Goal: Task Accomplishment & Management: Complete application form

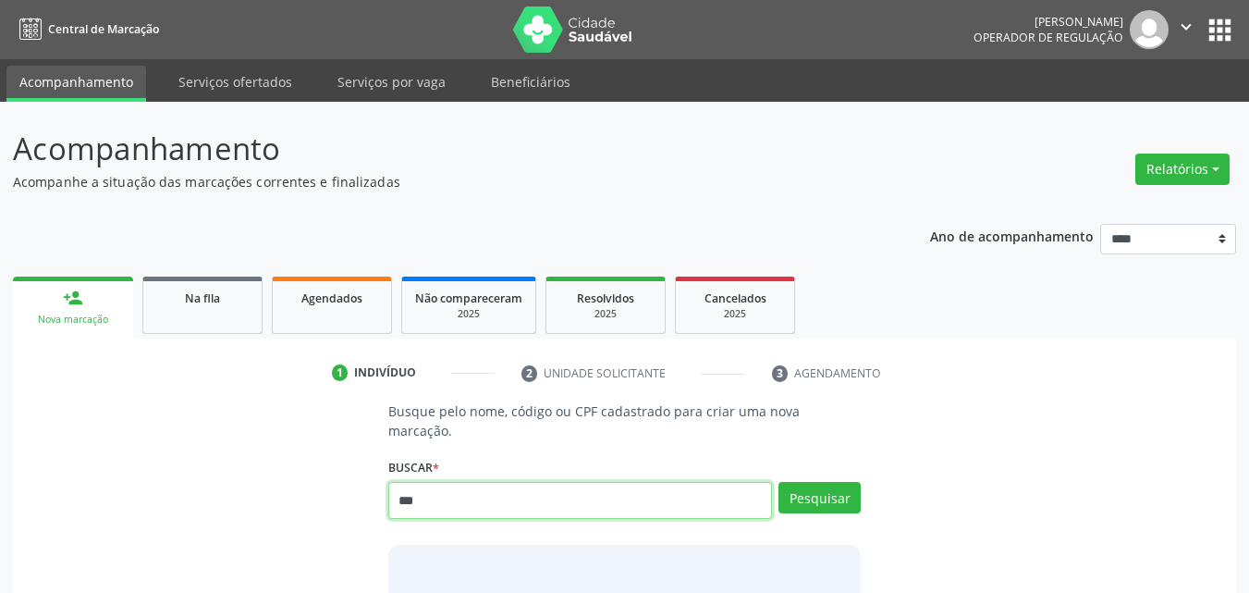
type input "***"
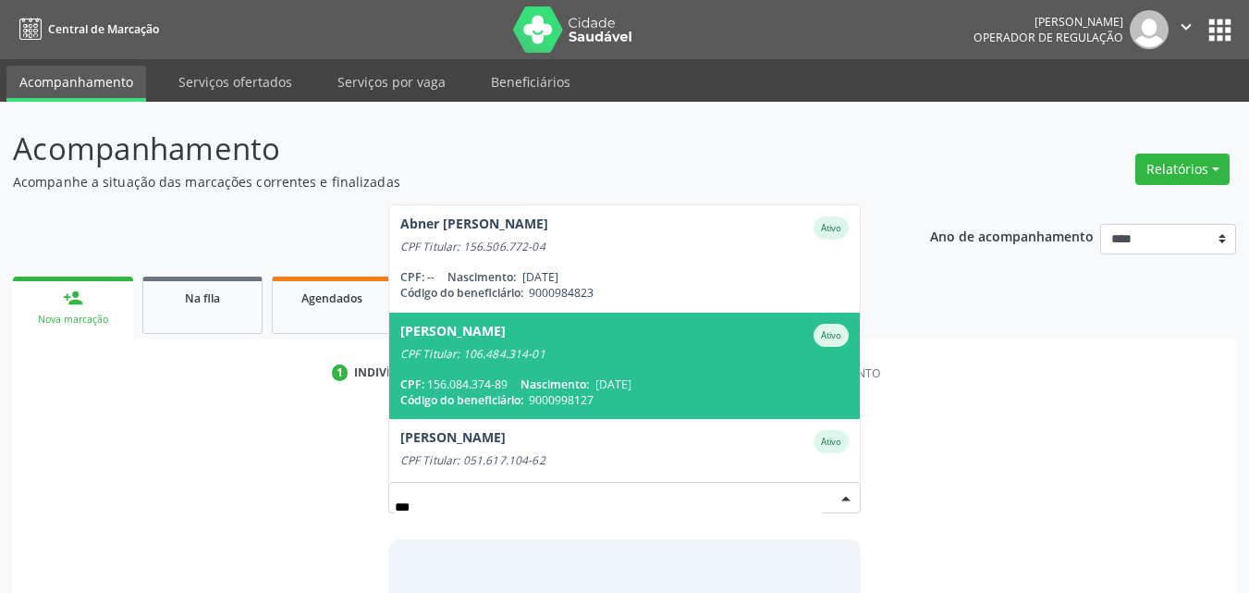
click at [594, 392] on span "9000998127" at bounding box center [561, 400] width 65 height 16
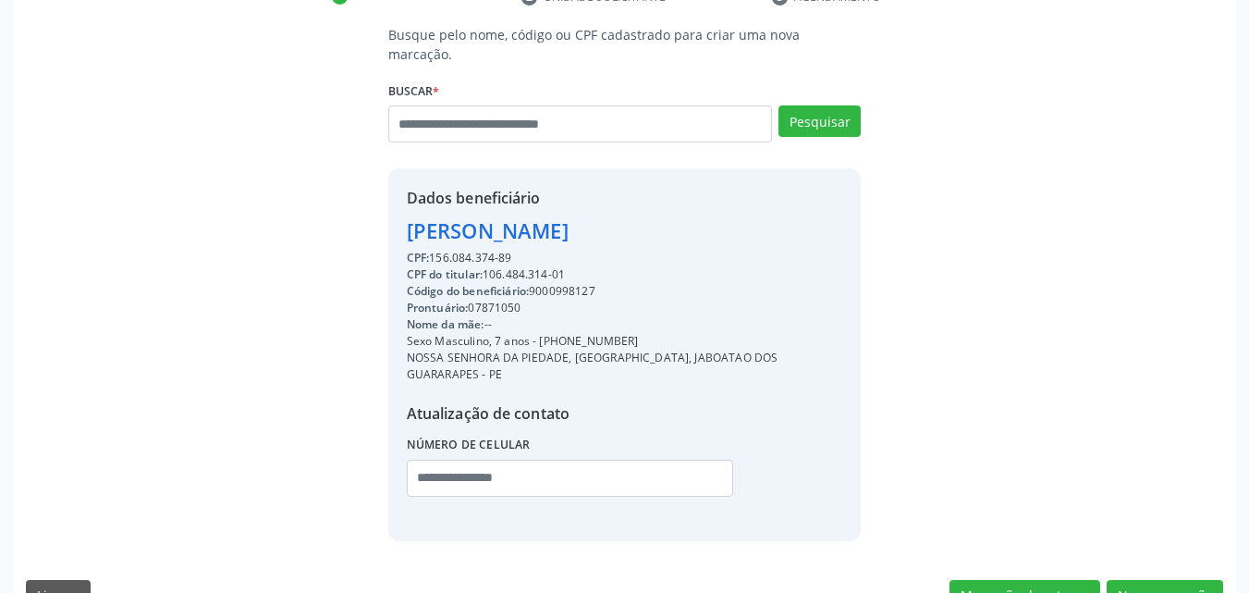
scroll to position [384, 0]
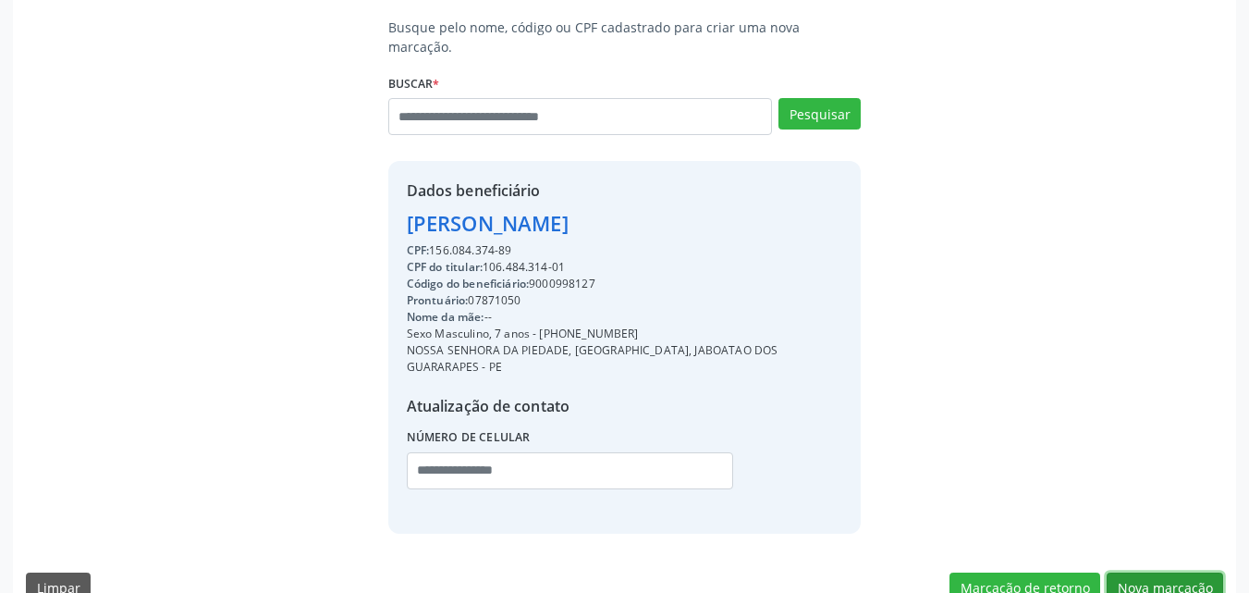
click at [1188, 572] on button "Nova marcação" at bounding box center [1165, 587] width 117 height 31
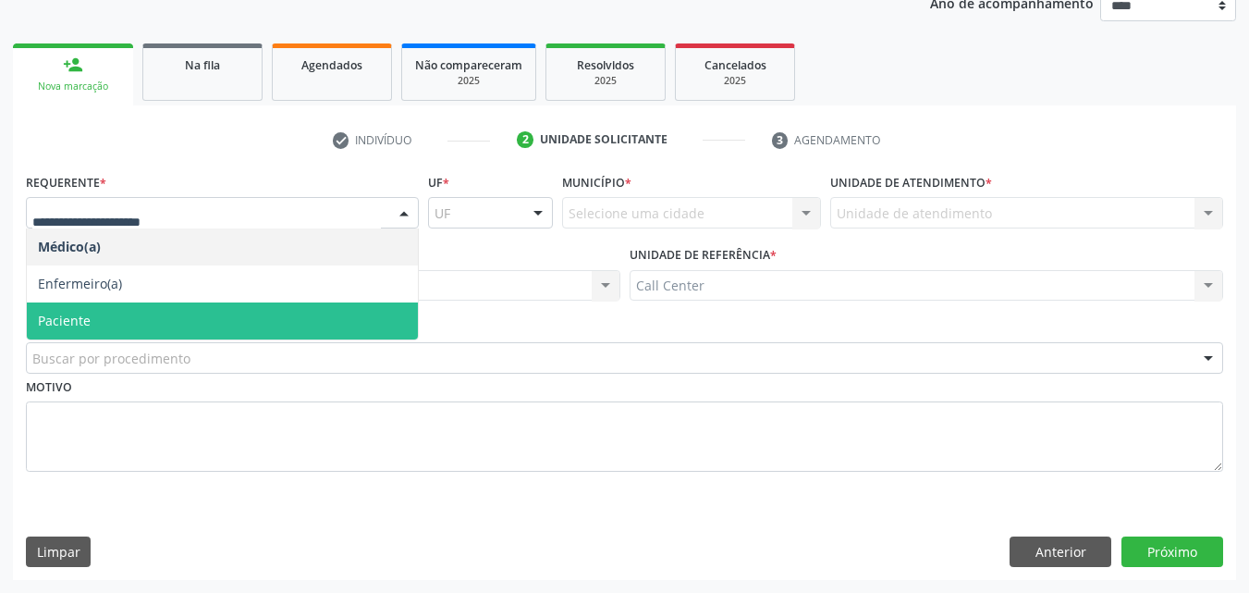
click at [150, 325] on span "Paciente" at bounding box center [222, 320] width 391 height 37
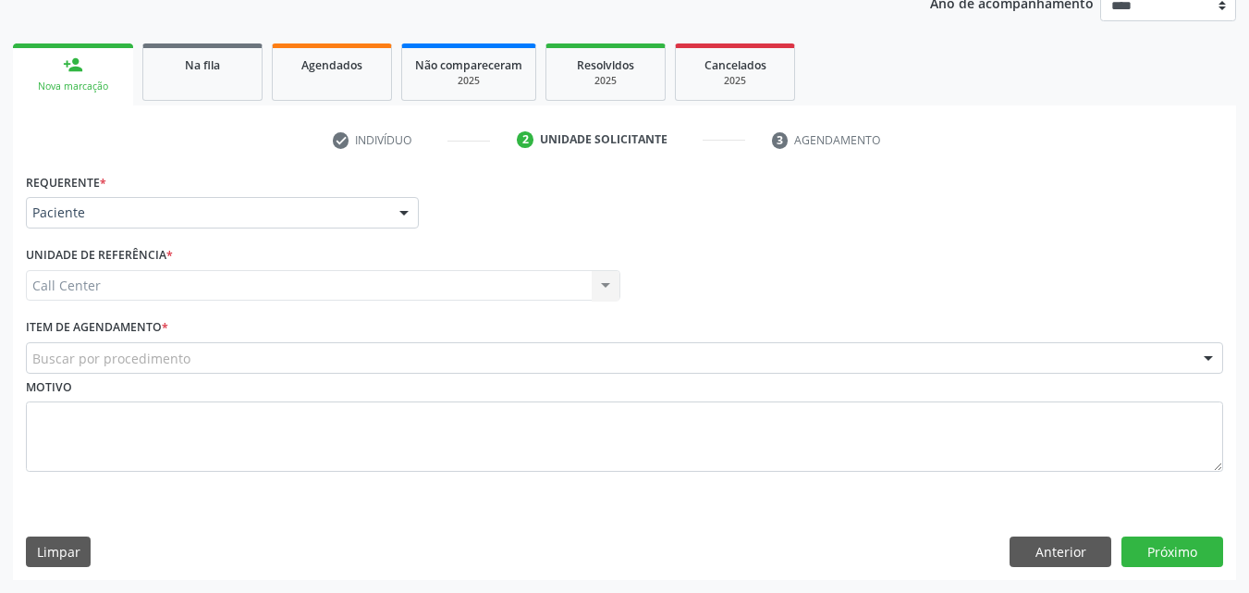
click at [150, 325] on div "Requerente * Paciente Médico(a) Enfermeiro(a) Paciente Nenhum resultado encontr…" at bounding box center [624, 332] width 1197 height 329
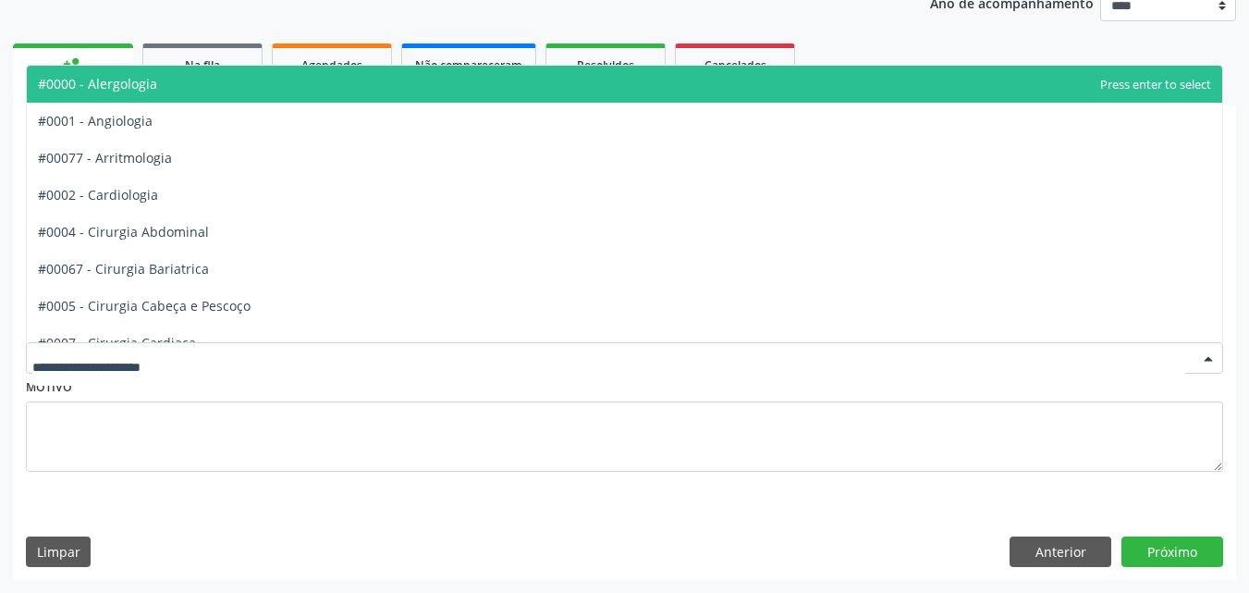
click at [146, 348] on div at bounding box center [624, 357] width 1197 height 31
type input "***"
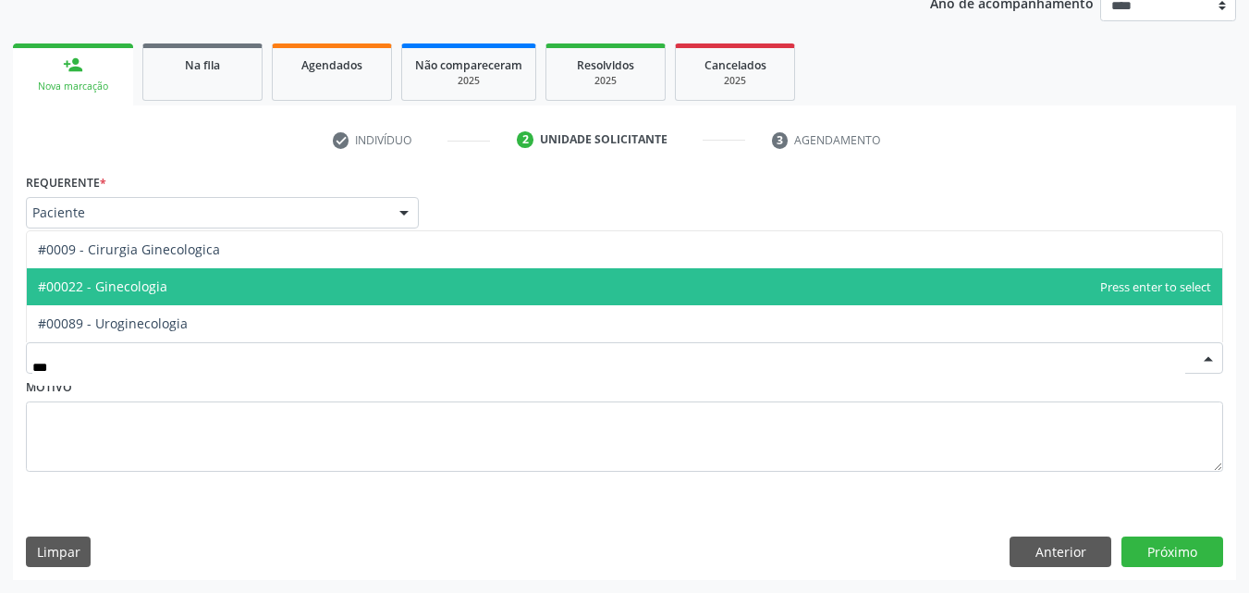
click at [164, 291] on span "#00022 - Ginecologia" at bounding box center [102, 286] width 129 height 18
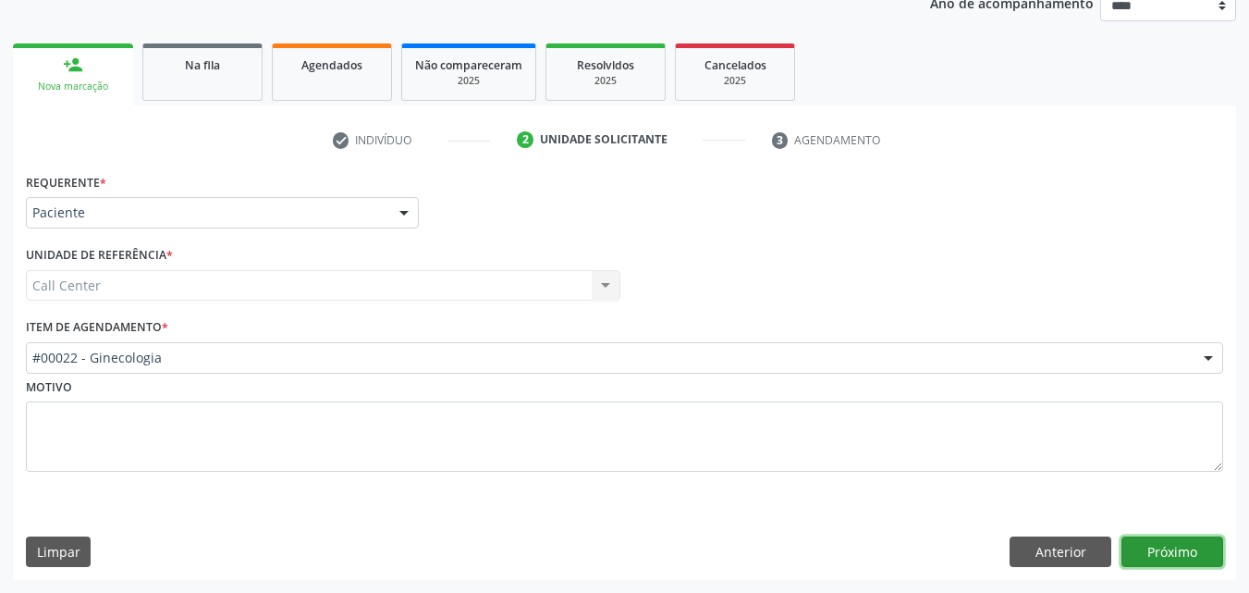
click at [1159, 536] on button "Próximo" at bounding box center [1173, 551] width 102 height 31
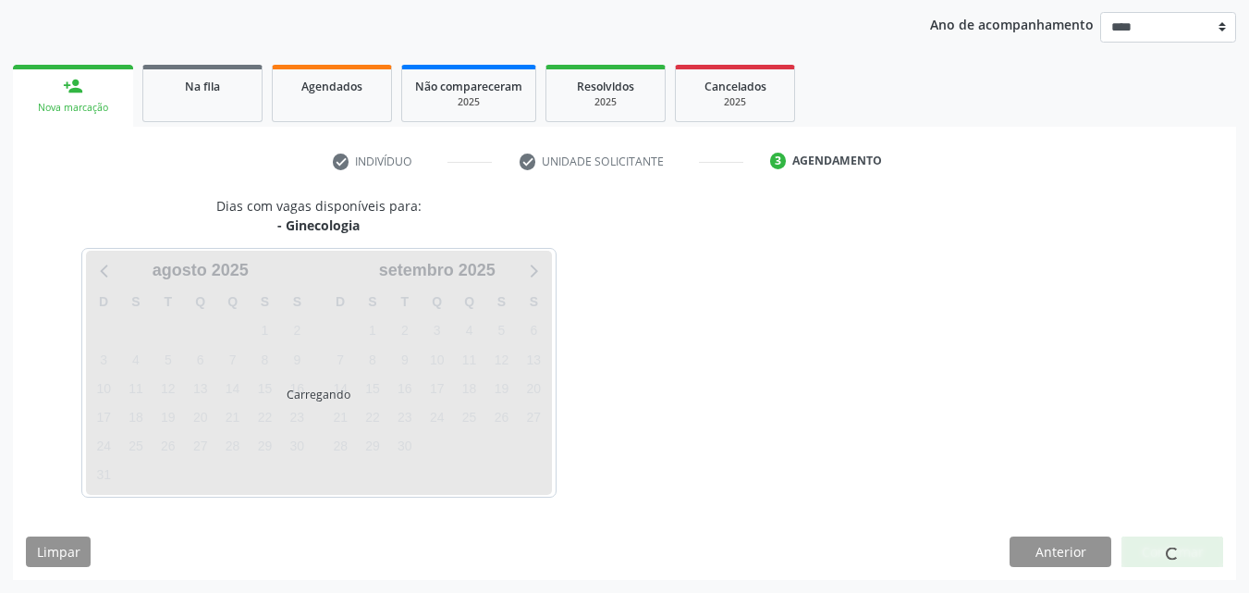
scroll to position [212, 0]
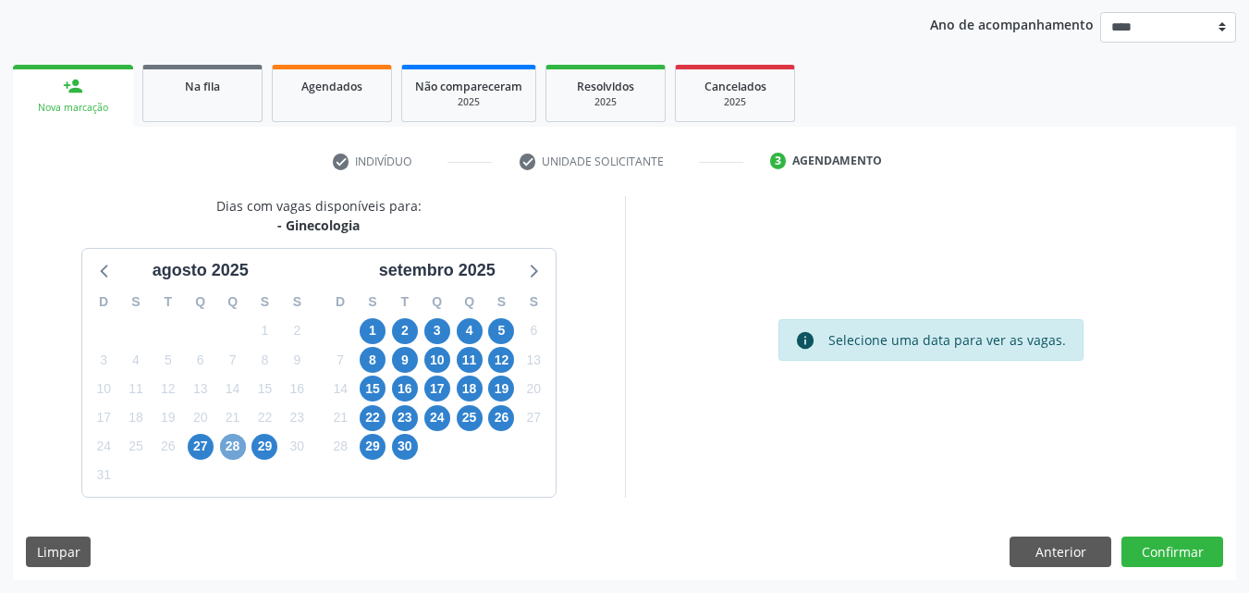
click at [242, 443] on span "28" at bounding box center [233, 447] width 26 height 26
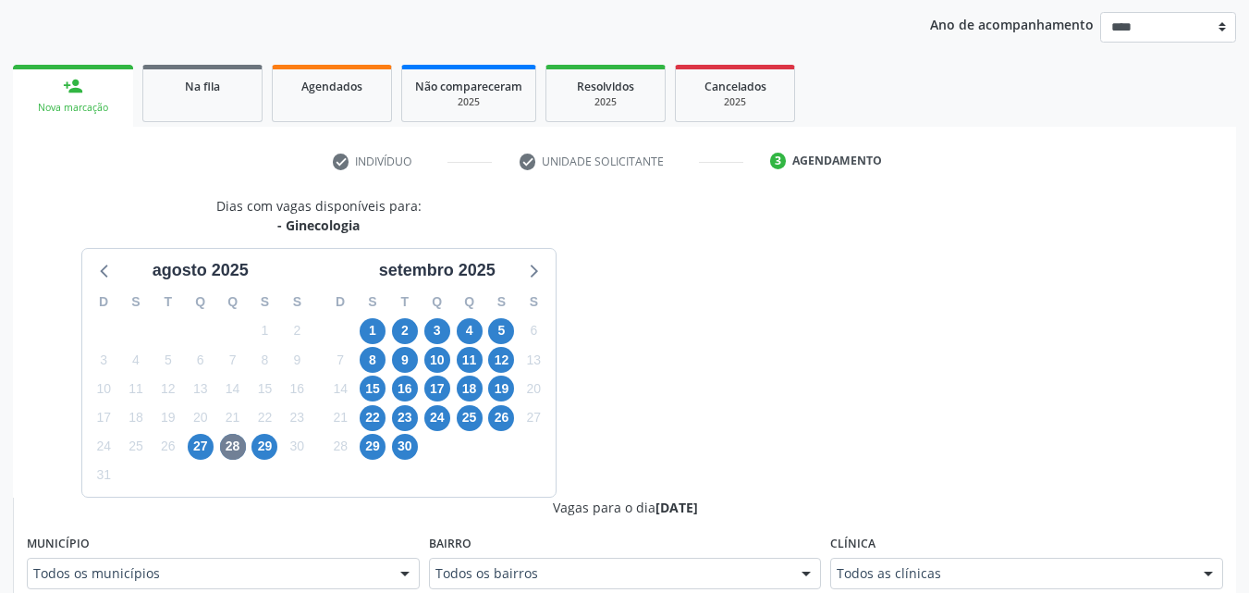
scroll to position [220, 0]
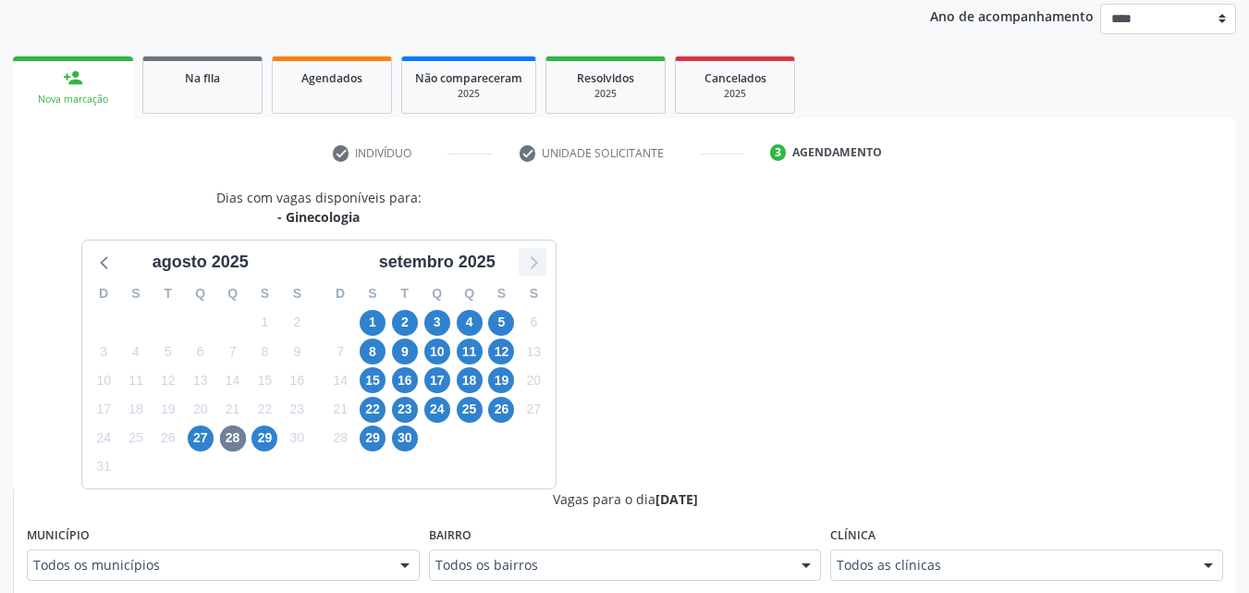
click at [536, 254] on icon at bounding box center [533, 262] width 24 height 24
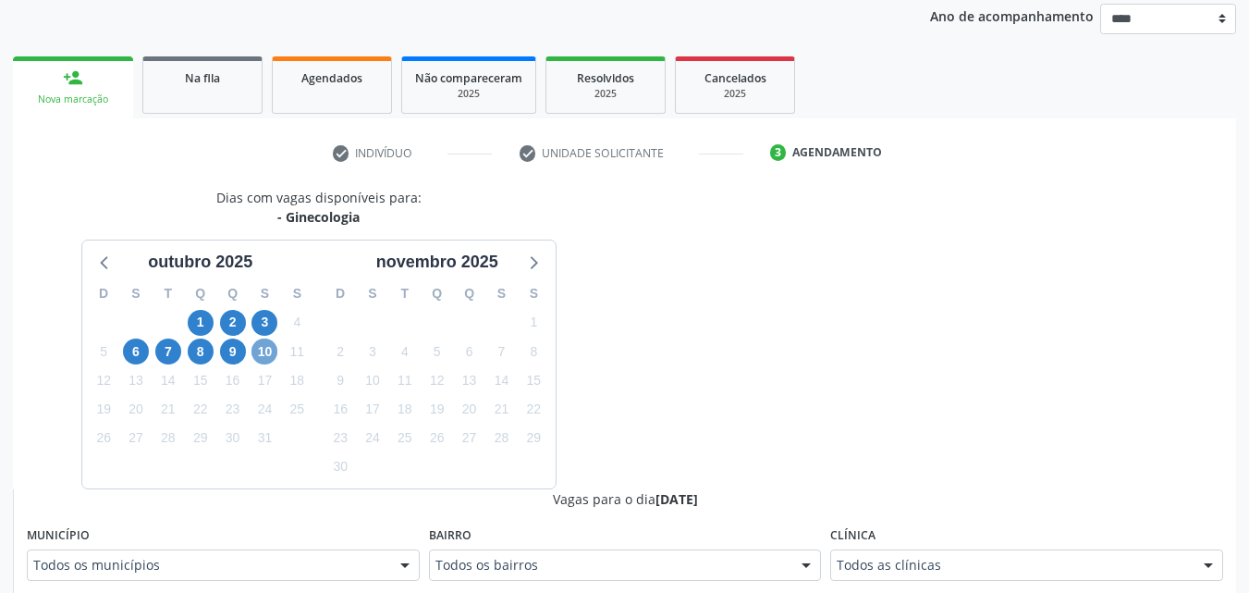
click at [266, 345] on span "10" at bounding box center [265, 351] width 26 height 26
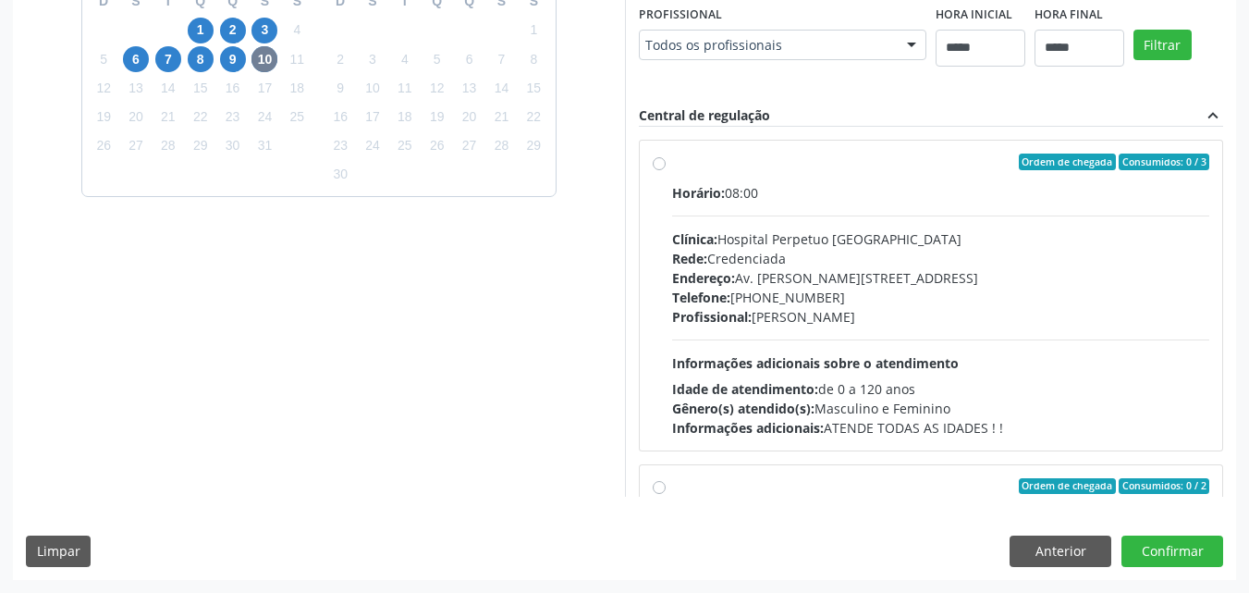
scroll to position [813, 0]
click at [1067, 553] on button "Anterior" at bounding box center [1061, 550] width 102 height 31
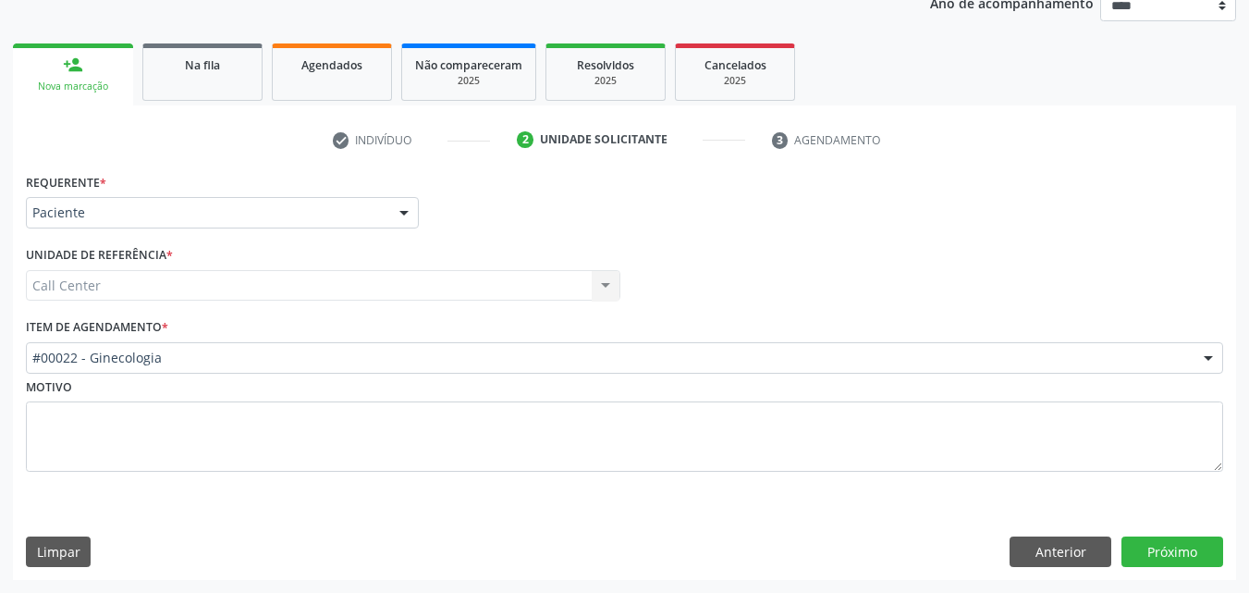
scroll to position [233, 0]
click at [1067, 553] on button "Anterior" at bounding box center [1061, 551] width 102 height 31
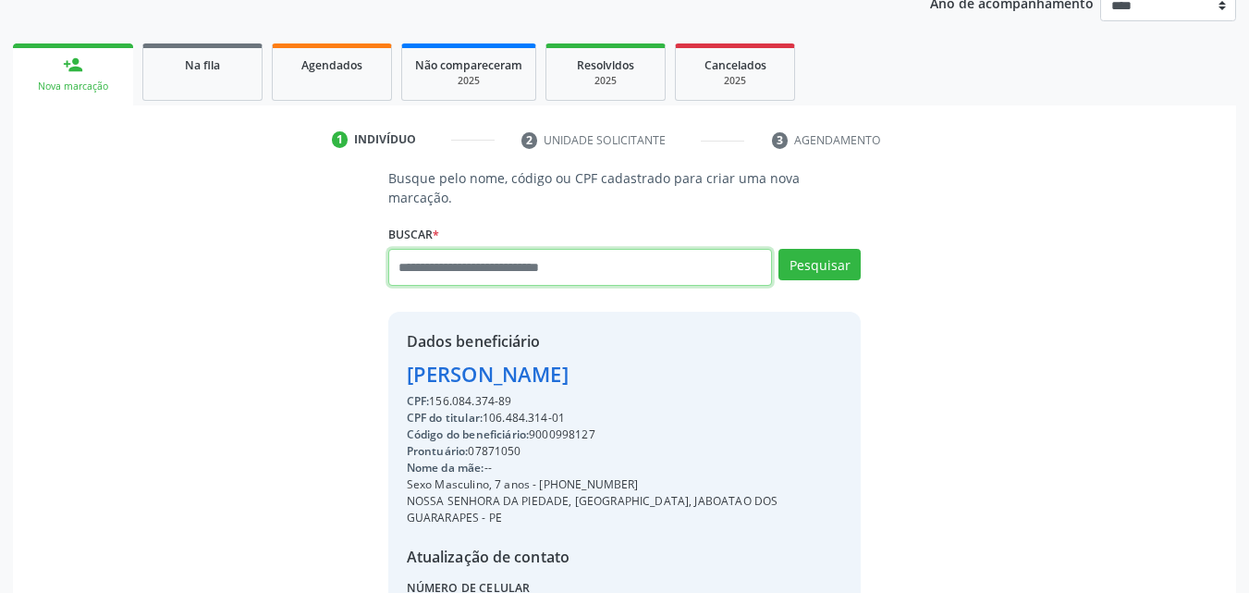
click at [636, 255] on input "text" at bounding box center [580, 267] width 385 height 37
type input "******"
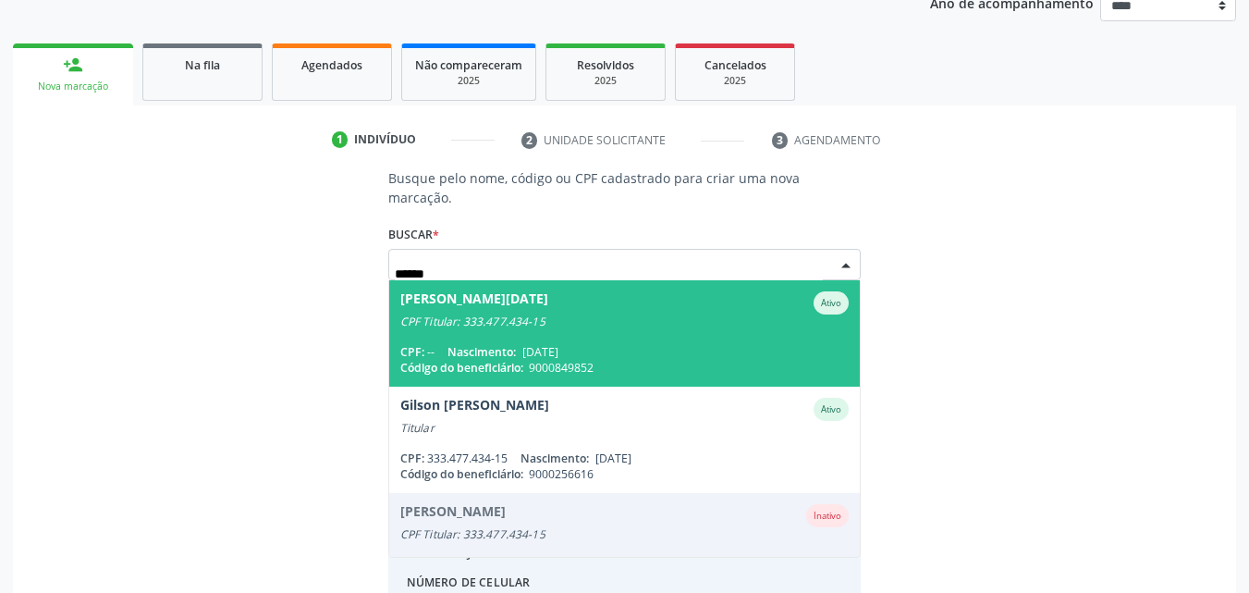
click at [723, 320] on span "Adelma Lucia Ferreira Ativo CPF Titular: 333.477.434-15 CPF: -- Nascimento: 06/…" at bounding box center [625, 333] width 472 height 106
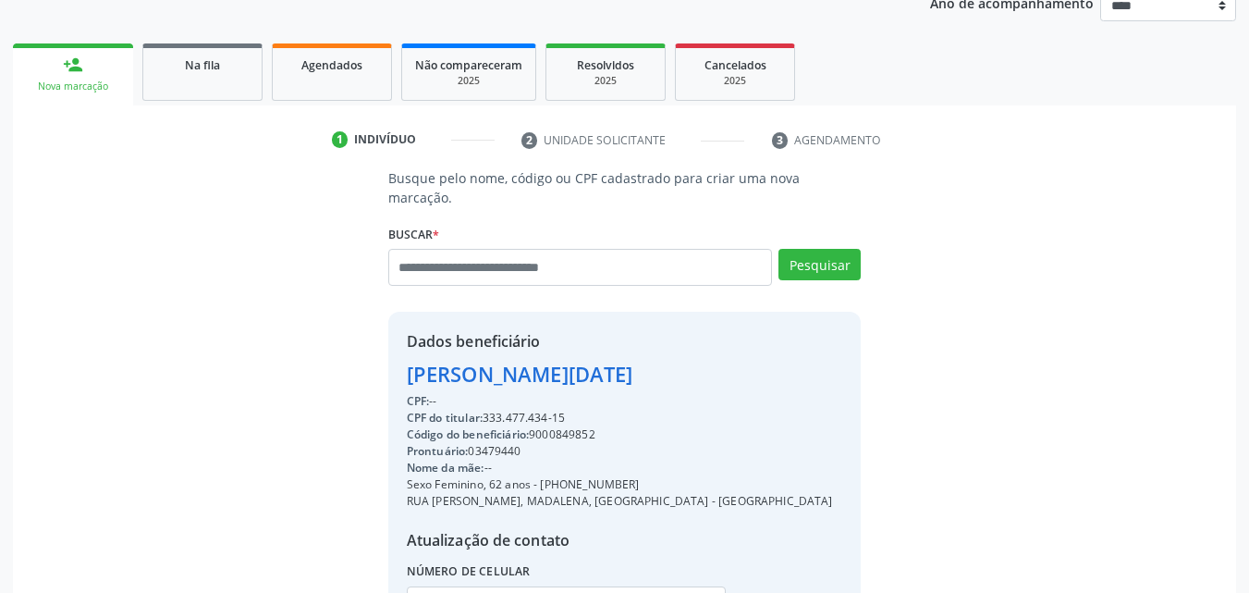
click at [583, 426] on div "Código do beneficiário: 9000849852" at bounding box center [620, 434] width 426 height 17
copy div "9000849852"
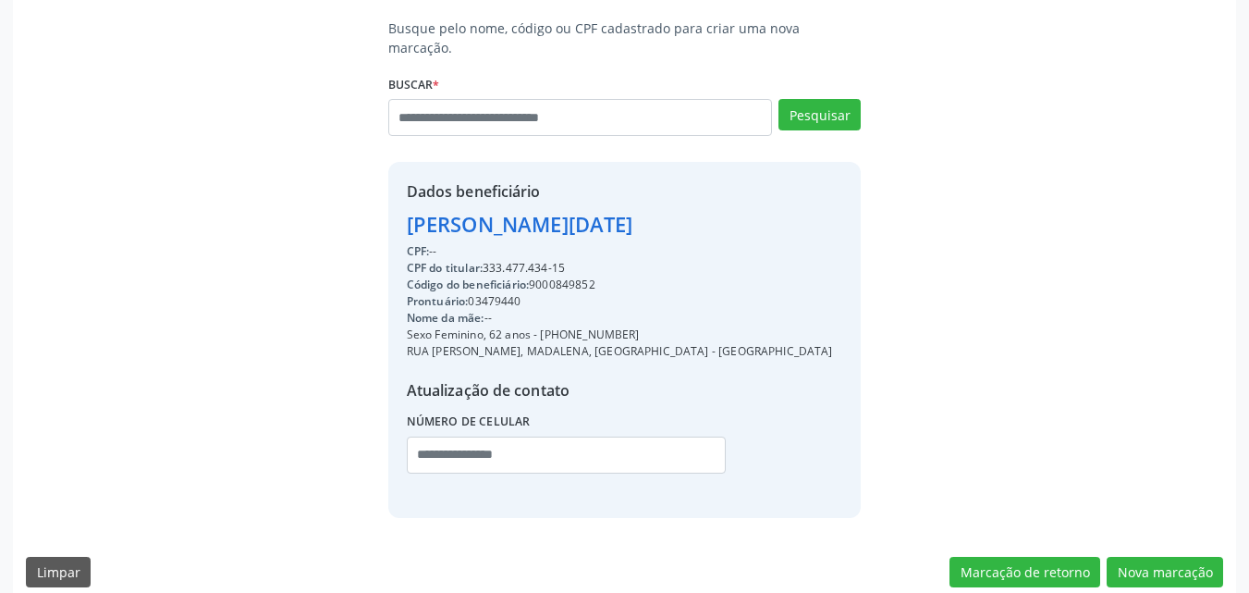
scroll to position [384, 0]
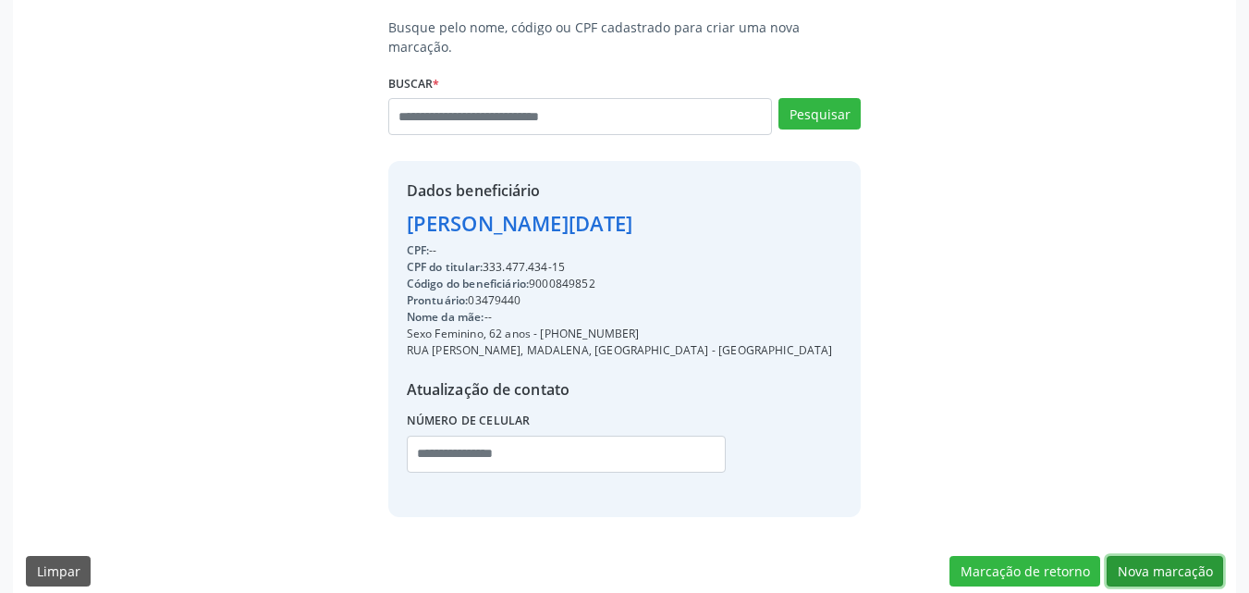
click at [1179, 556] on button "Nova marcação" at bounding box center [1165, 571] width 117 height 31
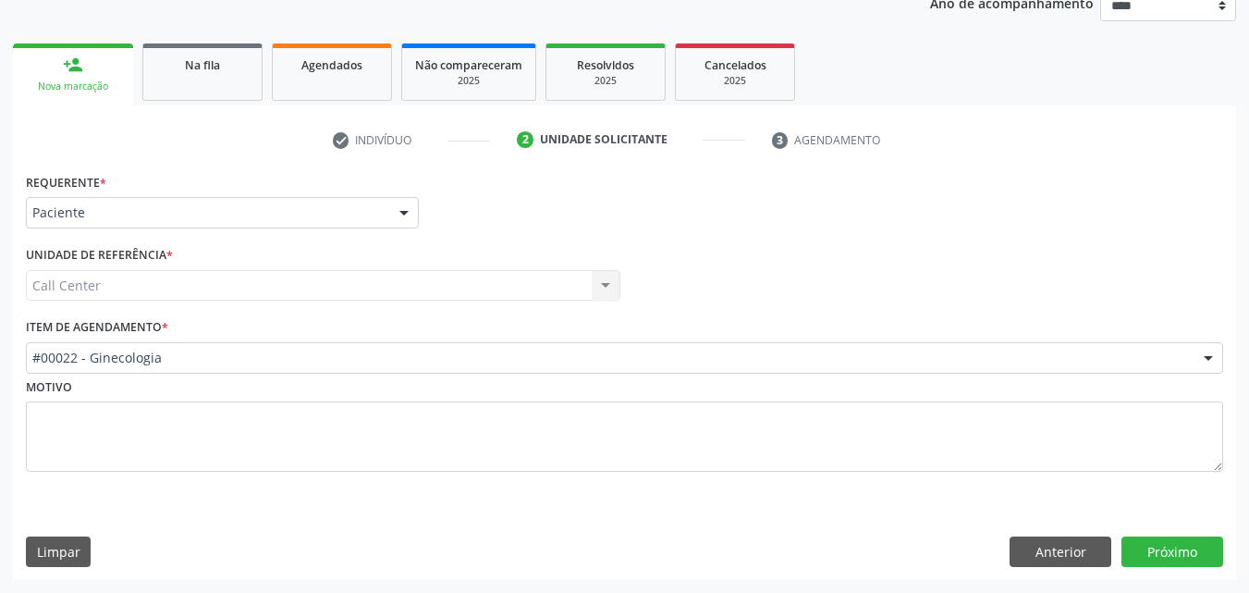
scroll to position [233, 0]
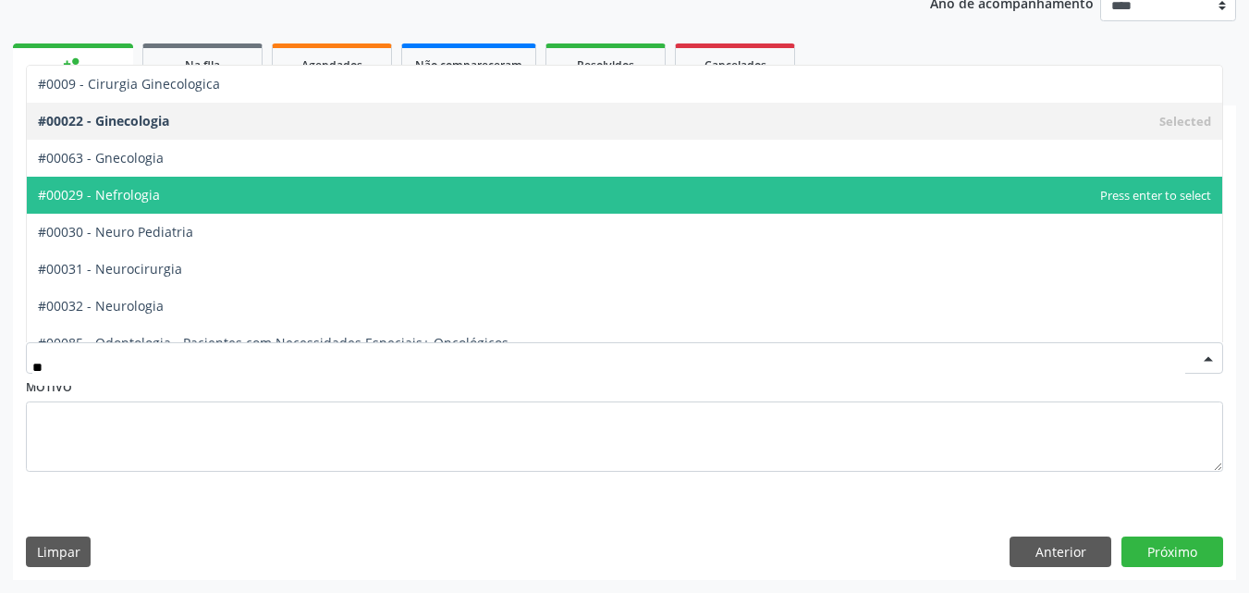
click at [188, 208] on span "#00029 - Nefrologia" at bounding box center [625, 195] width 1196 height 37
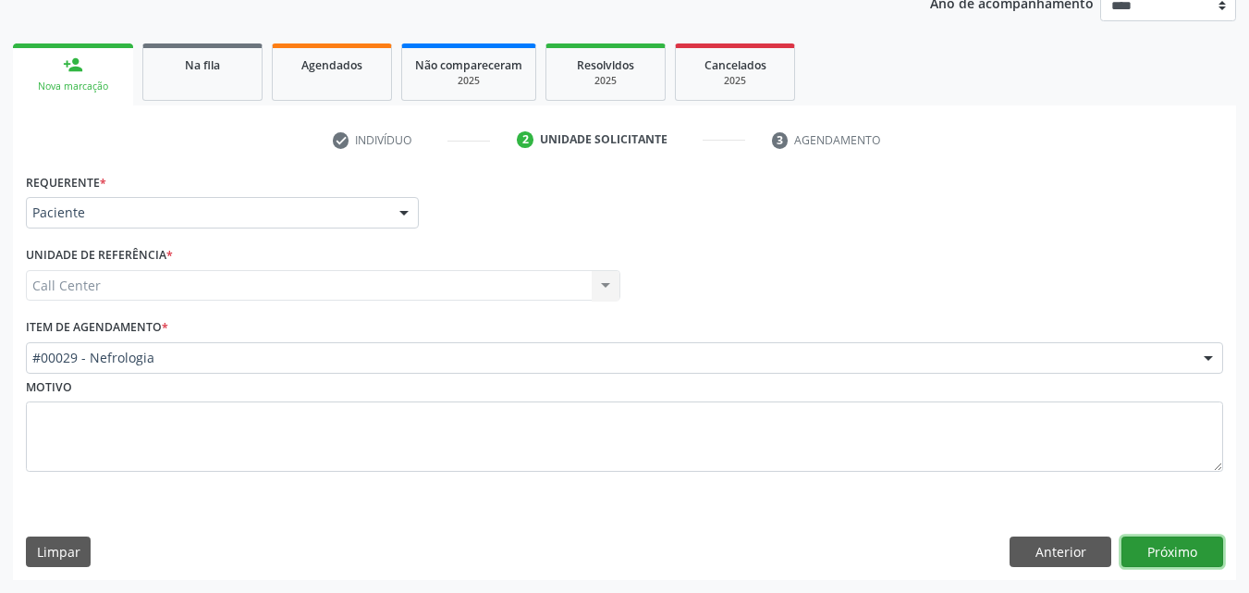
click at [1176, 545] on button "Próximo" at bounding box center [1173, 551] width 102 height 31
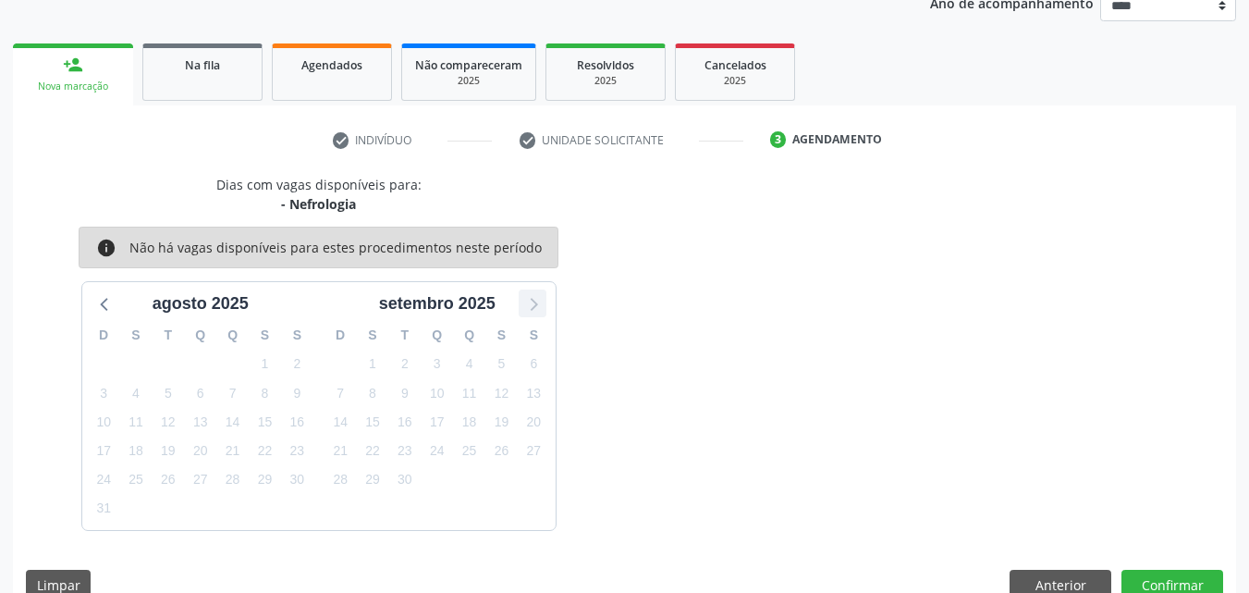
click at [543, 297] on icon at bounding box center [533, 303] width 24 height 24
click at [1047, 570] on button "Anterior" at bounding box center [1061, 585] width 102 height 31
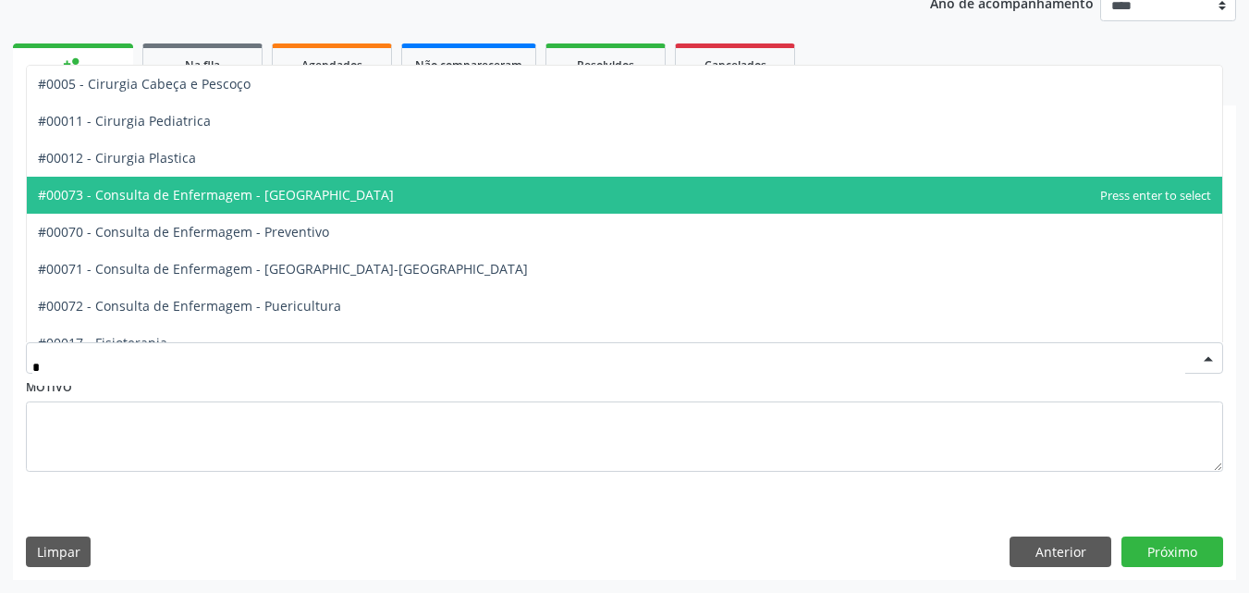
type input "**"
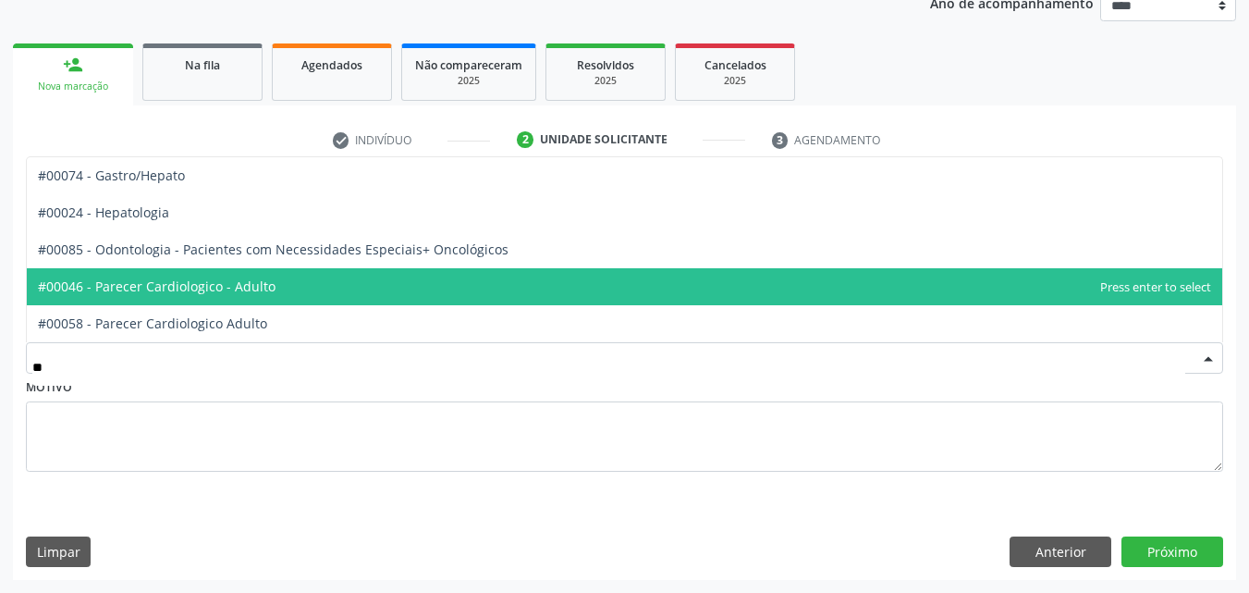
click at [246, 279] on span "#00046 - Parecer Cardiologico - Adulto" at bounding box center [157, 286] width 238 height 18
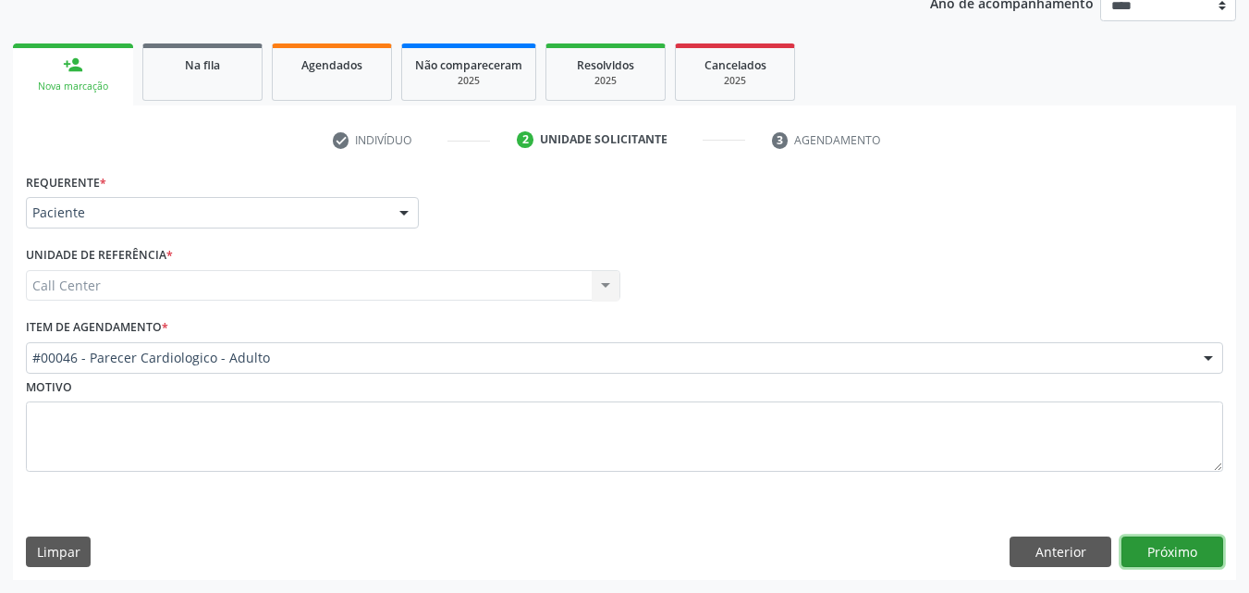
click at [1191, 546] on button "Próximo" at bounding box center [1173, 551] width 102 height 31
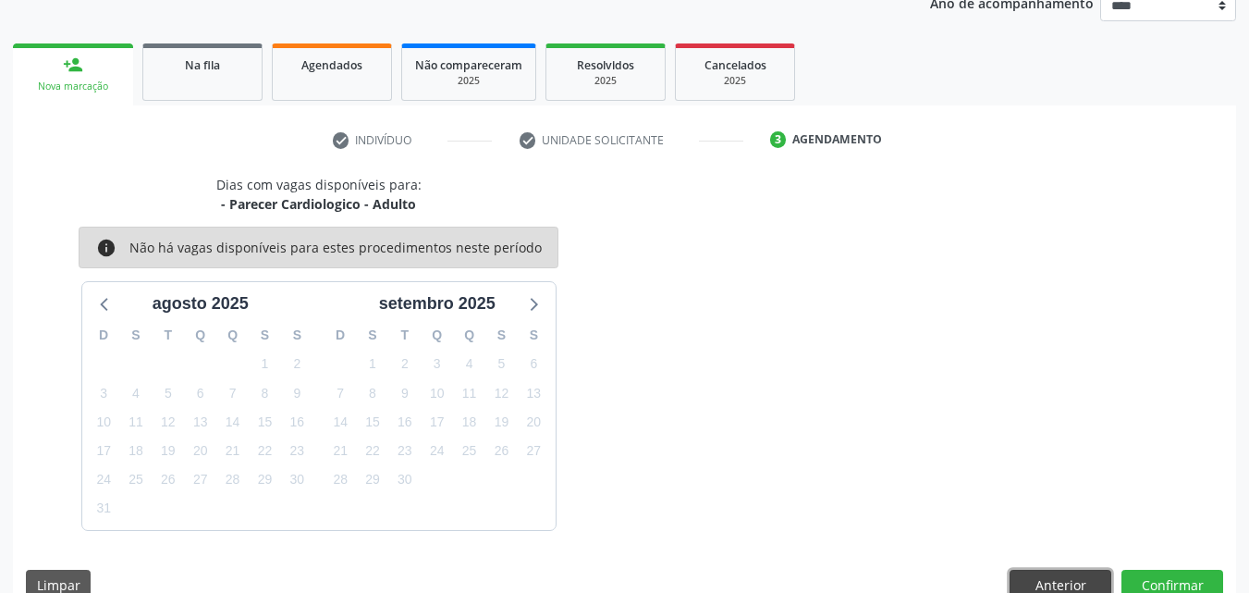
click at [1051, 586] on button "Anterior" at bounding box center [1061, 585] width 102 height 31
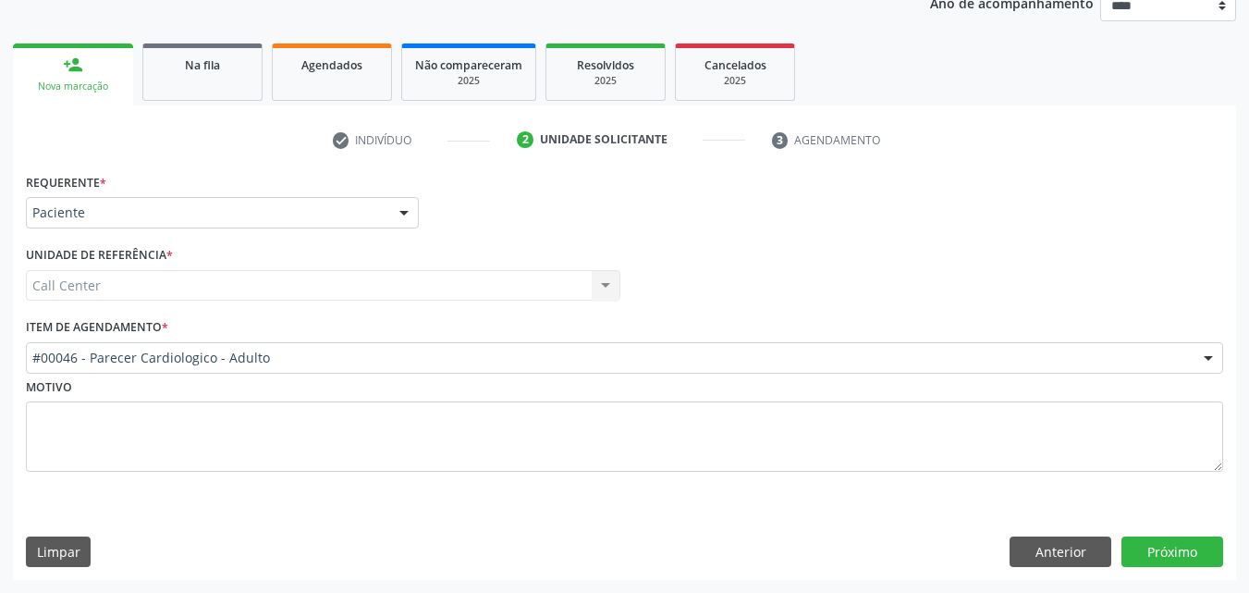
click at [1112, 496] on div "Motivo" at bounding box center [624, 436] width 1207 height 124
click at [1071, 543] on button "Anterior" at bounding box center [1061, 551] width 102 height 31
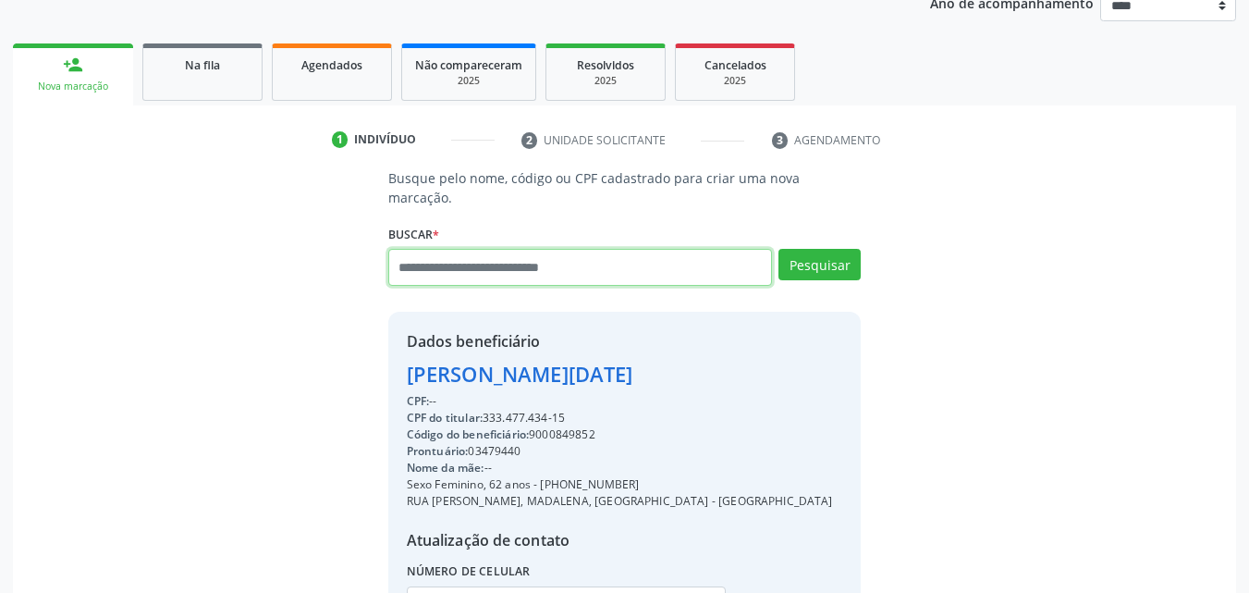
click at [547, 262] on input "text" at bounding box center [580, 267] width 385 height 37
type input "*********"
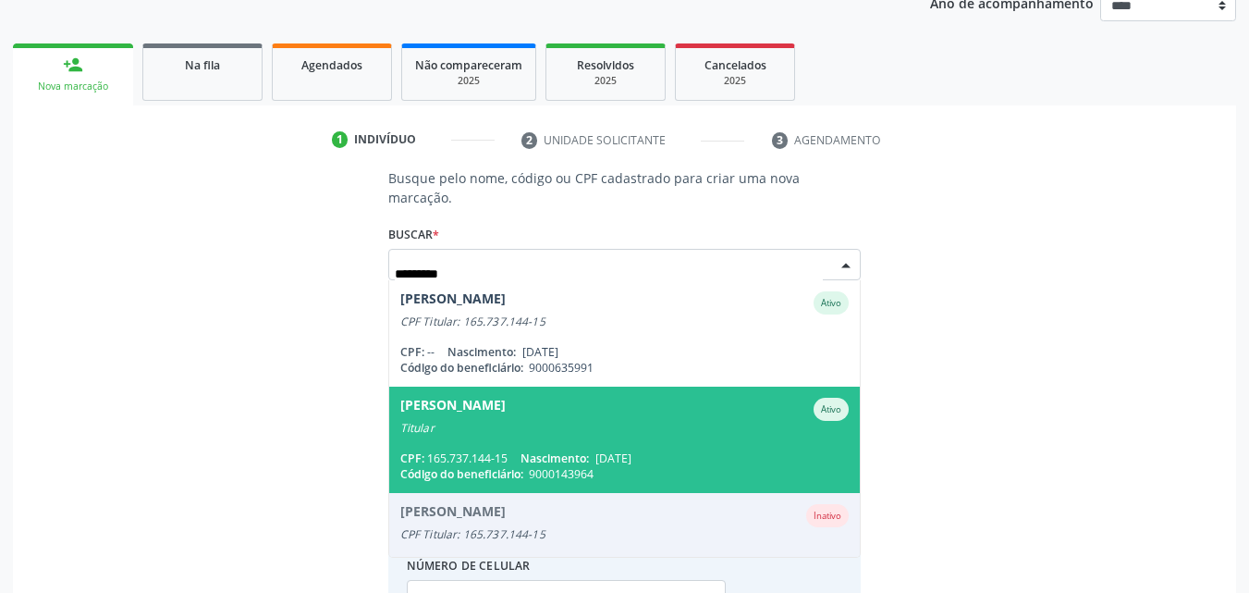
click at [546, 421] on div "Titular" at bounding box center [624, 428] width 449 height 15
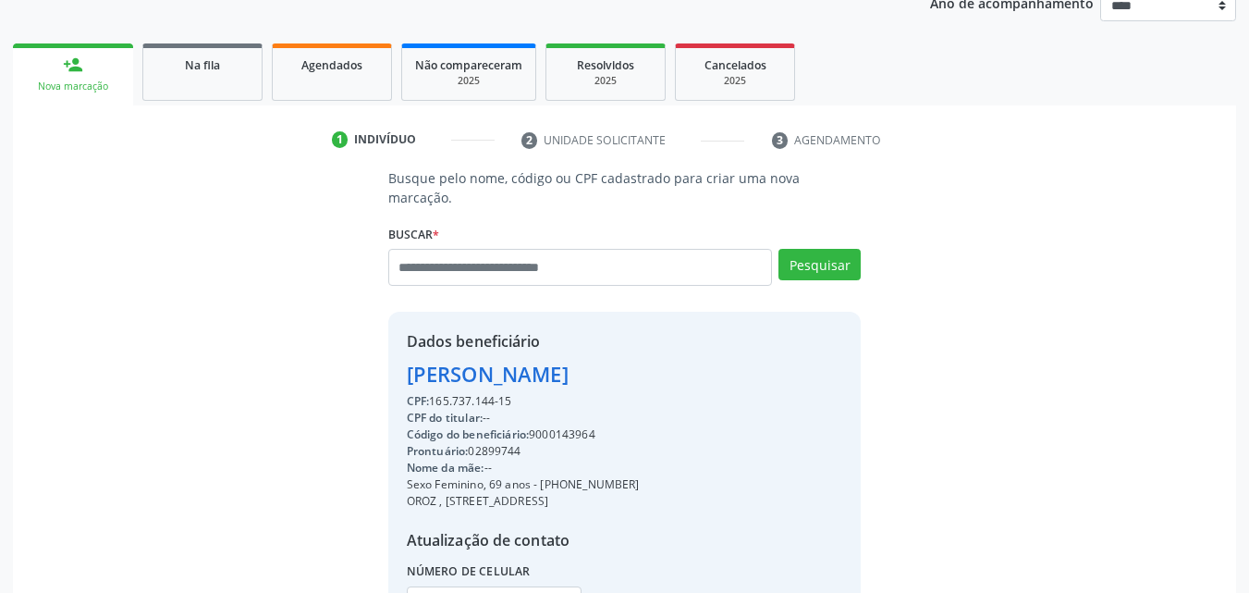
drag, startPoint x: 533, startPoint y: 411, endPoint x: 612, endPoint y: 414, distance: 79.6
click at [612, 426] on div "Código do beneficiário: 9000143964" at bounding box center [523, 434] width 233 height 17
copy div "9000143964"
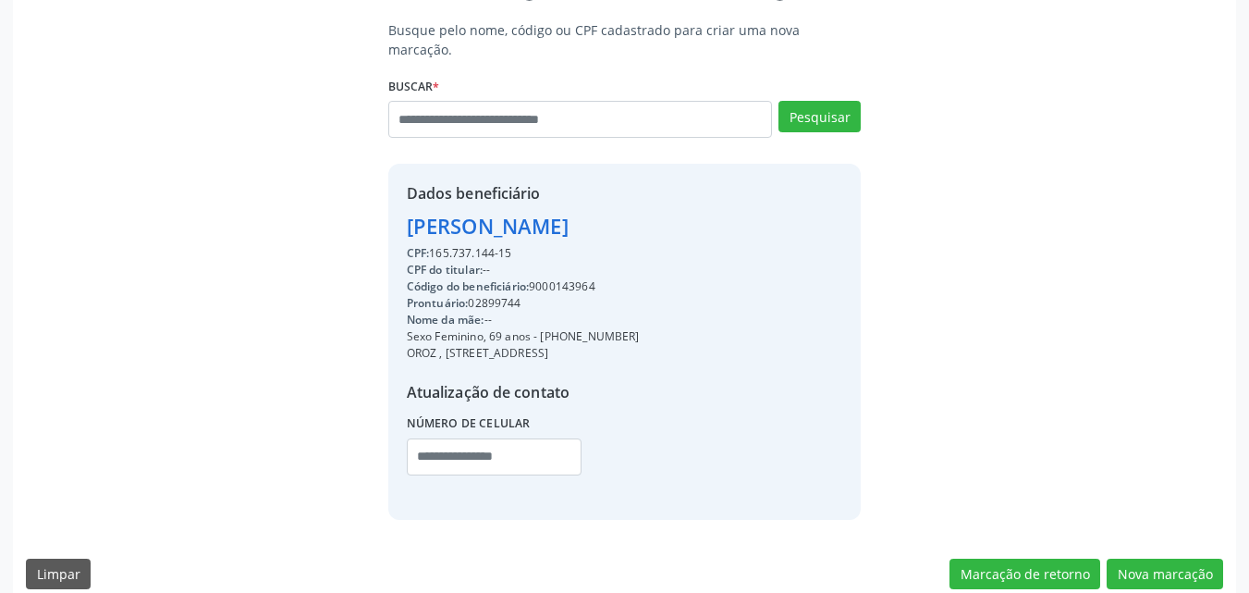
scroll to position [384, 0]
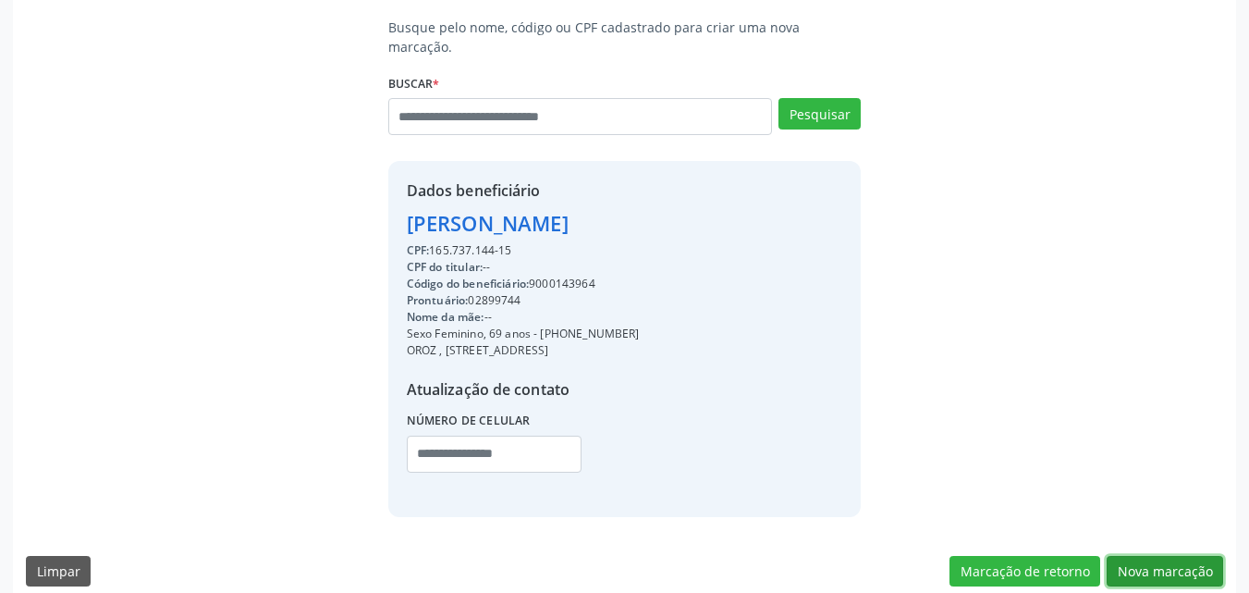
click at [1205, 558] on button "Nova marcação" at bounding box center [1165, 571] width 117 height 31
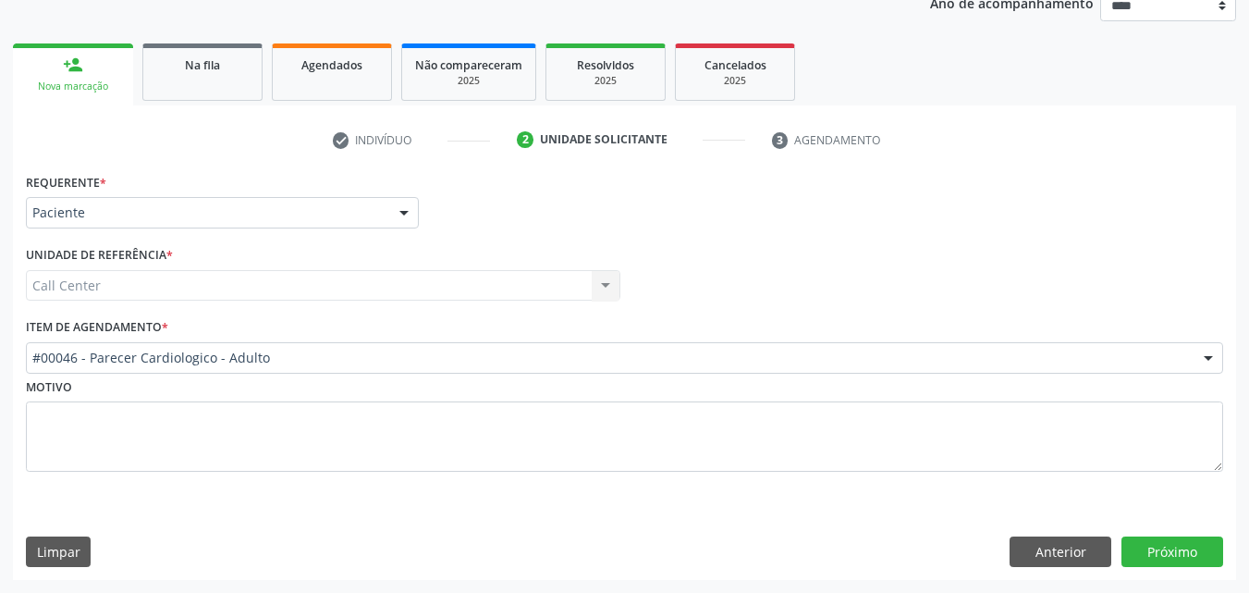
scroll to position [233, 0]
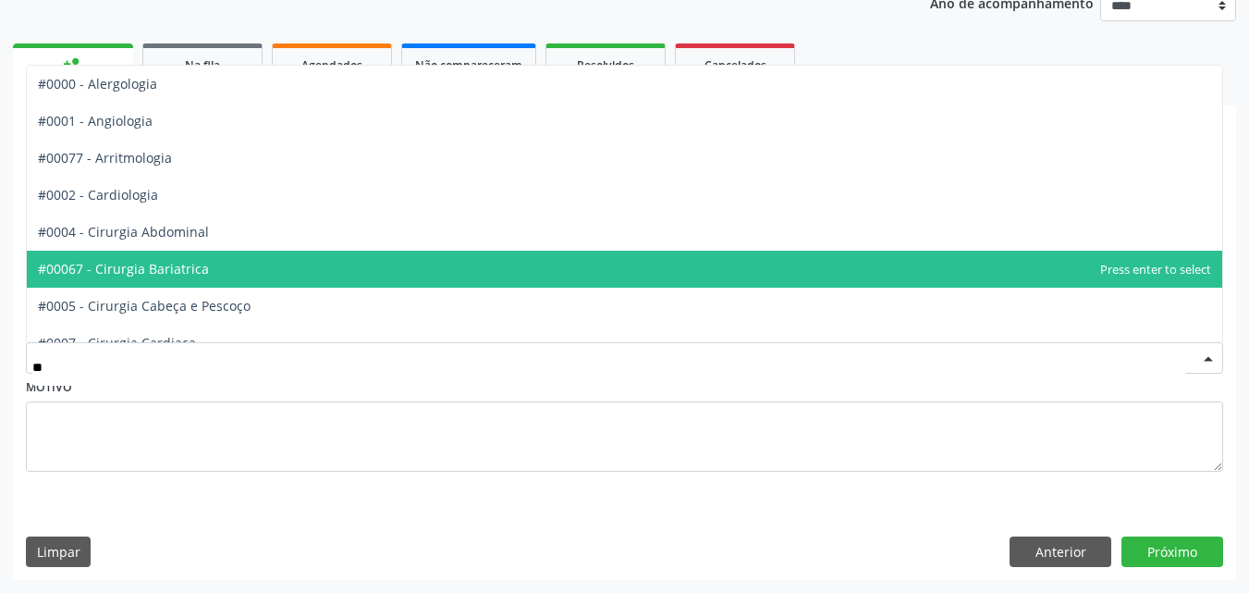
type input "***"
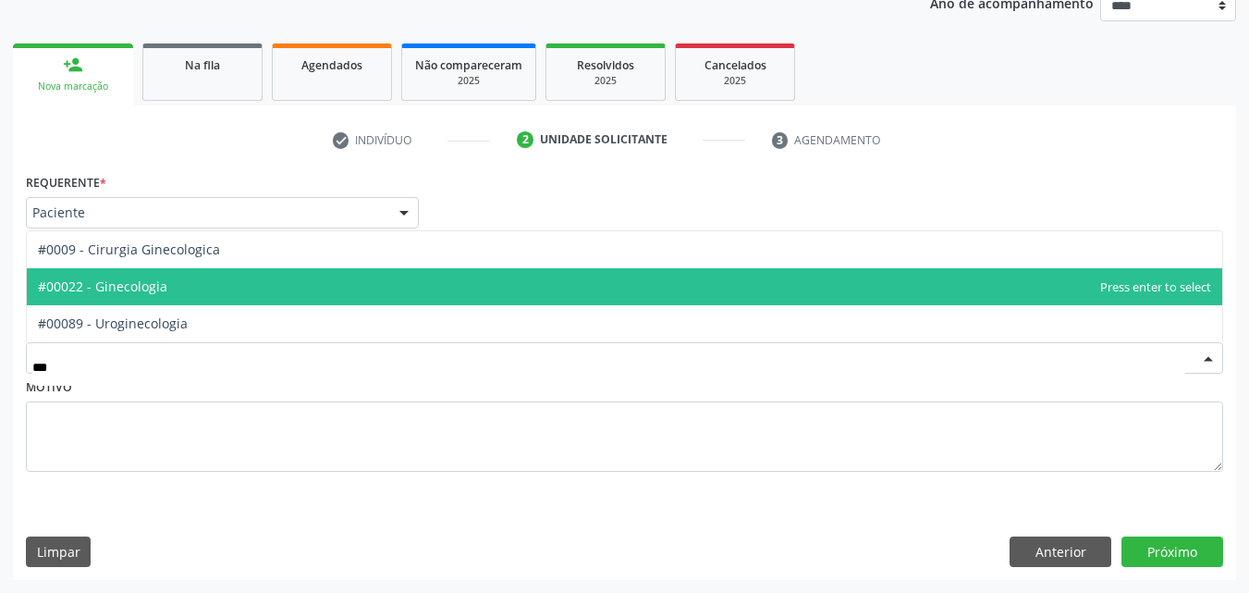
click at [323, 291] on span "#00022 - Ginecologia" at bounding box center [625, 286] width 1196 height 37
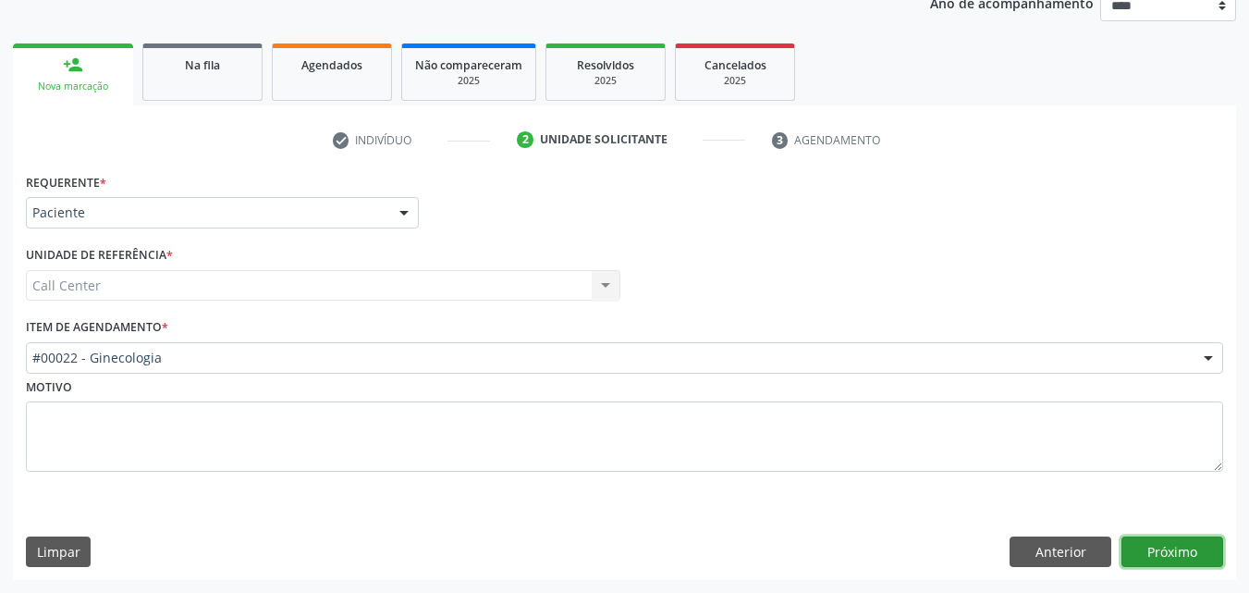
click at [1184, 555] on button "Próximo" at bounding box center [1173, 551] width 102 height 31
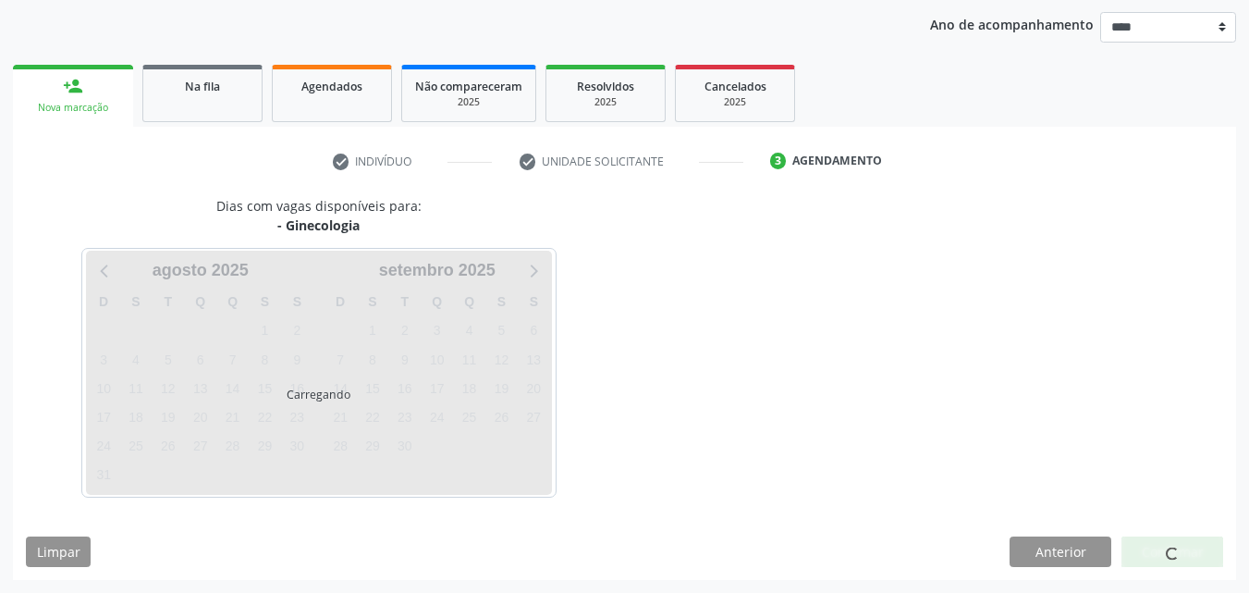
scroll to position [212, 0]
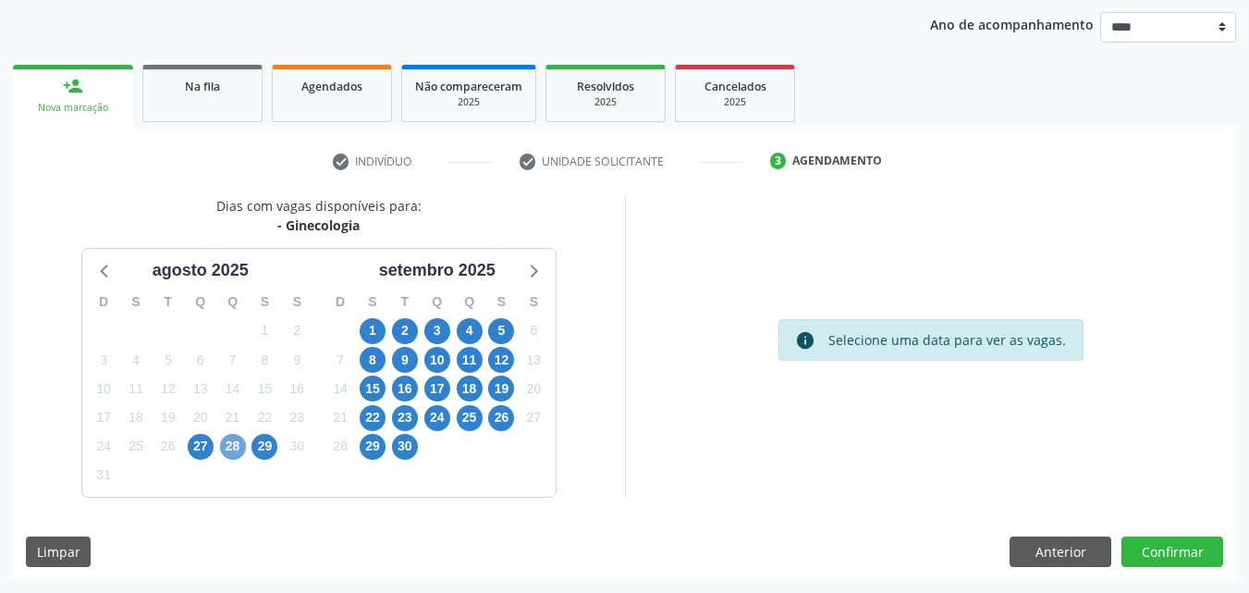
click at [239, 454] on span "28" at bounding box center [233, 447] width 26 height 26
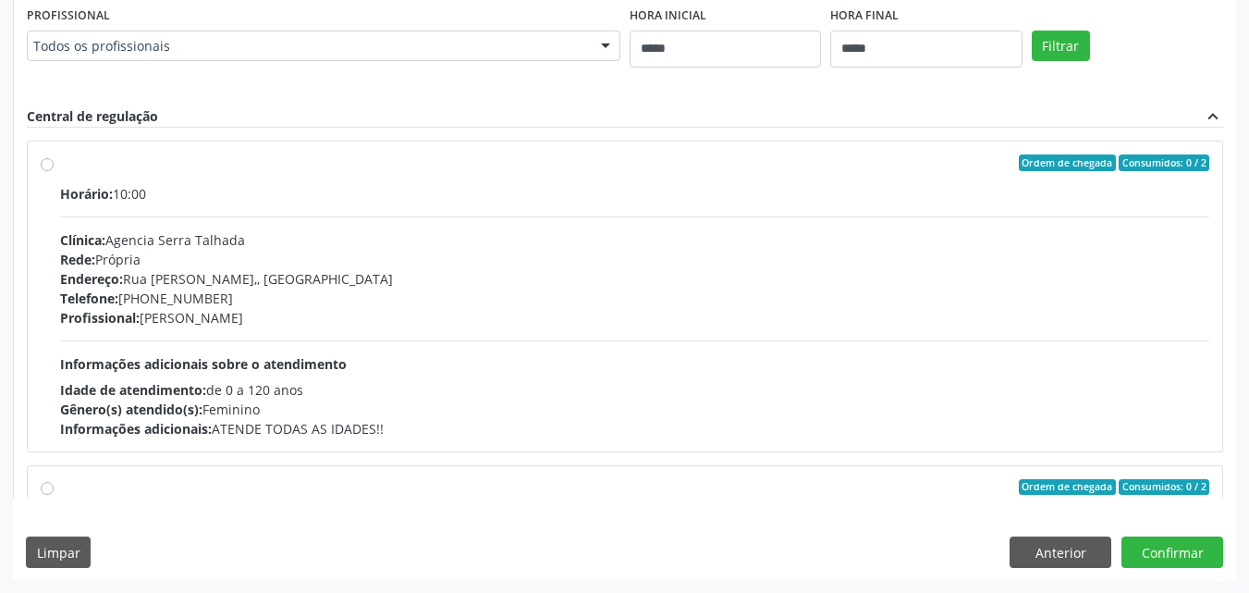
scroll to position [813, 0]
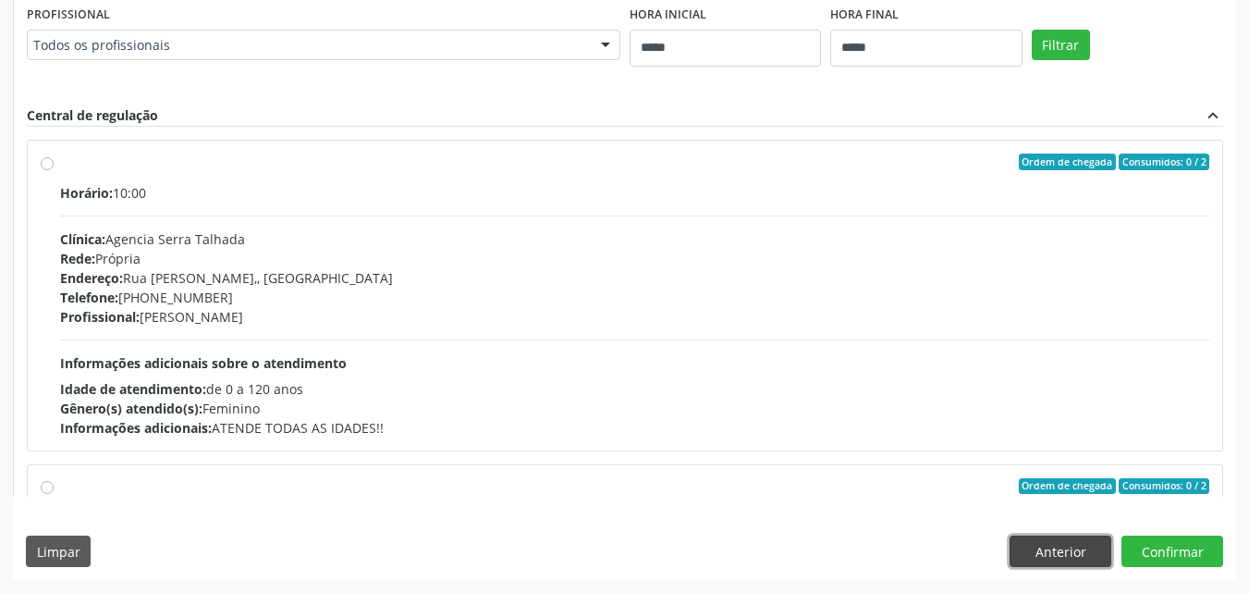
click at [1071, 545] on button "Anterior" at bounding box center [1061, 550] width 102 height 31
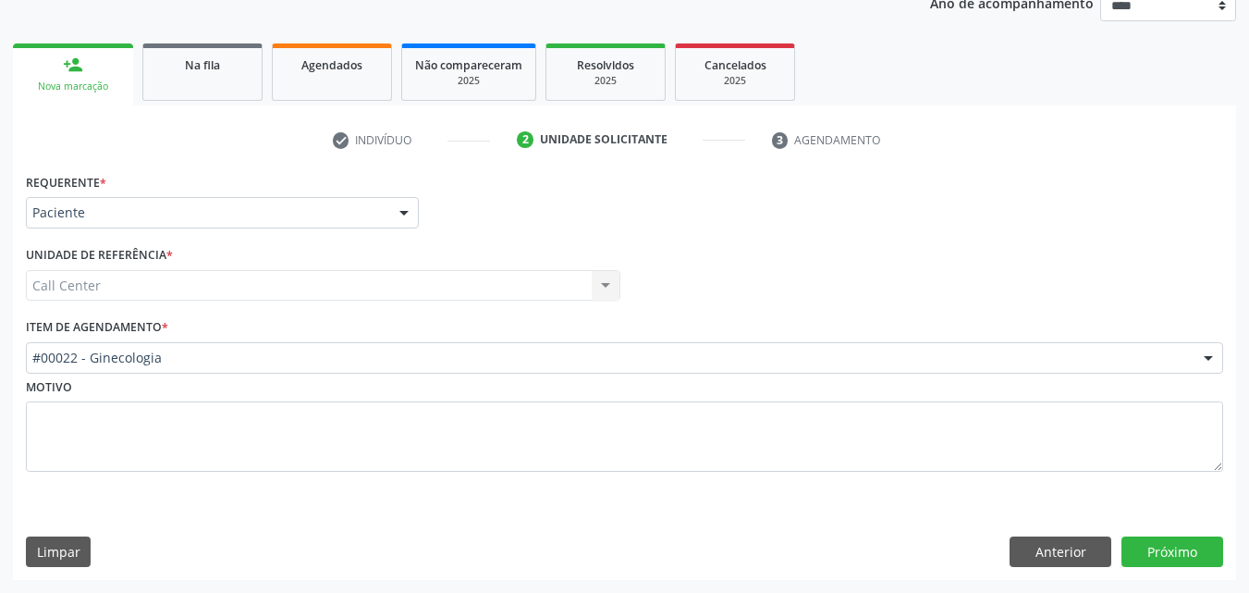
scroll to position [233, 0]
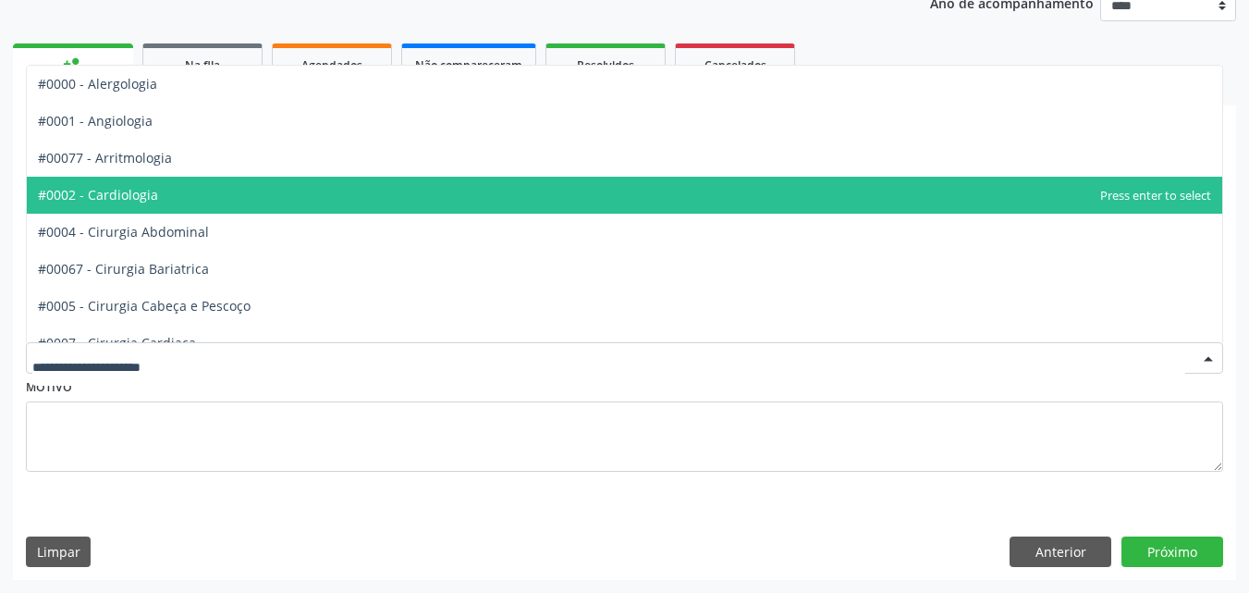
click at [139, 194] on span "#0002 - Cardiologia" at bounding box center [98, 195] width 120 height 18
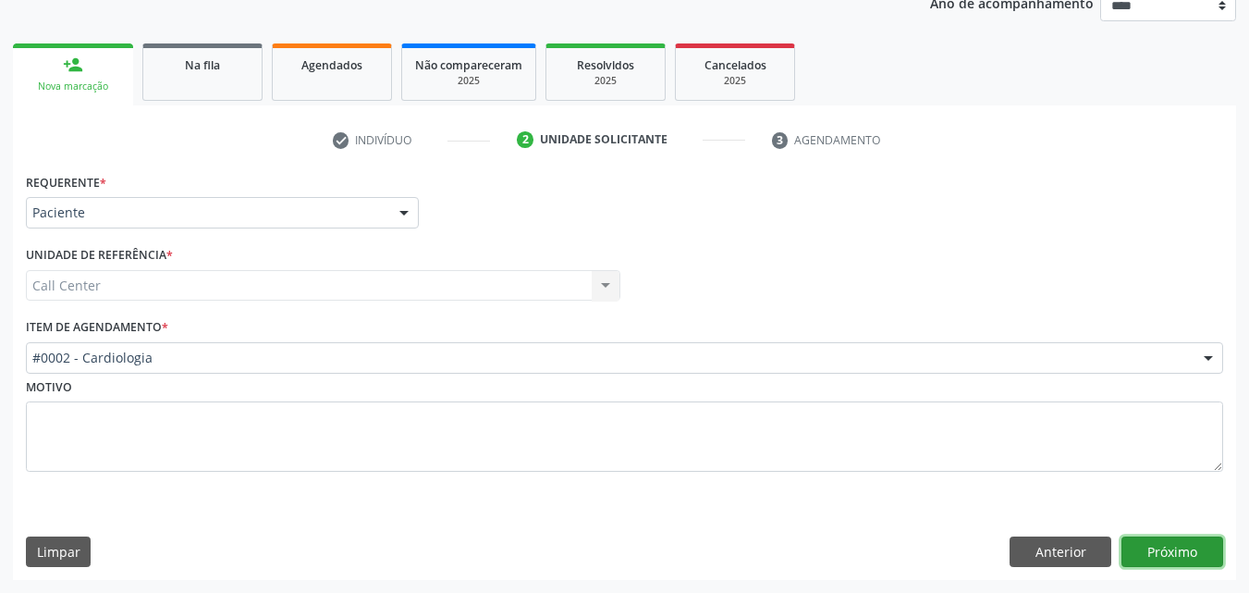
click at [1189, 558] on button "Próximo" at bounding box center [1173, 551] width 102 height 31
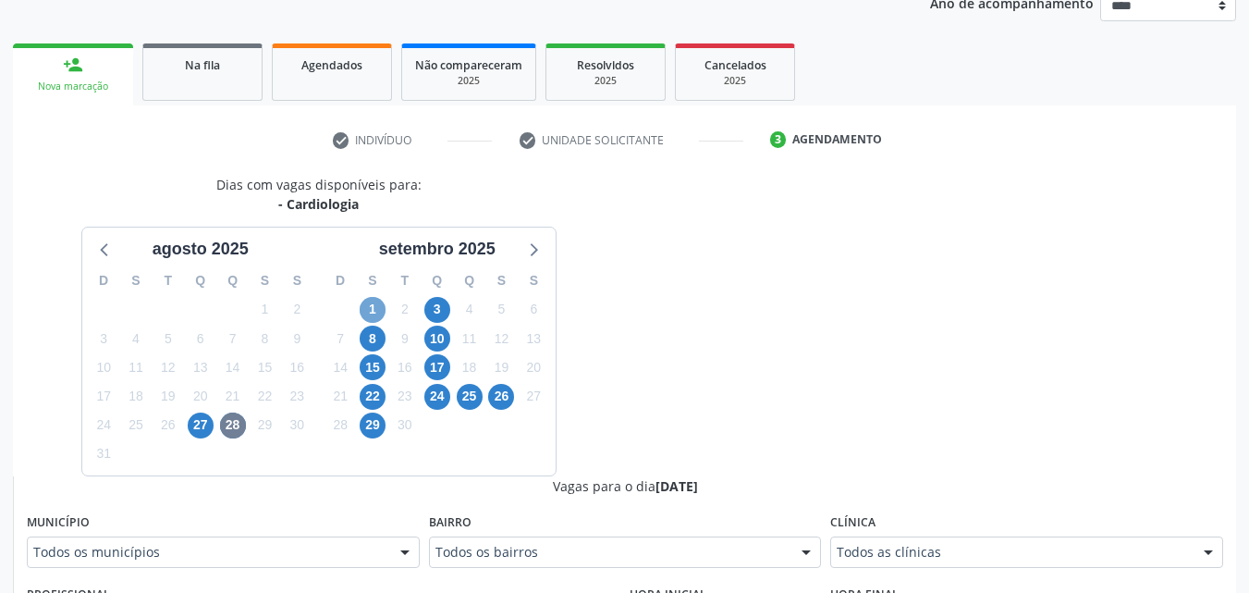
click at [381, 308] on span "1" at bounding box center [373, 310] width 26 height 26
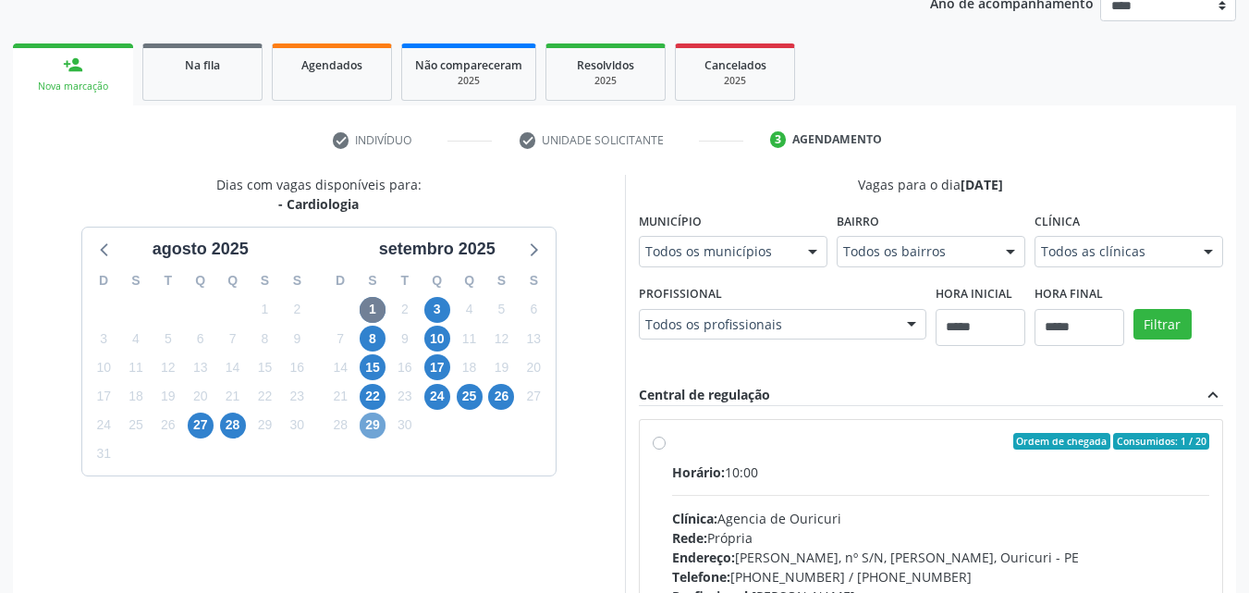
click at [364, 421] on span "29" at bounding box center [373, 425] width 26 height 26
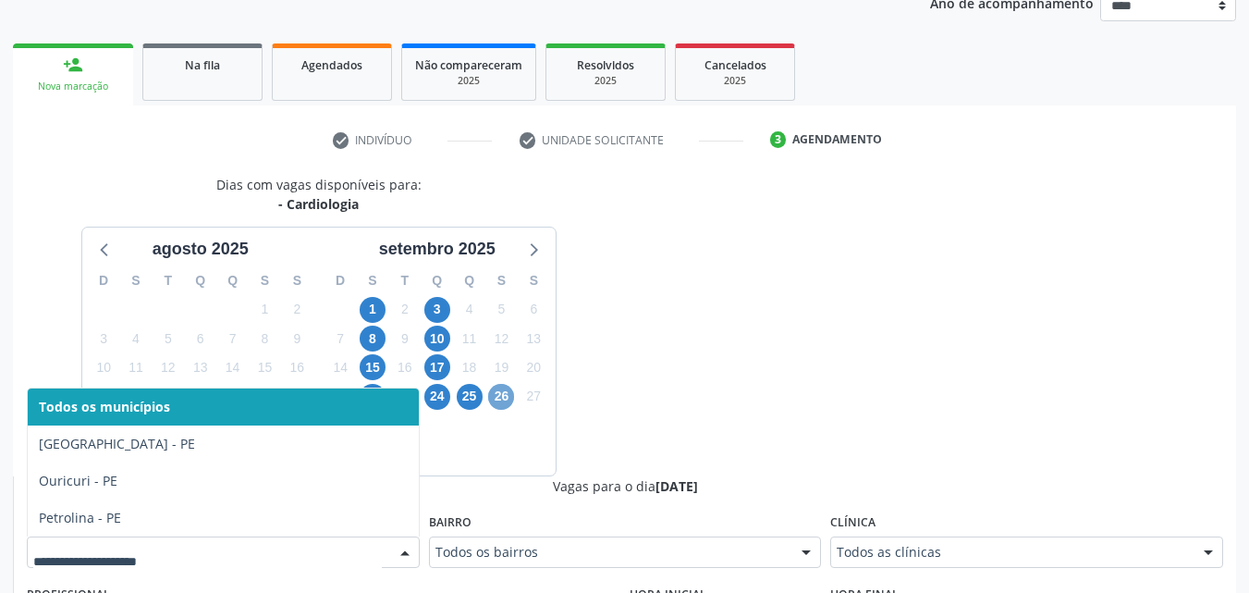
click at [503, 390] on span "26" at bounding box center [501, 397] width 26 height 26
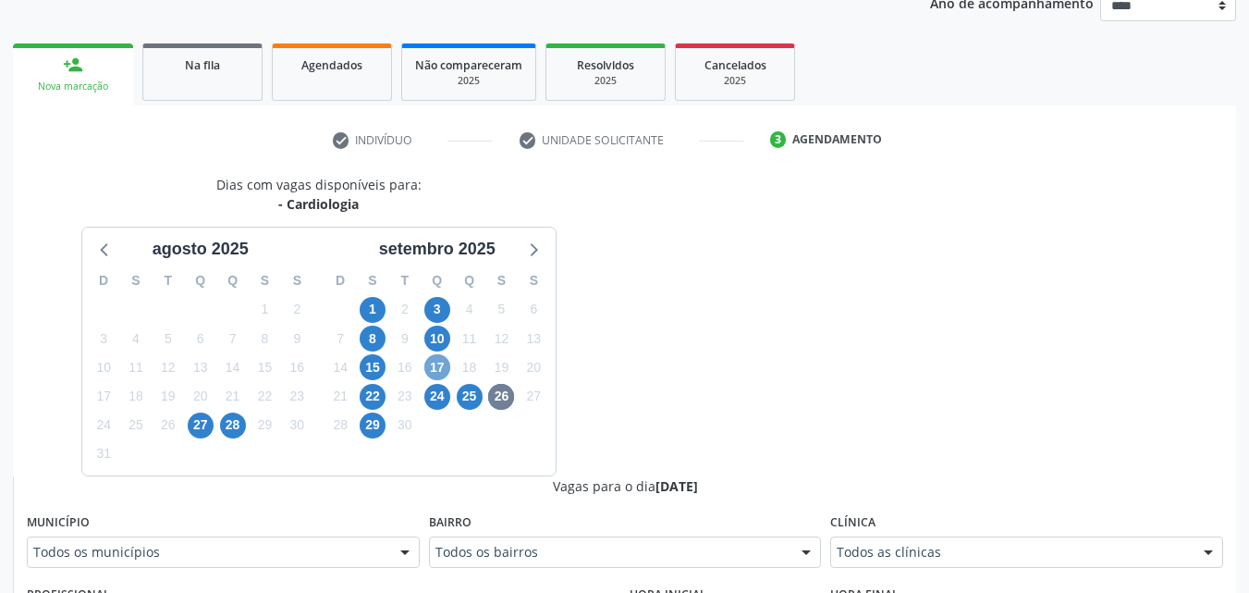
click at [428, 369] on span "17" at bounding box center [437, 367] width 26 height 26
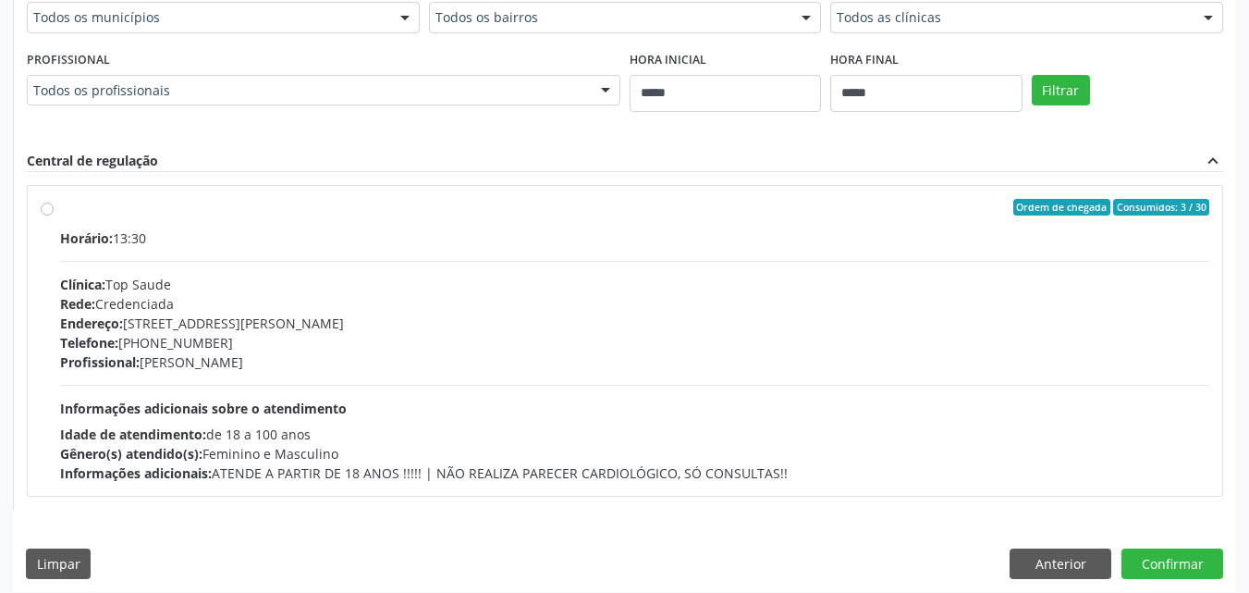
scroll to position [780, 0]
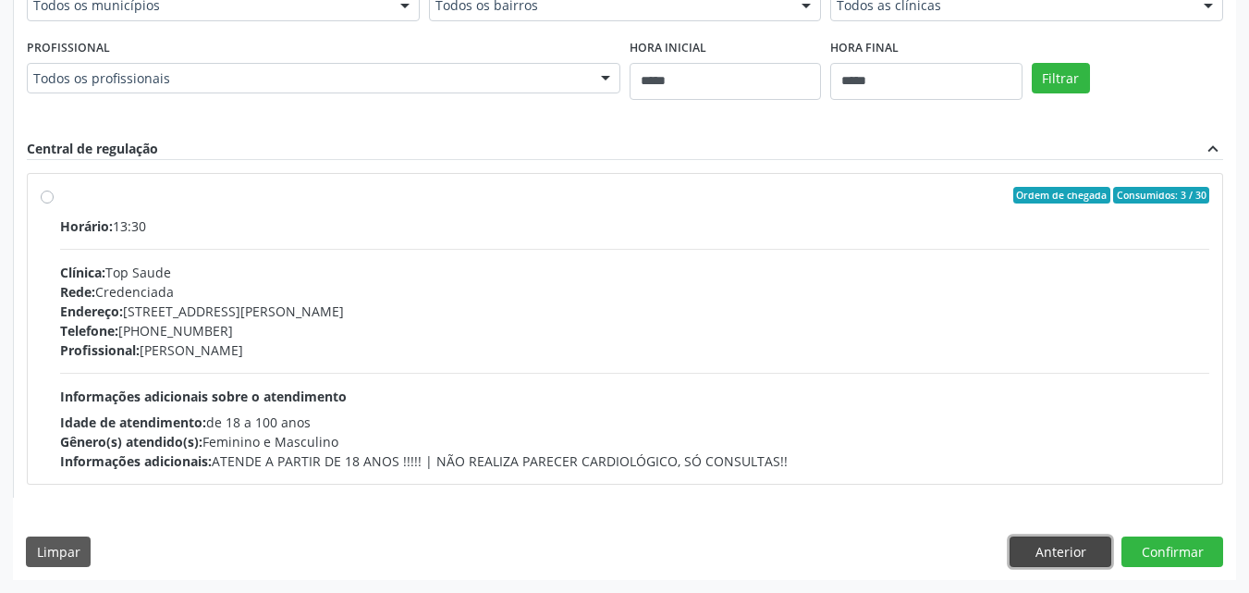
click at [1069, 560] on button "Anterior" at bounding box center [1061, 551] width 102 height 31
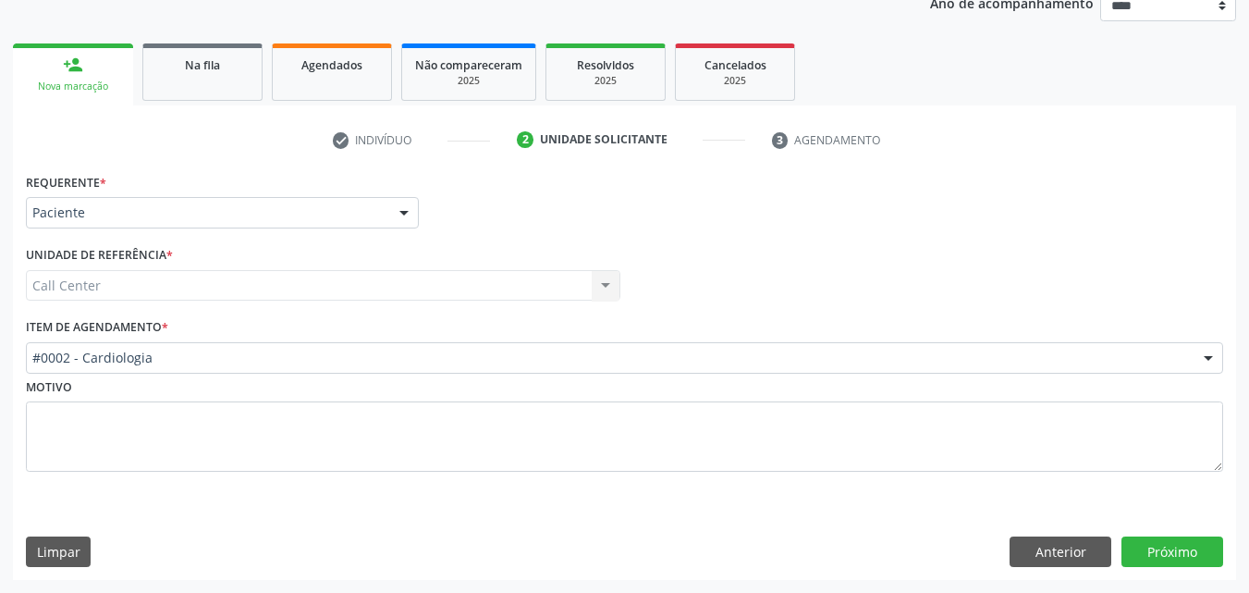
scroll to position [233, 0]
click at [1069, 560] on button "Anterior" at bounding box center [1061, 551] width 102 height 31
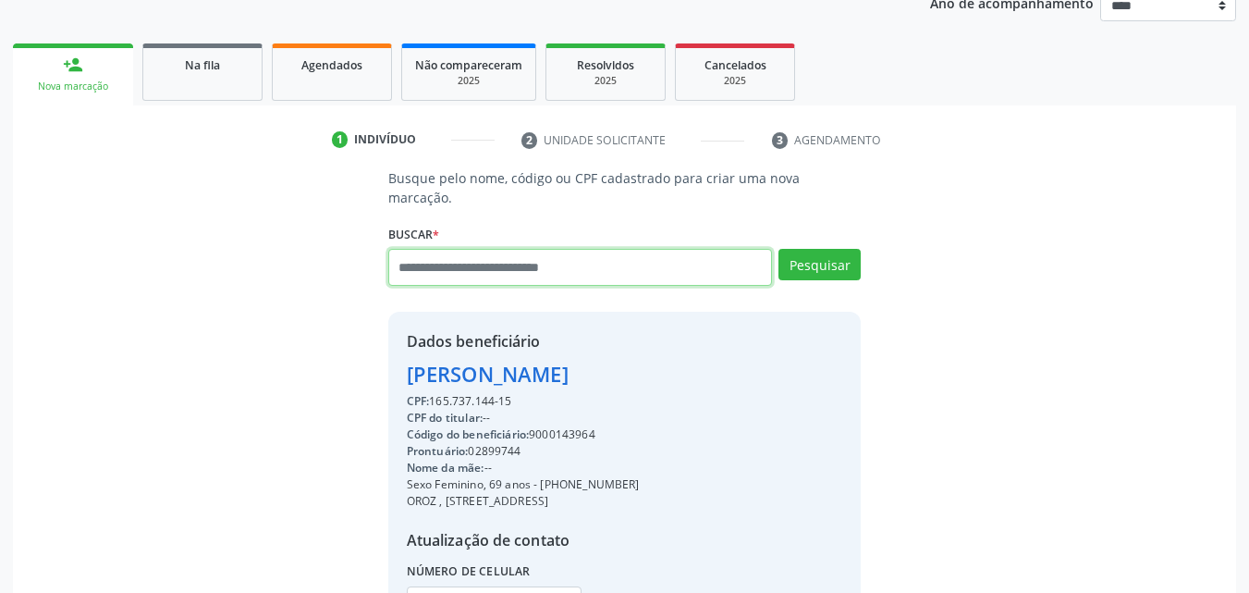
click at [513, 253] on input "text" at bounding box center [580, 267] width 385 height 37
type input "*********"
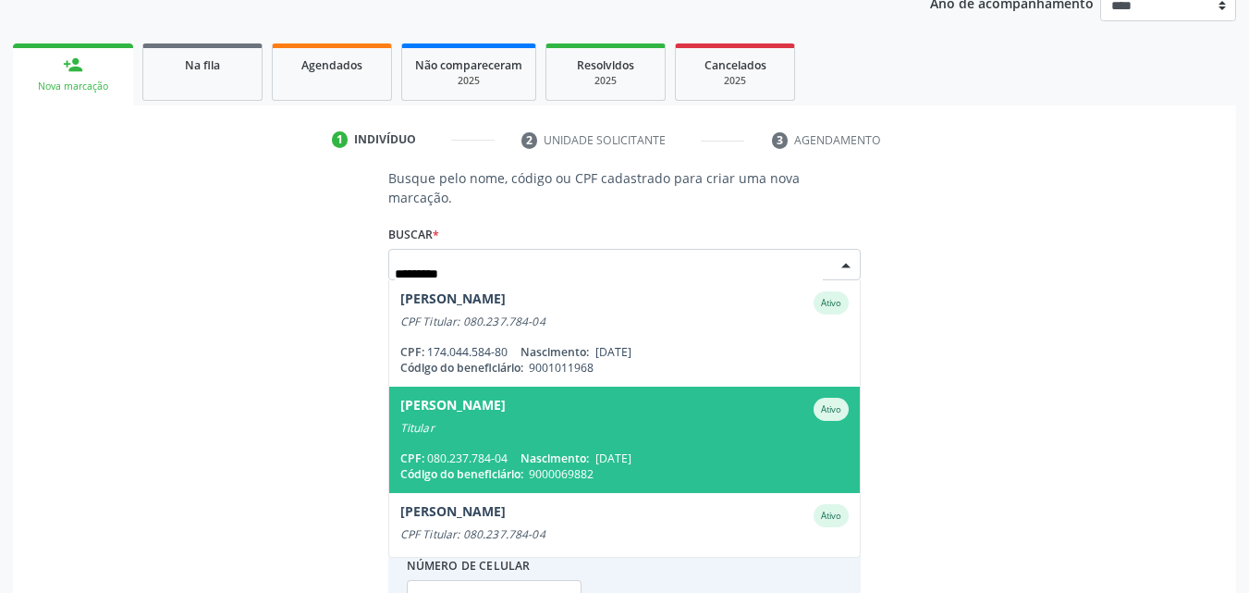
click at [616, 421] on div "Titular" at bounding box center [624, 428] width 449 height 15
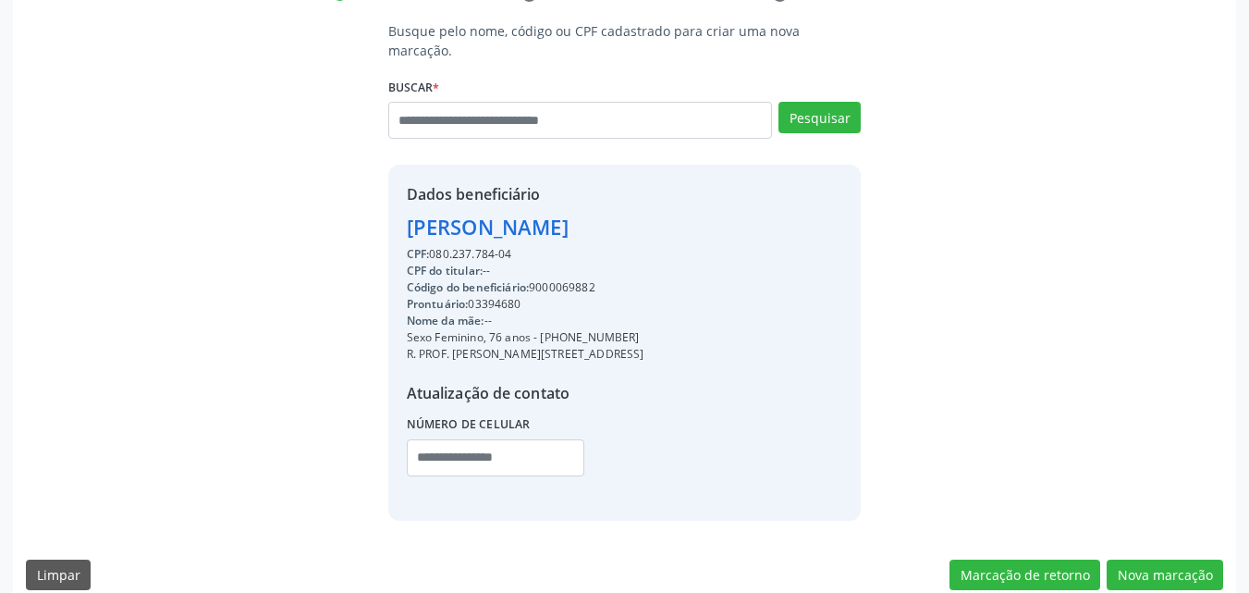
scroll to position [384, 0]
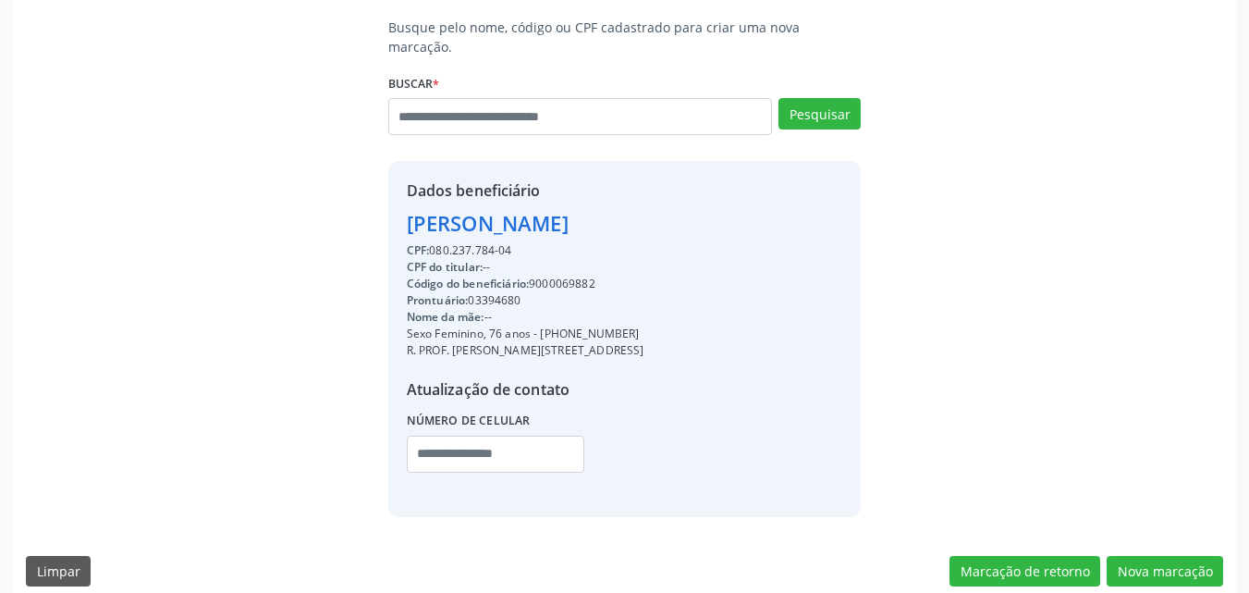
drag, startPoint x: 539, startPoint y: 313, endPoint x: 647, endPoint y: 308, distance: 108.3
click at [645, 325] on div "Sexo Feminino, 76 anos - (81) 99976-5868" at bounding box center [526, 333] width 238 height 17
copy div "(81) 99976-5868"
click at [523, 436] on input "text" at bounding box center [496, 454] width 178 height 37
paste input "**********"
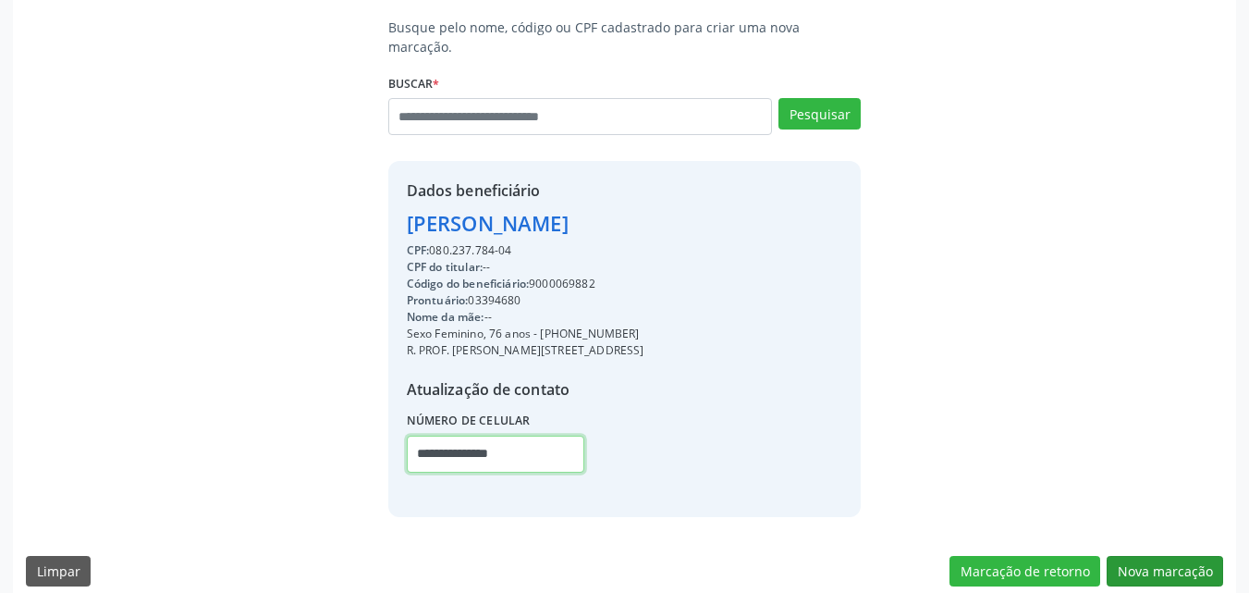
type input "**********"
click at [1136, 556] on button "Nova marcação" at bounding box center [1165, 571] width 117 height 31
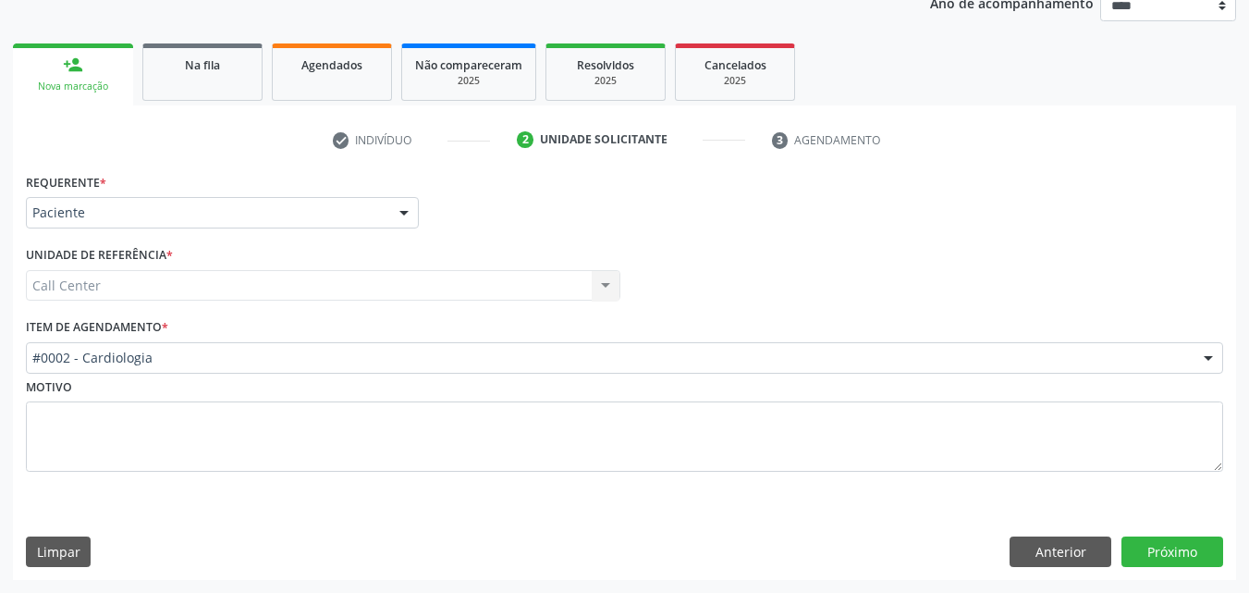
scroll to position [233, 0]
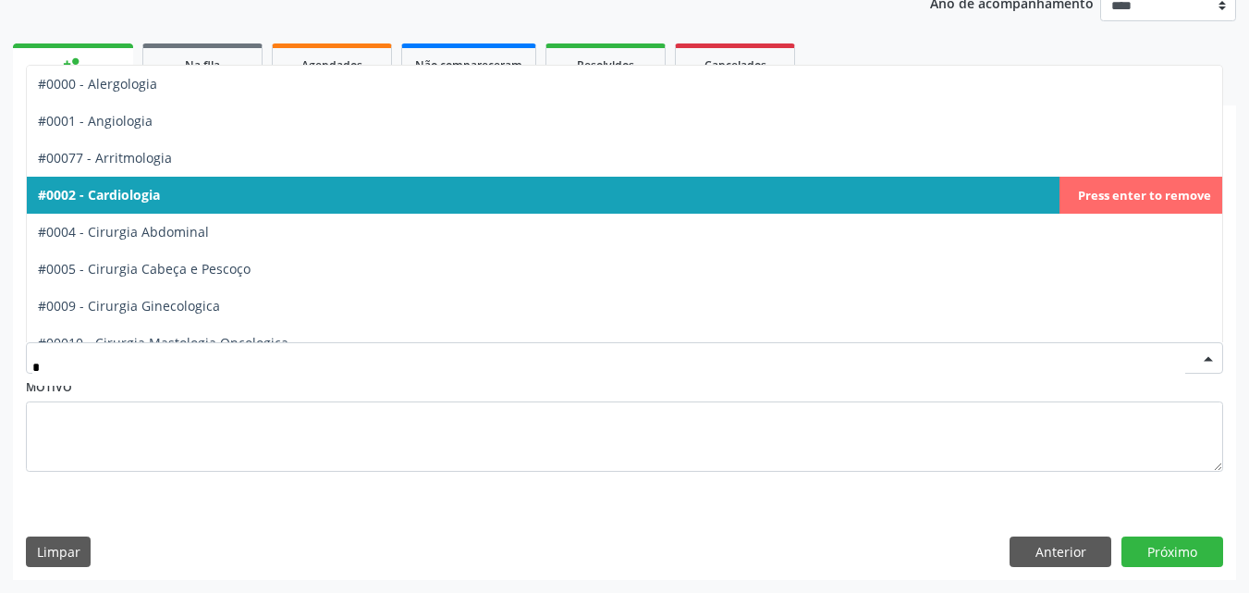
type input "**"
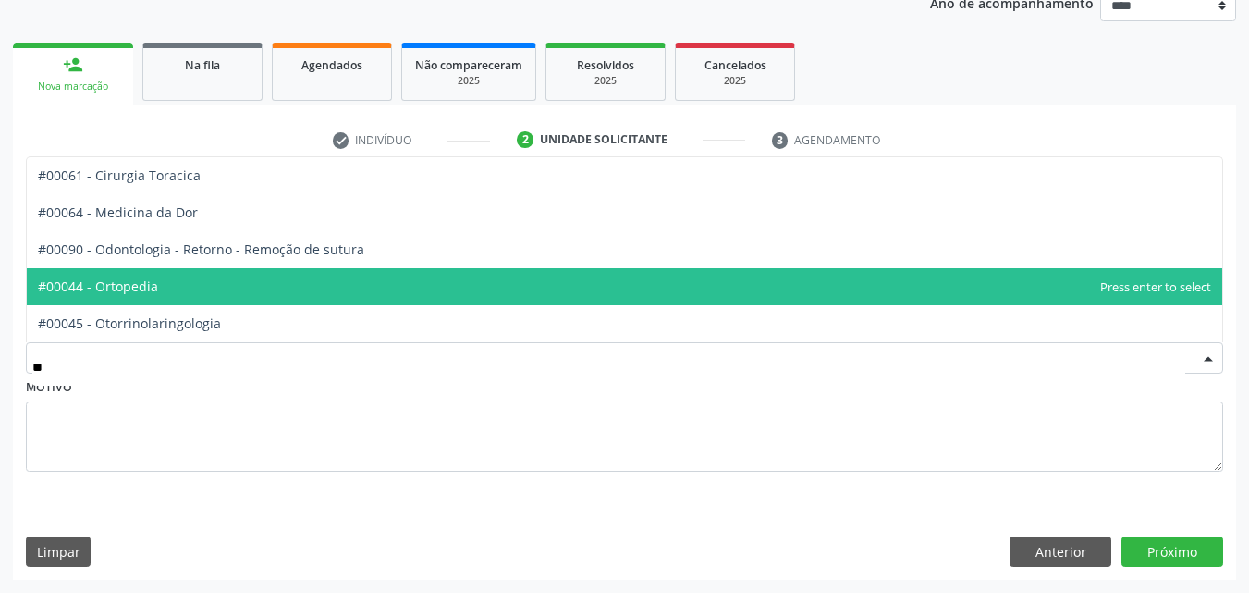
click at [166, 291] on span "#00044 - Ortopedia" at bounding box center [625, 286] width 1196 height 37
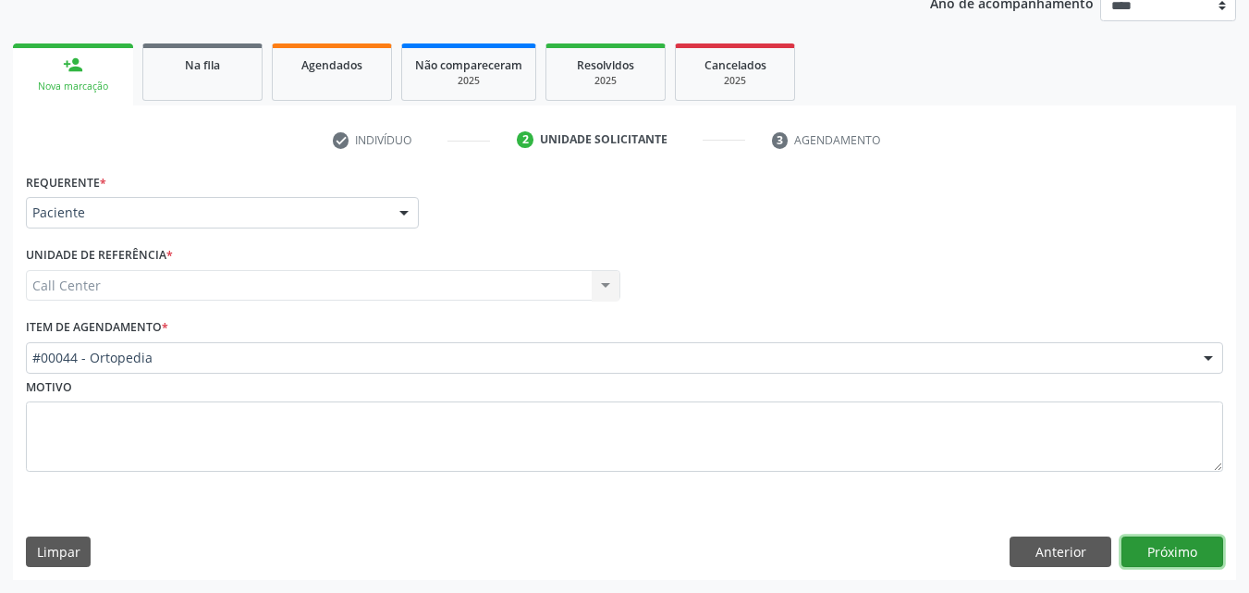
click at [1160, 561] on button "Próximo" at bounding box center [1173, 551] width 102 height 31
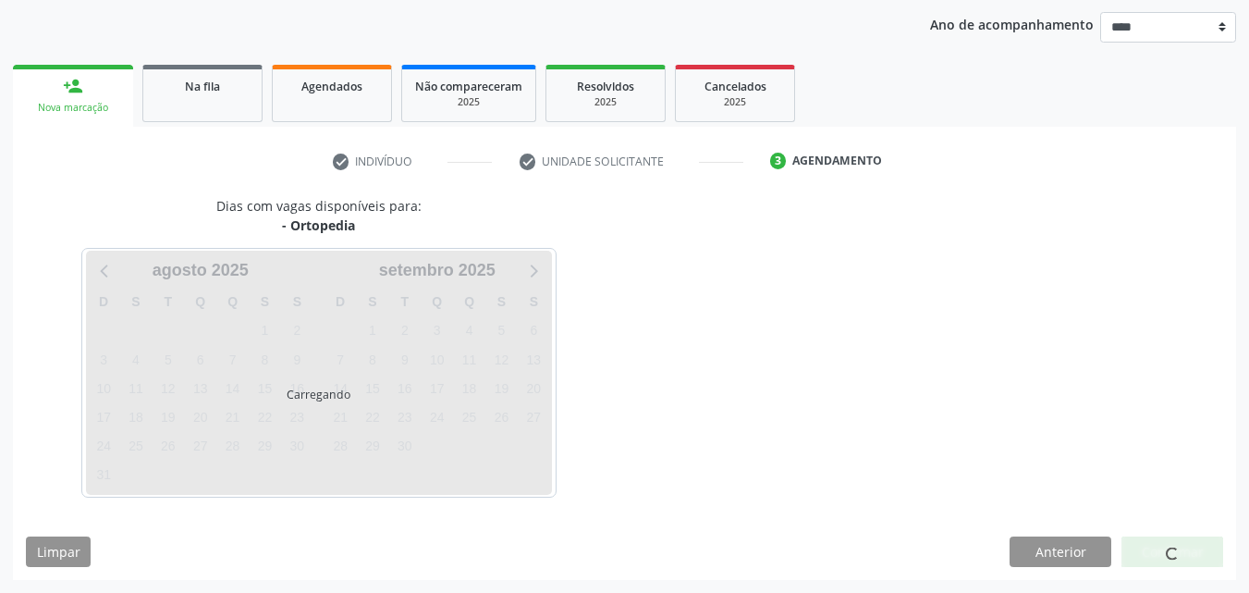
scroll to position [212, 0]
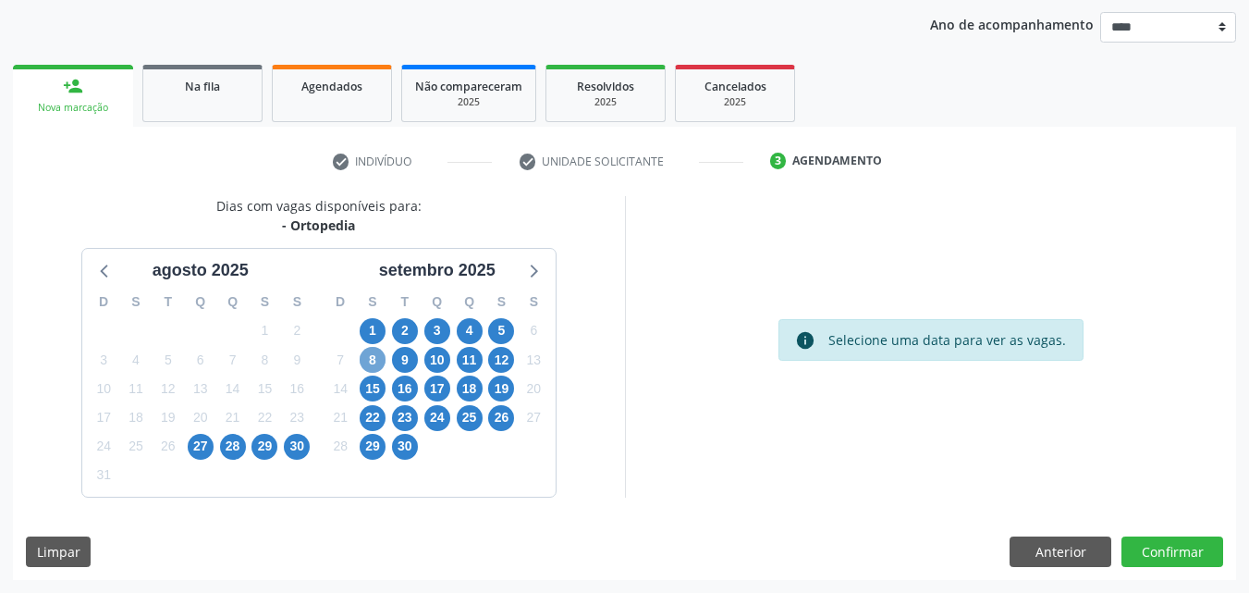
click at [377, 356] on span "8" at bounding box center [373, 360] width 26 height 26
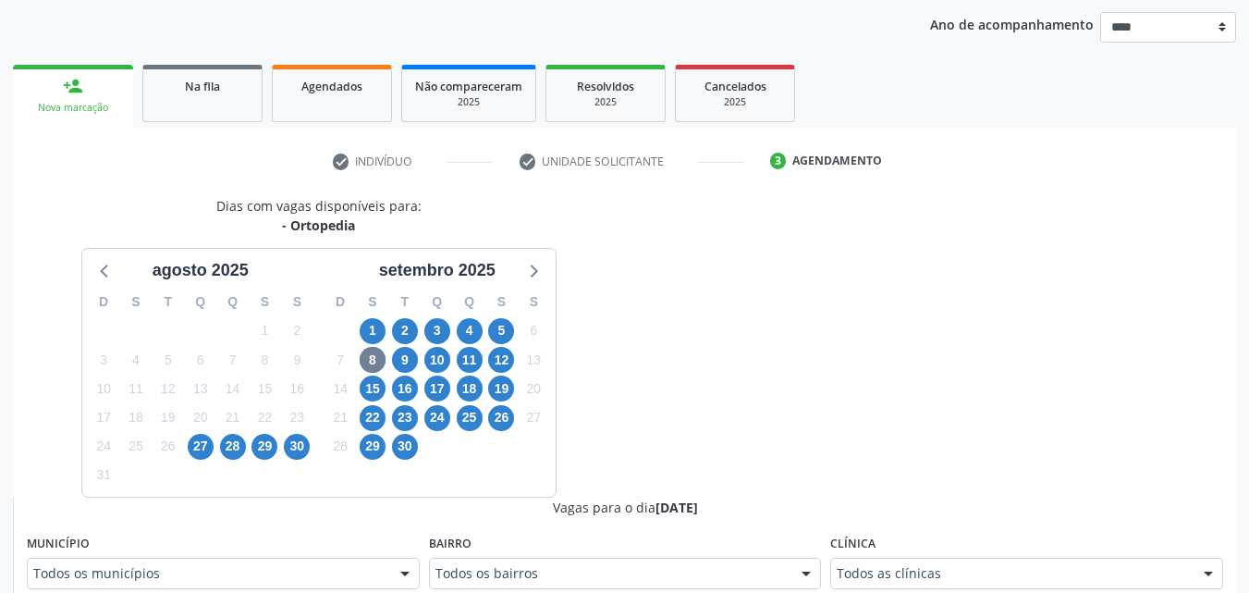
scroll to position [220, 0]
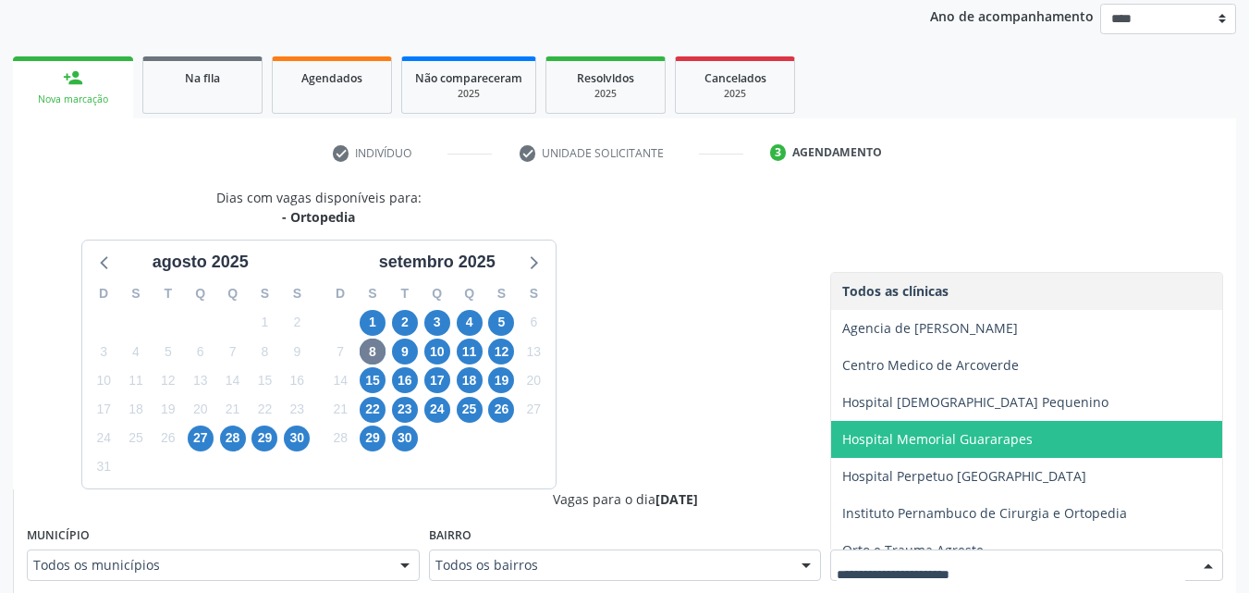
click at [1017, 448] on span "Hospital Memorial Guararapes" at bounding box center [937, 439] width 190 height 18
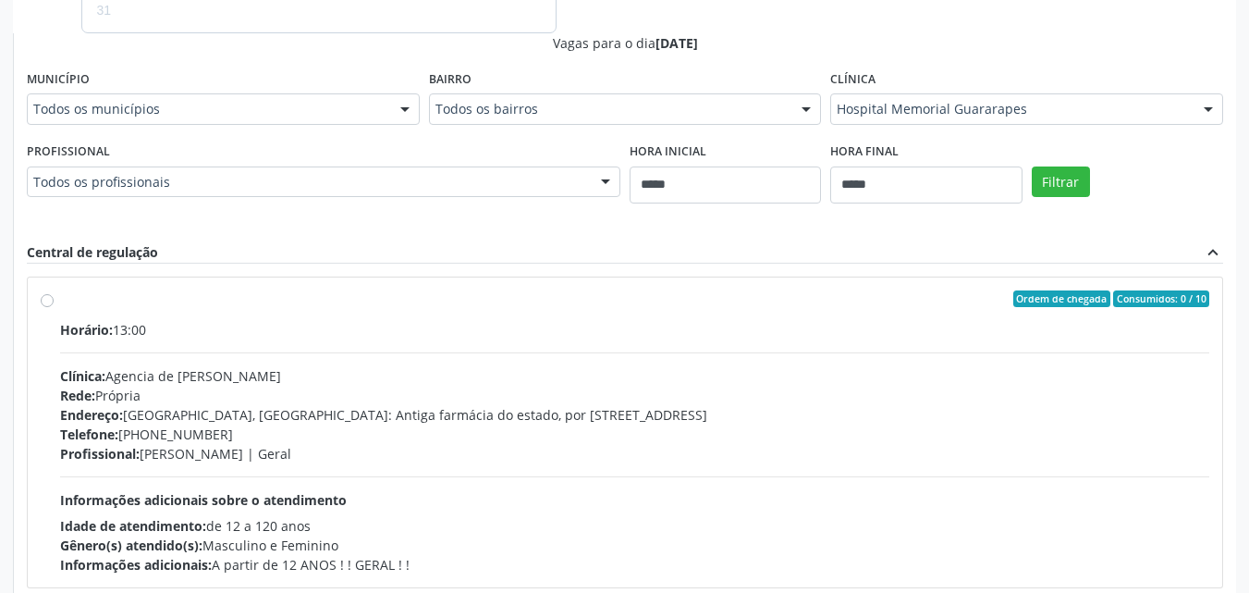
scroll to position [726, 0]
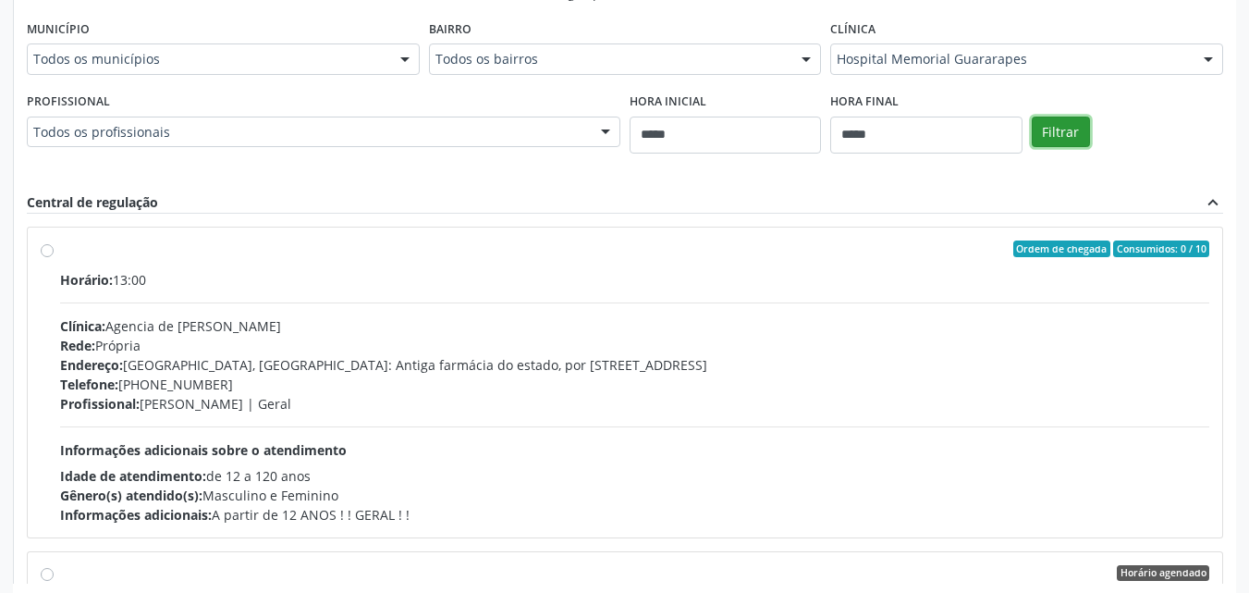
click at [1071, 117] on button "Filtrar" at bounding box center [1061, 132] width 58 height 31
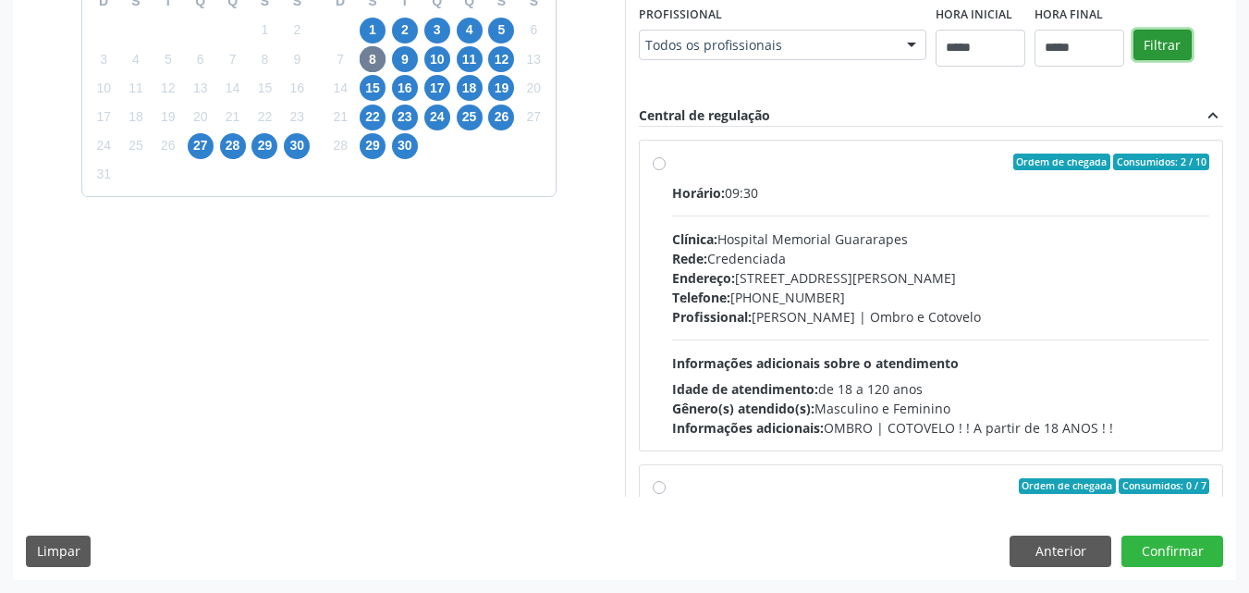
scroll to position [424, 0]
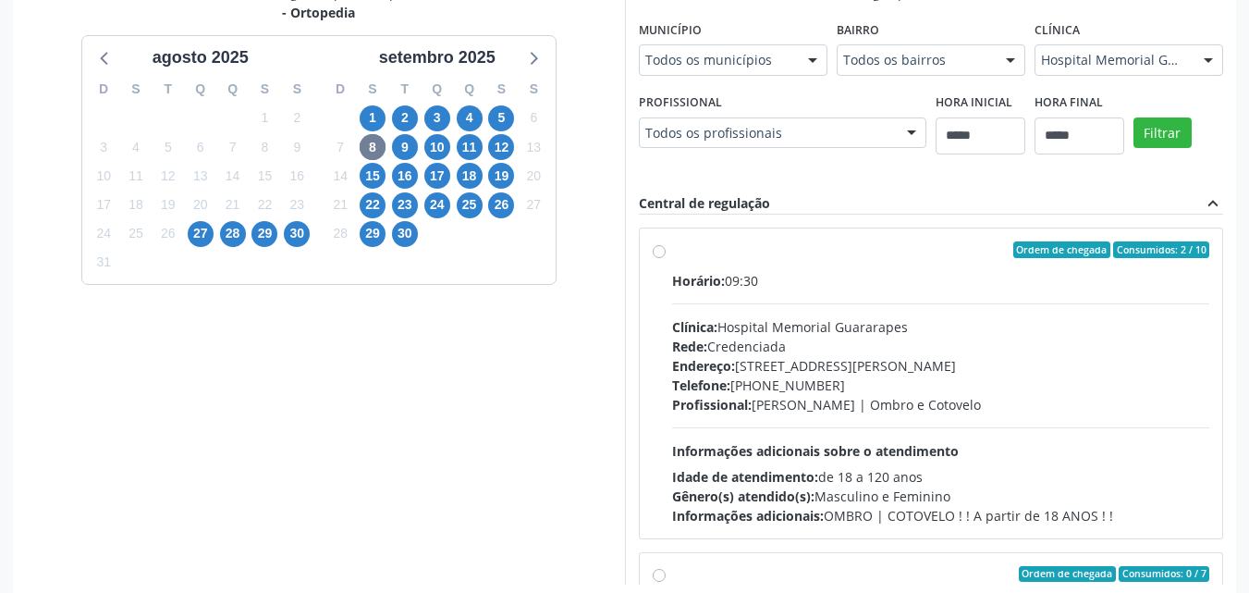
click at [1022, 432] on div "Horário: 09:30 Clínica: Hospital Memorial Guararapes Rede: Credenciada Endereço…" at bounding box center [941, 398] width 538 height 254
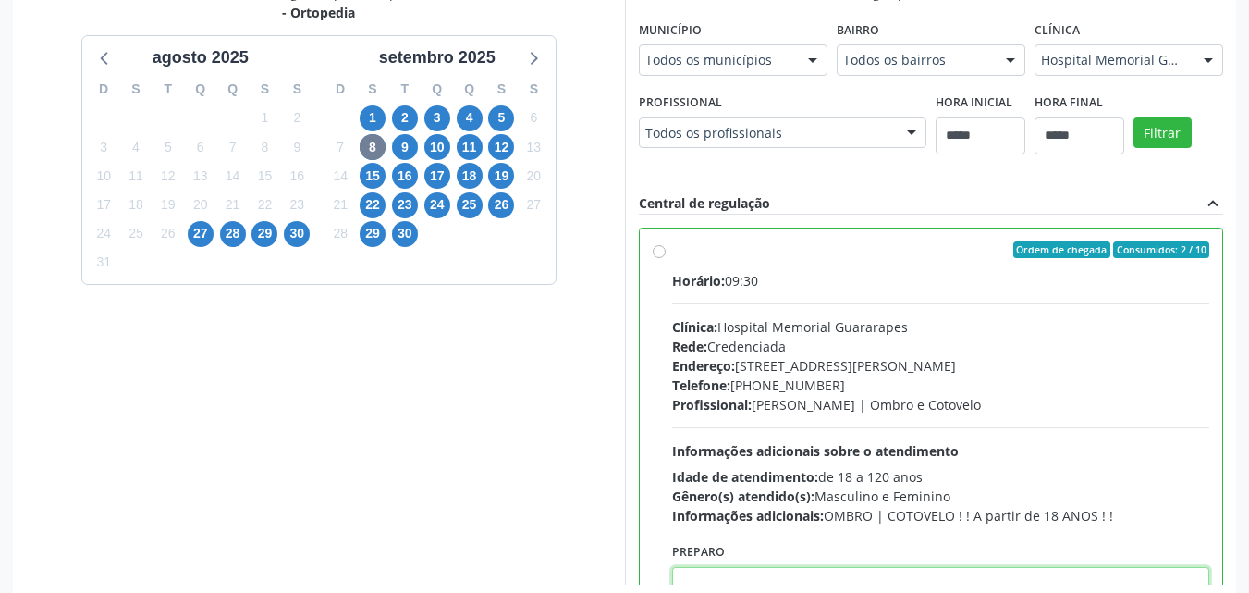
click at [937, 584] on textarea at bounding box center [941, 602] width 538 height 70
paste textarea "**********"
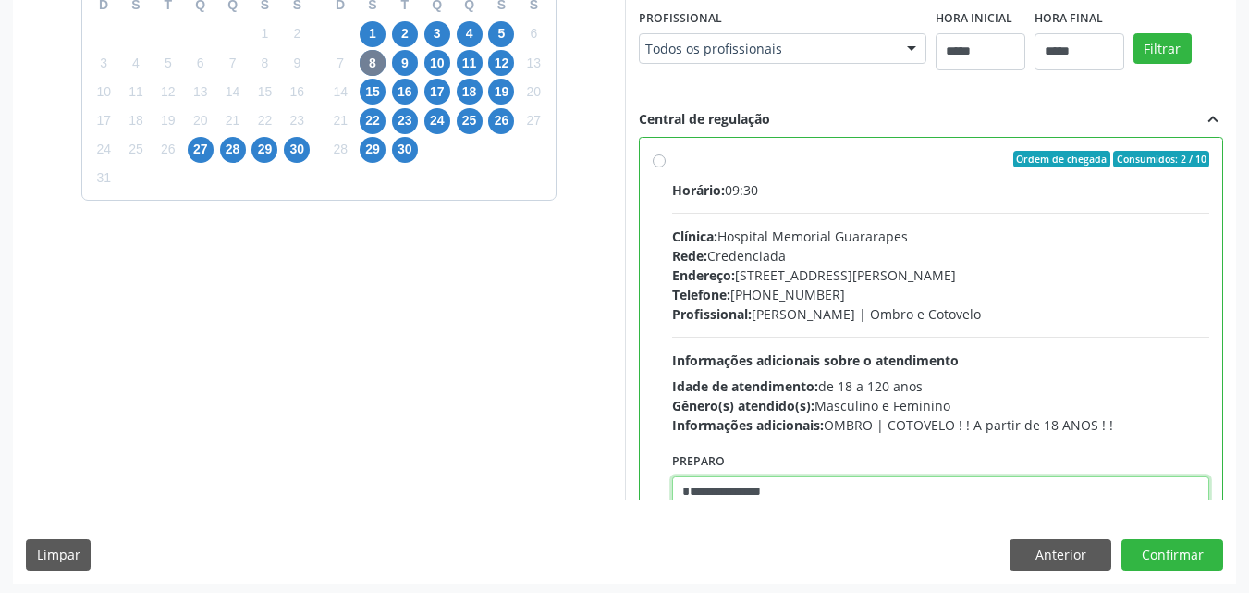
scroll to position [512, 0]
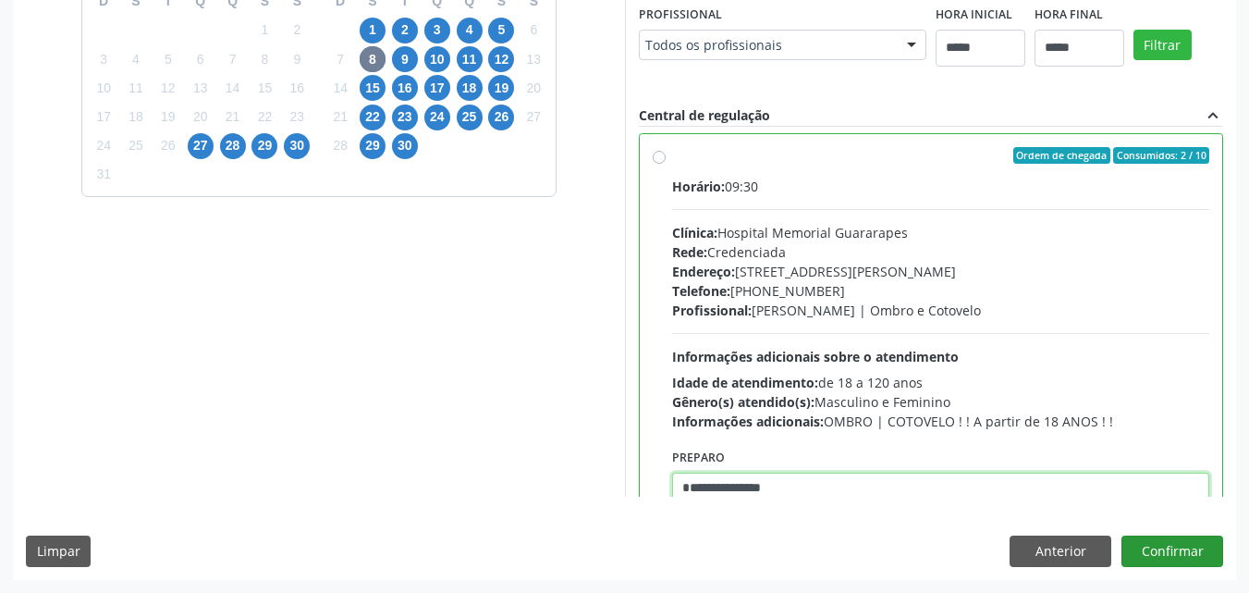
type textarea "**********"
click at [1180, 537] on button "Confirmar" at bounding box center [1173, 550] width 102 height 31
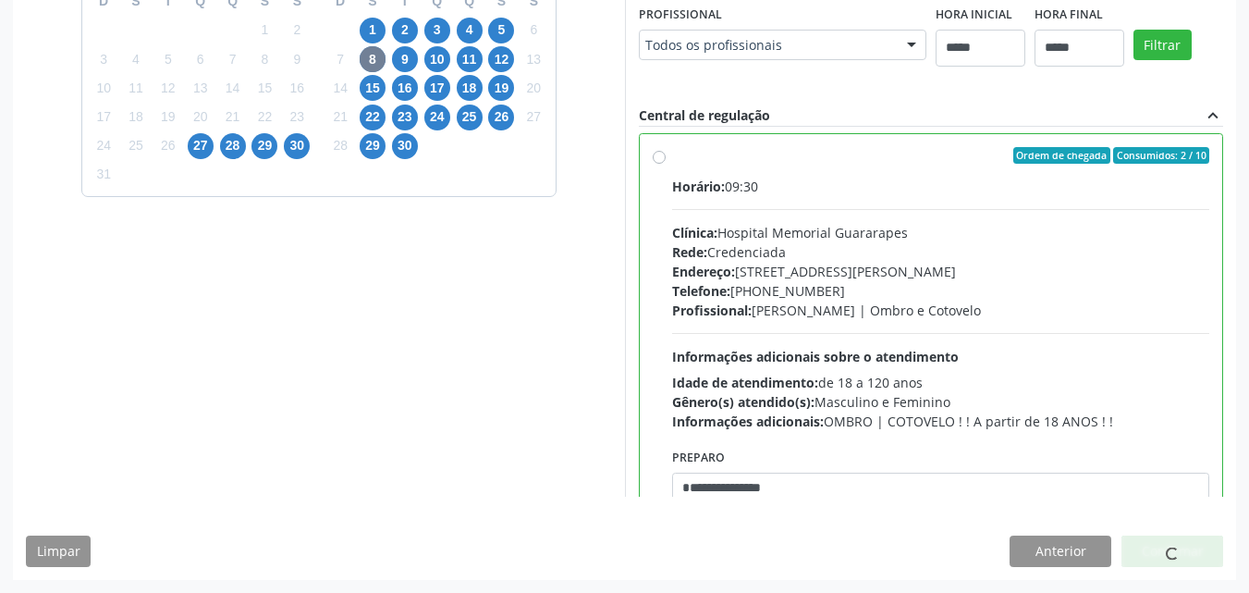
click at [1180, 537] on div at bounding box center [1173, 550] width 102 height 31
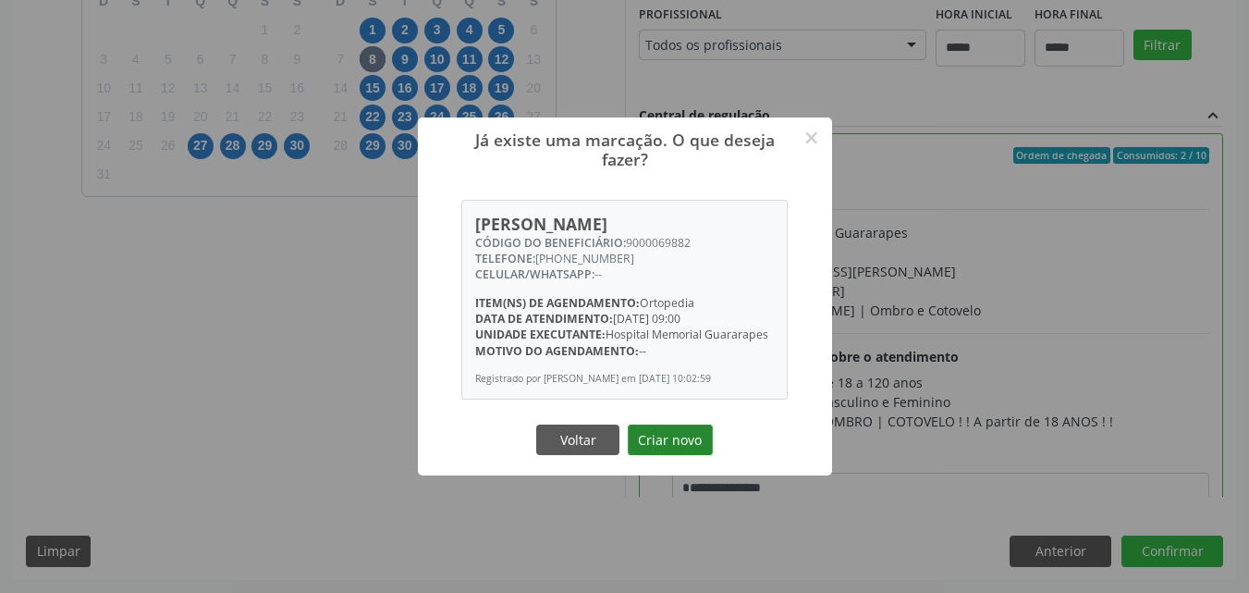
click at [676, 448] on button "Criar novo" at bounding box center [670, 439] width 85 height 31
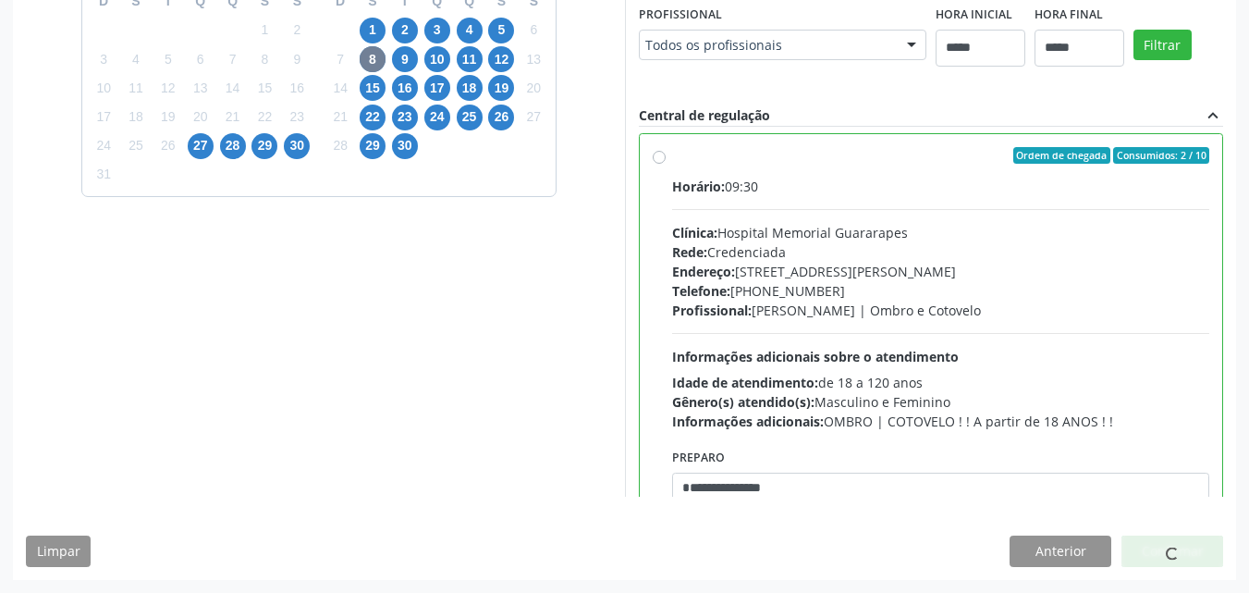
scroll to position [24, 0]
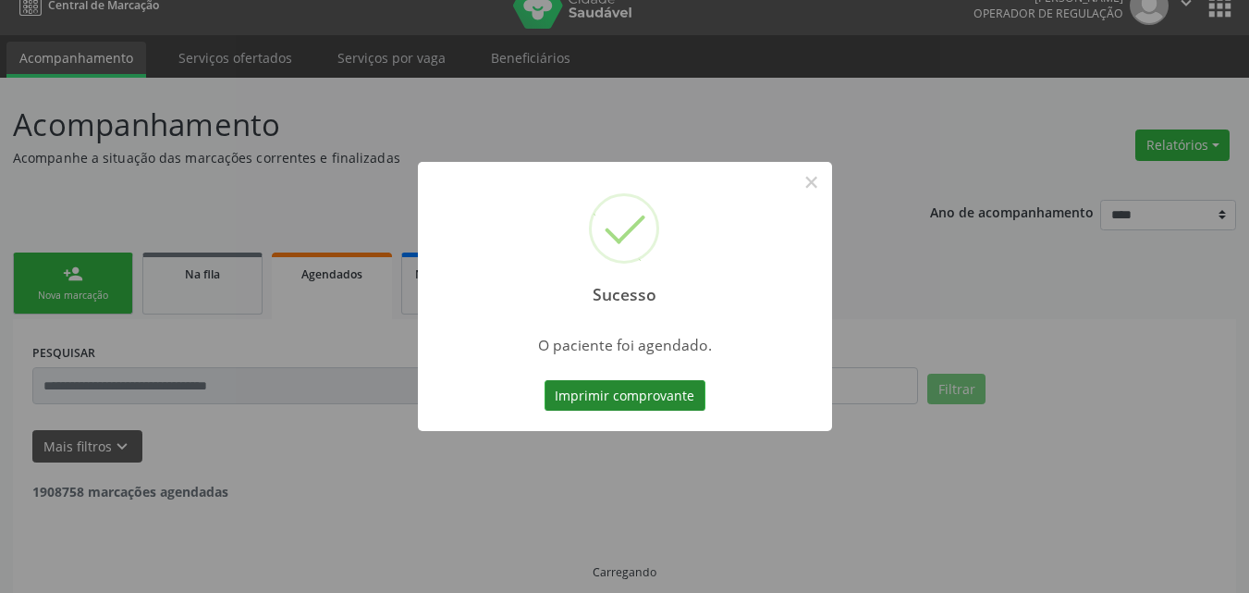
click at [640, 392] on button "Imprimir comprovante" at bounding box center [625, 395] width 161 height 31
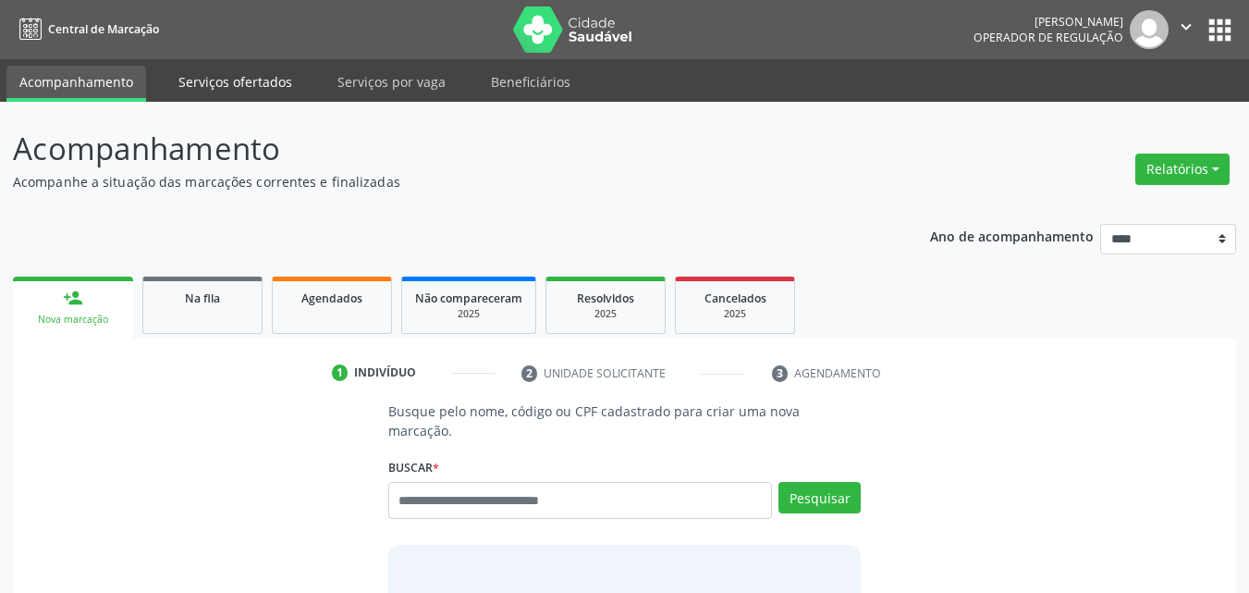
click at [259, 78] on link "Serviços ofertados" at bounding box center [236, 82] width 140 height 32
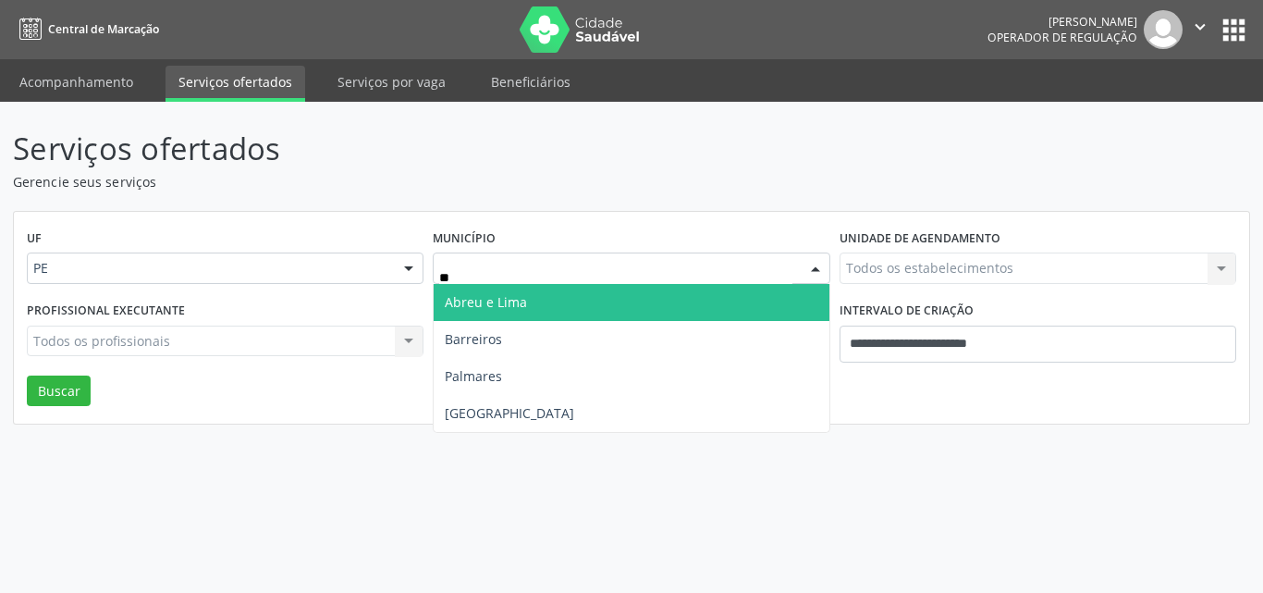
type input "***"
click at [518, 303] on span "Recife" at bounding box center [631, 302] width 395 height 37
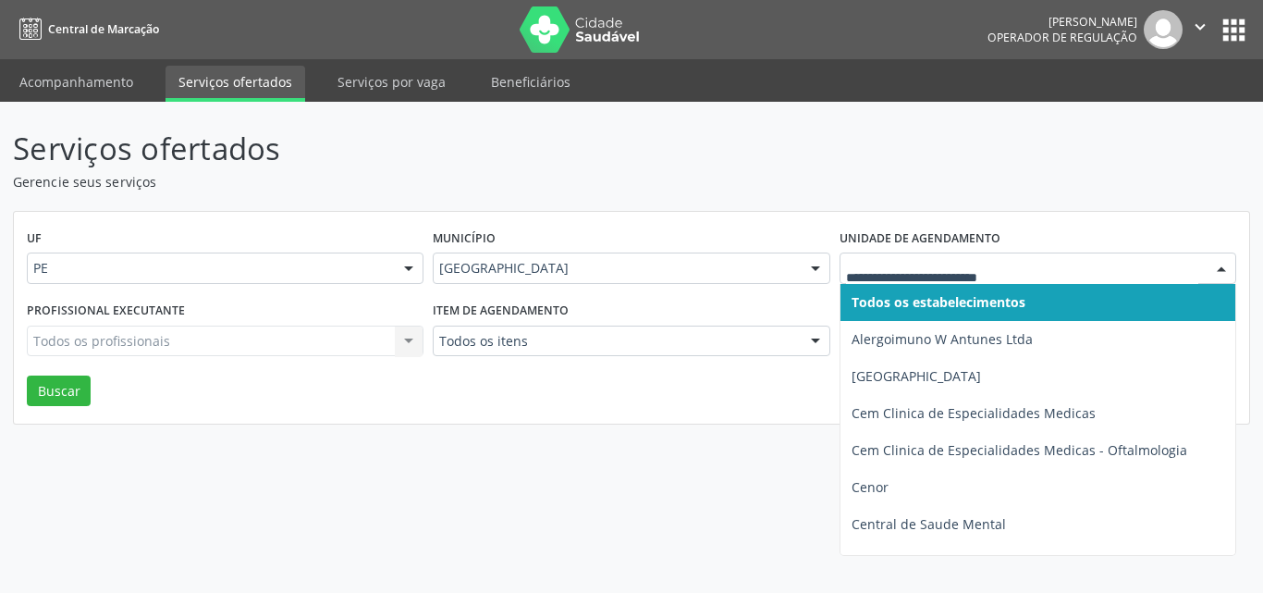
click at [887, 261] on div at bounding box center [1038, 267] width 397 height 31
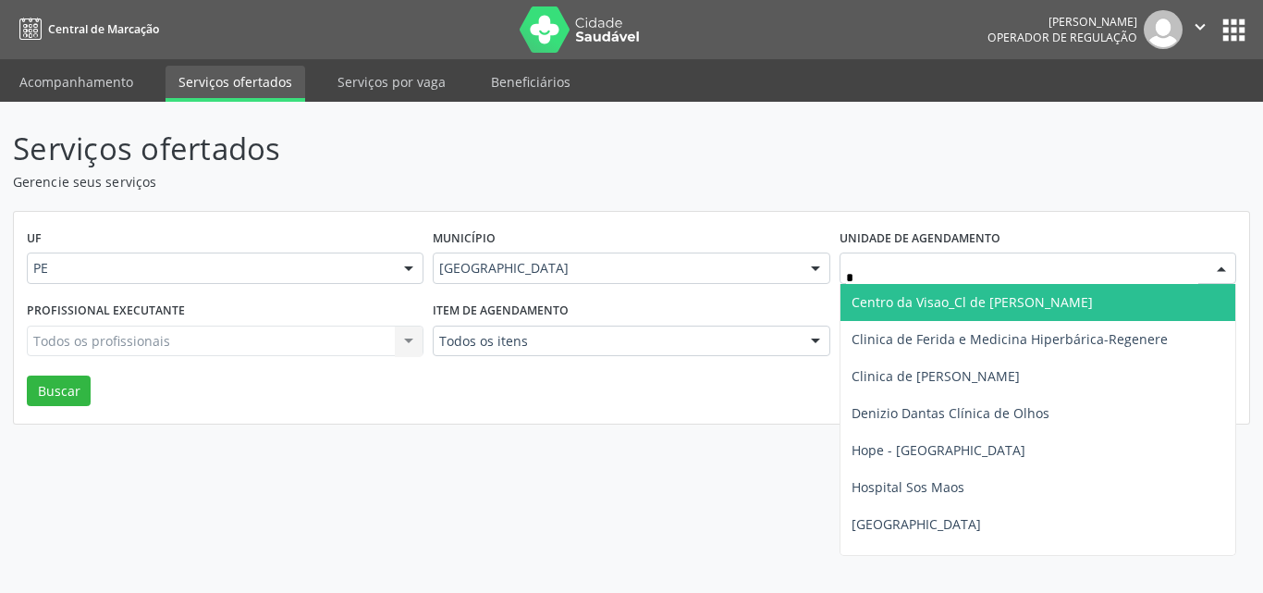
type input "**"
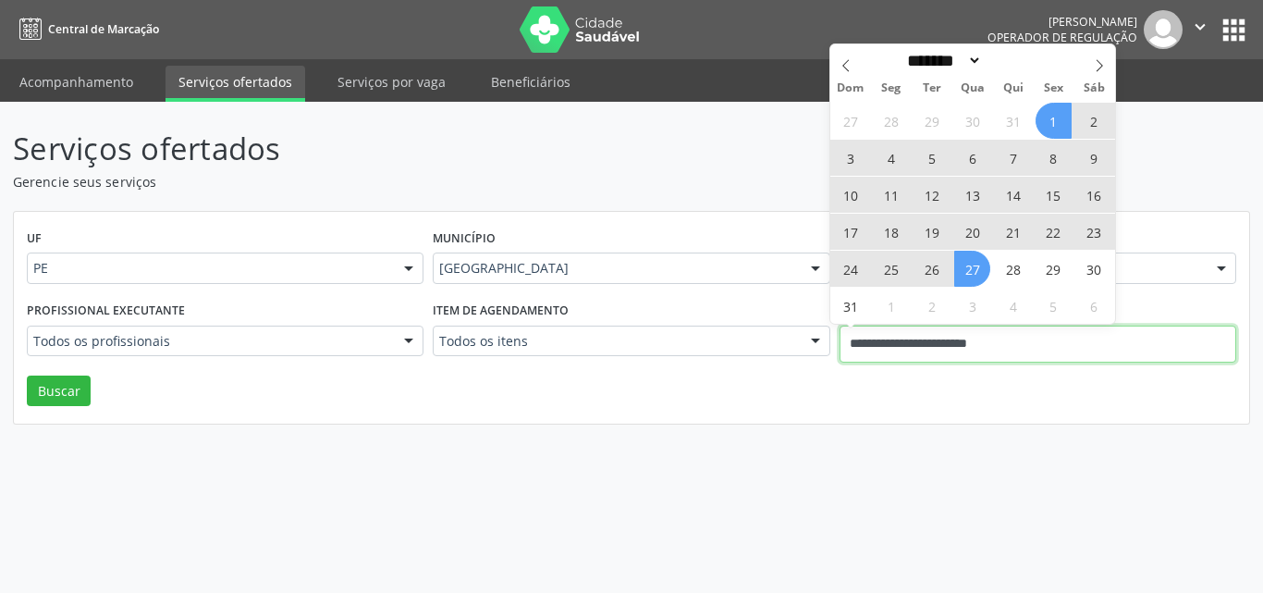
click at [915, 339] on input "**********" at bounding box center [1038, 343] width 397 height 37
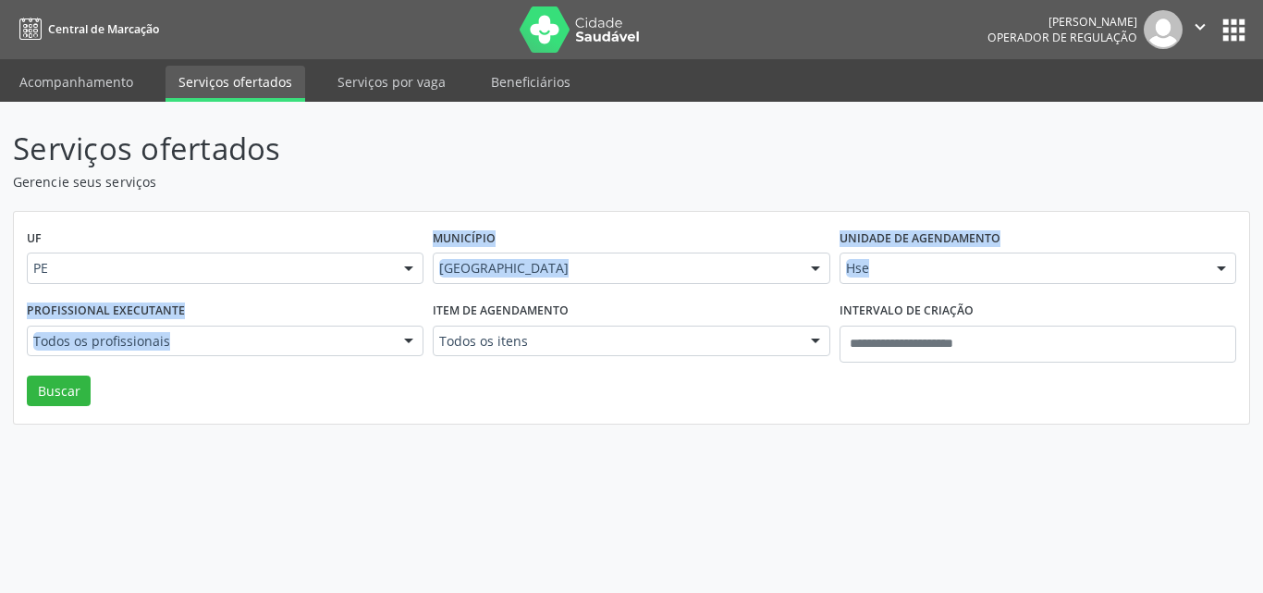
drag, startPoint x: 185, startPoint y: 286, endPoint x: 167, endPoint y: 339, distance: 56.4
click at [167, 339] on div "UF PE PE Nenhum resultado encontrado para: " " Não há nenhuma opção para ser ex…" at bounding box center [631, 318] width 1235 height 213
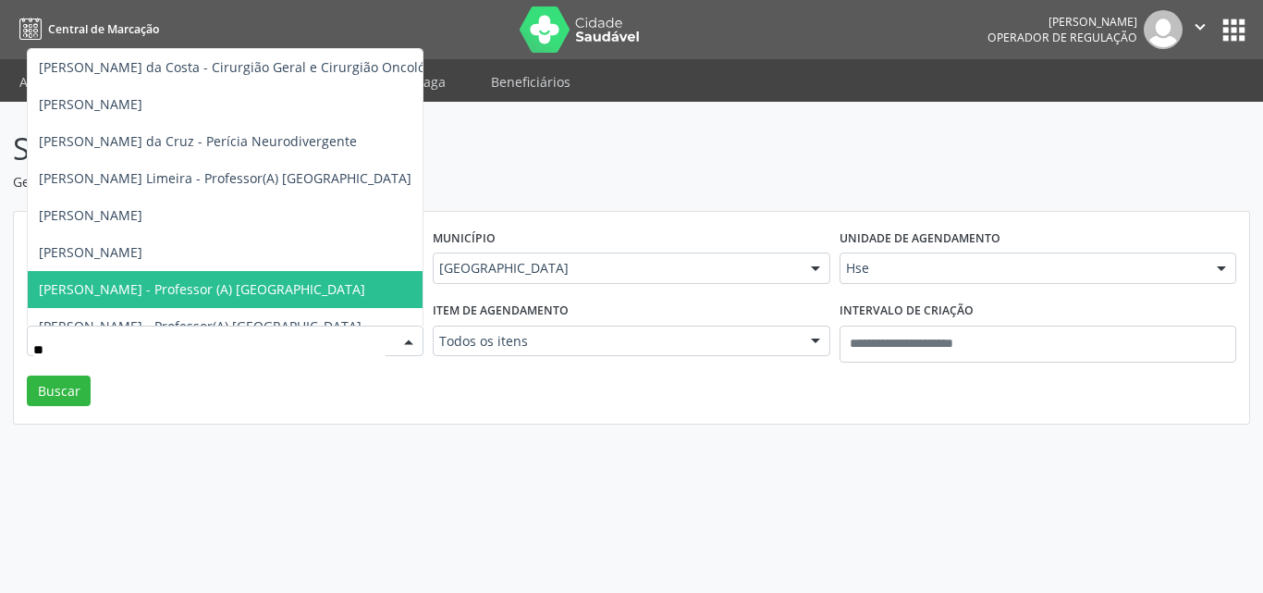
type input "***"
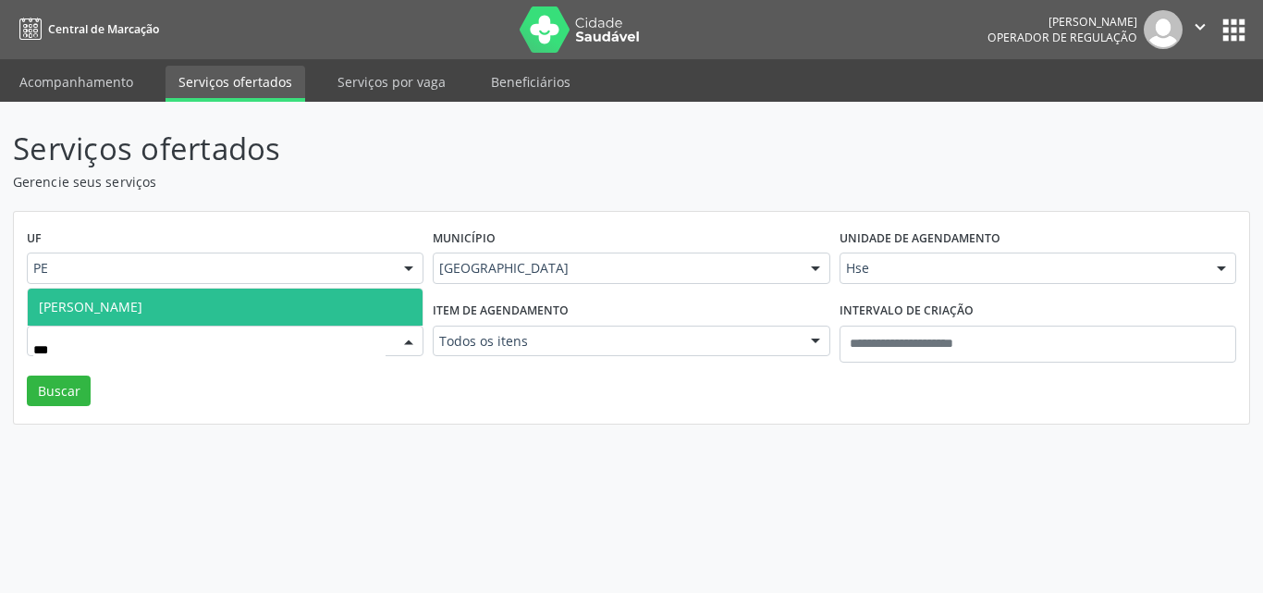
click at [142, 310] on span "[PERSON_NAME]" at bounding box center [91, 307] width 104 height 18
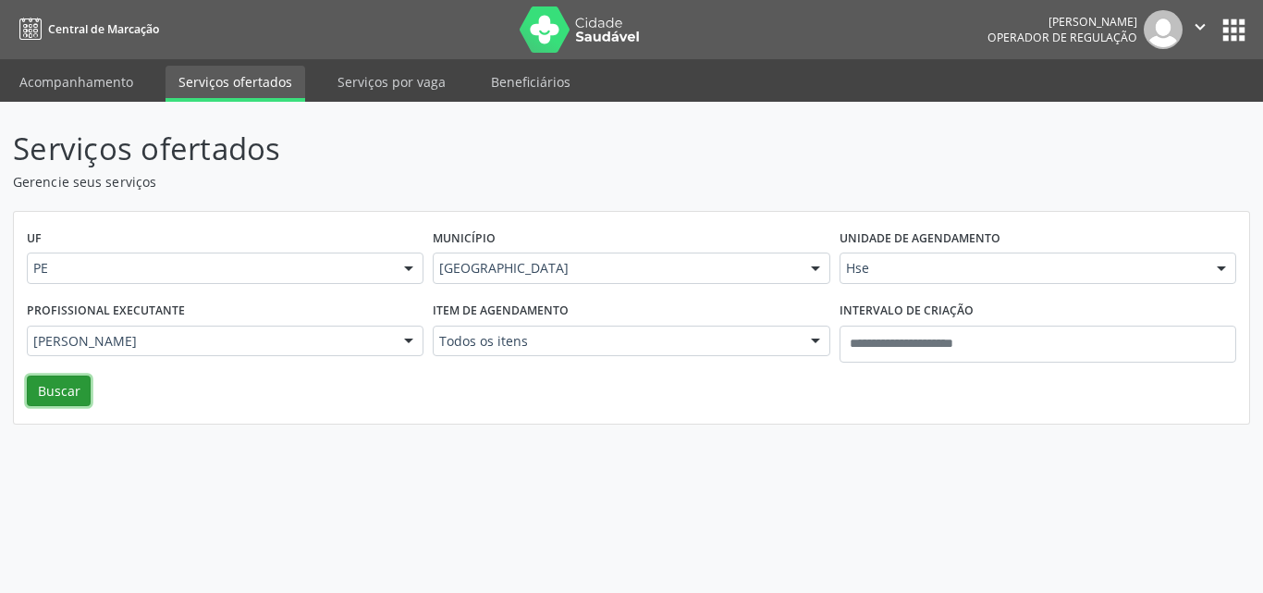
click at [52, 388] on button "Buscar" at bounding box center [59, 390] width 64 height 31
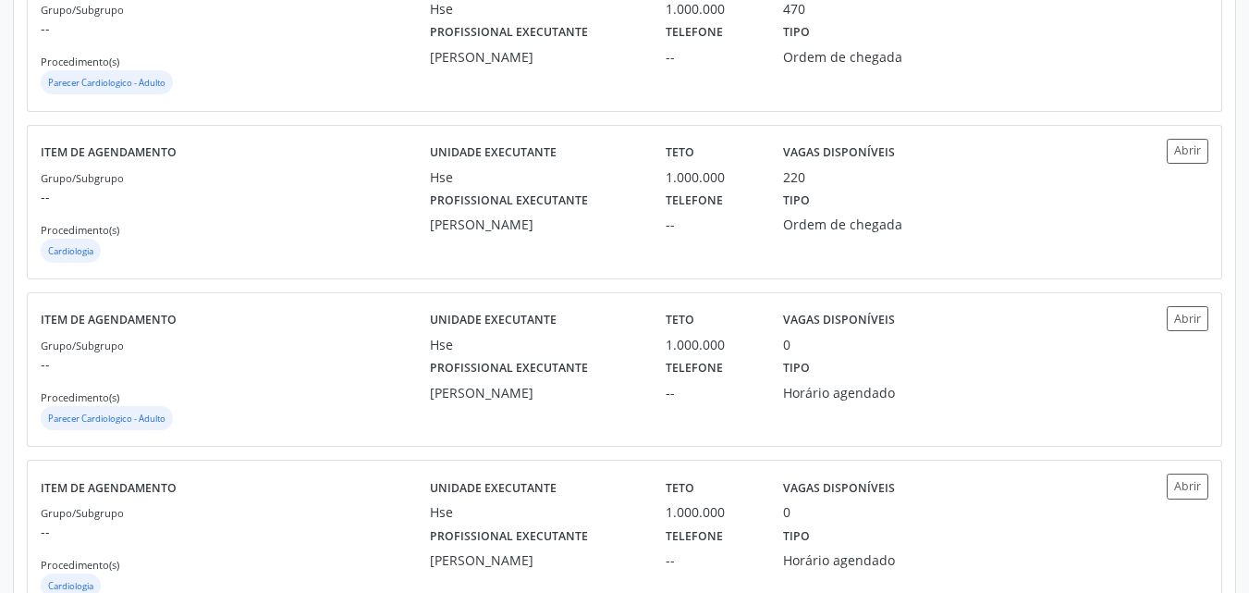
scroll to position [555, 0]
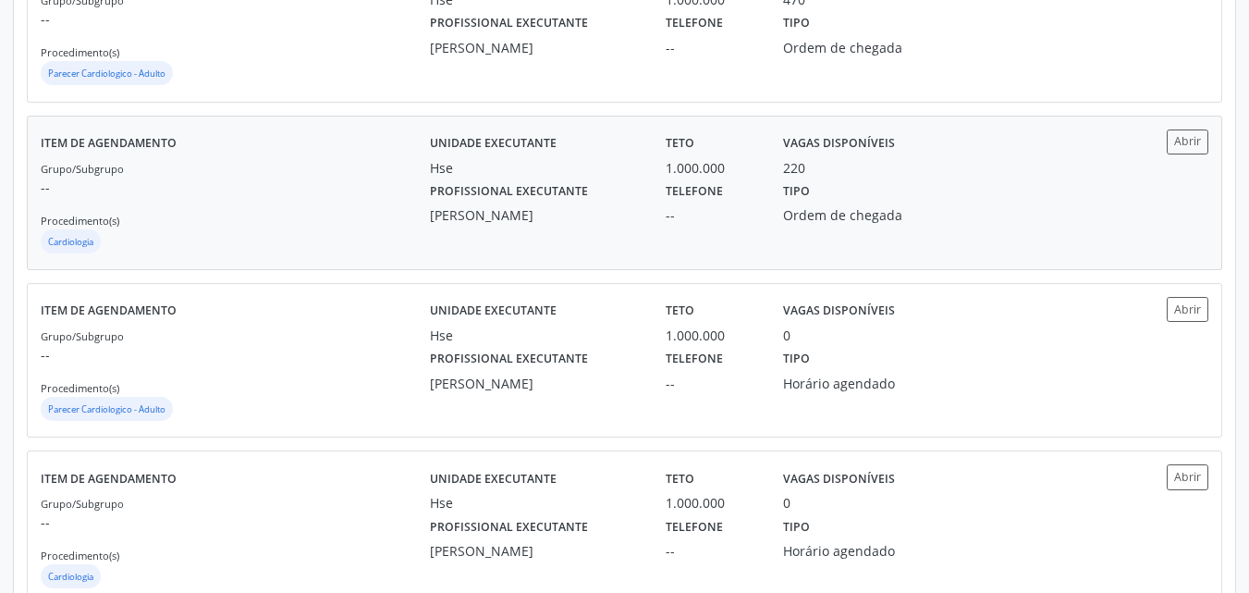
click at [835, 185] on div "Tipo Ordem de chegada" at bounding box center [858, 202] width 177 height 48
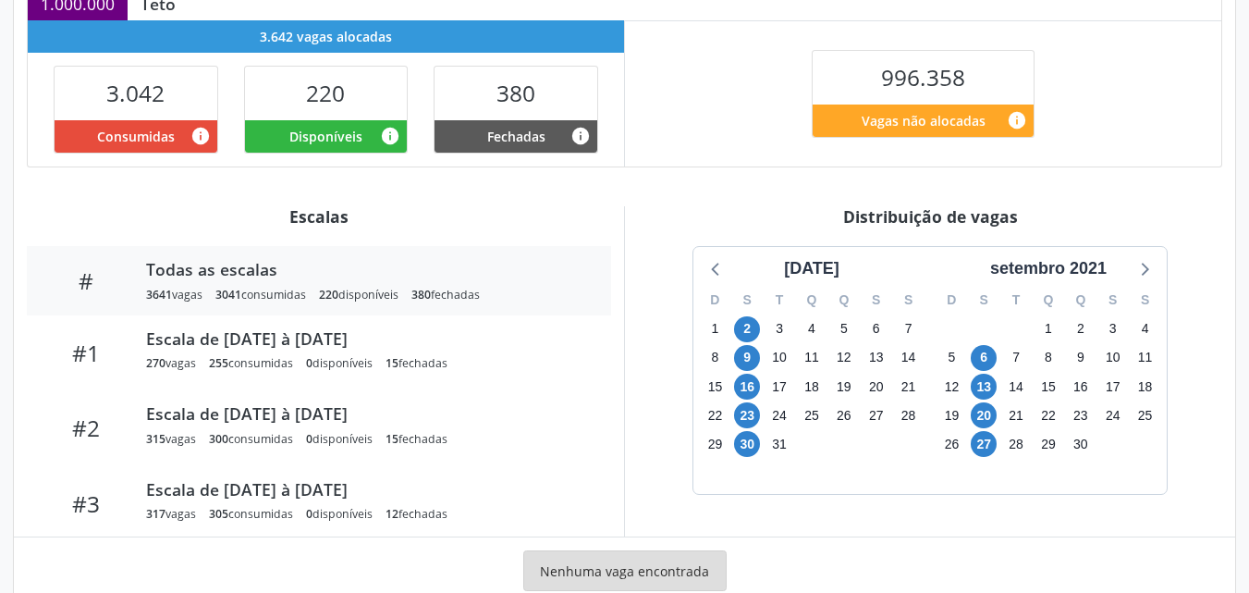
scroll to position [444, 0]
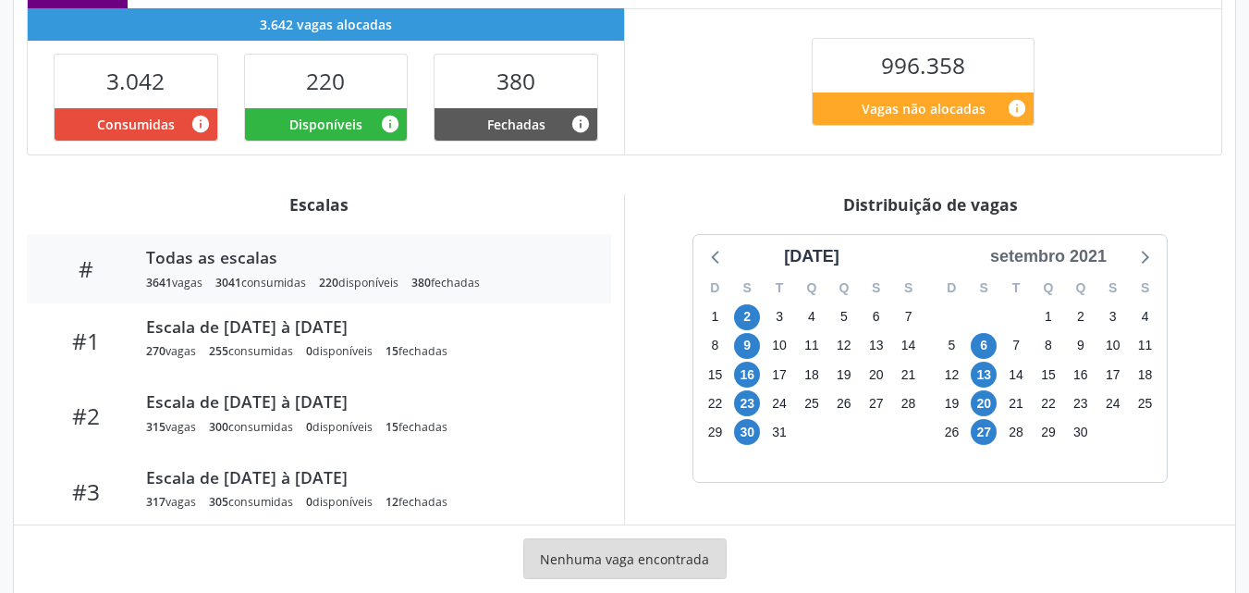
click at [1069, 249] on div "setembro 2021" at bounding box center [1048, 256] width 131 height 25
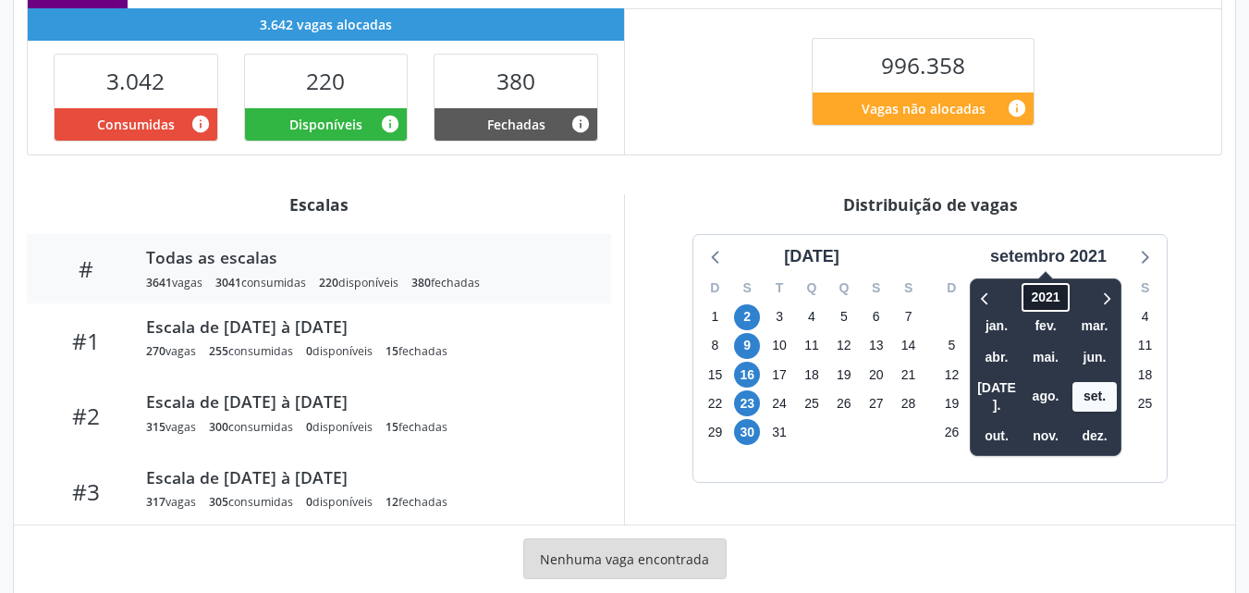
click at [1049, 289] on span "2021" at bounding box center [1045, 297] width 47 height 29
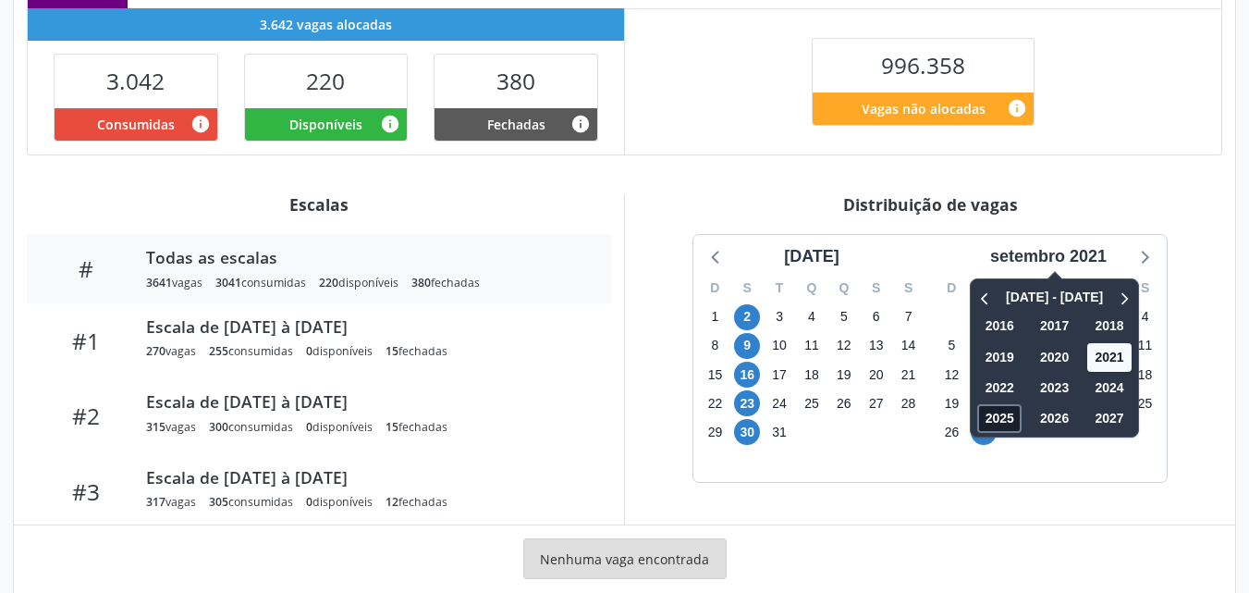
click at [997, 424] on span "2025" at bounding box center [999, 418] width 44 height 29
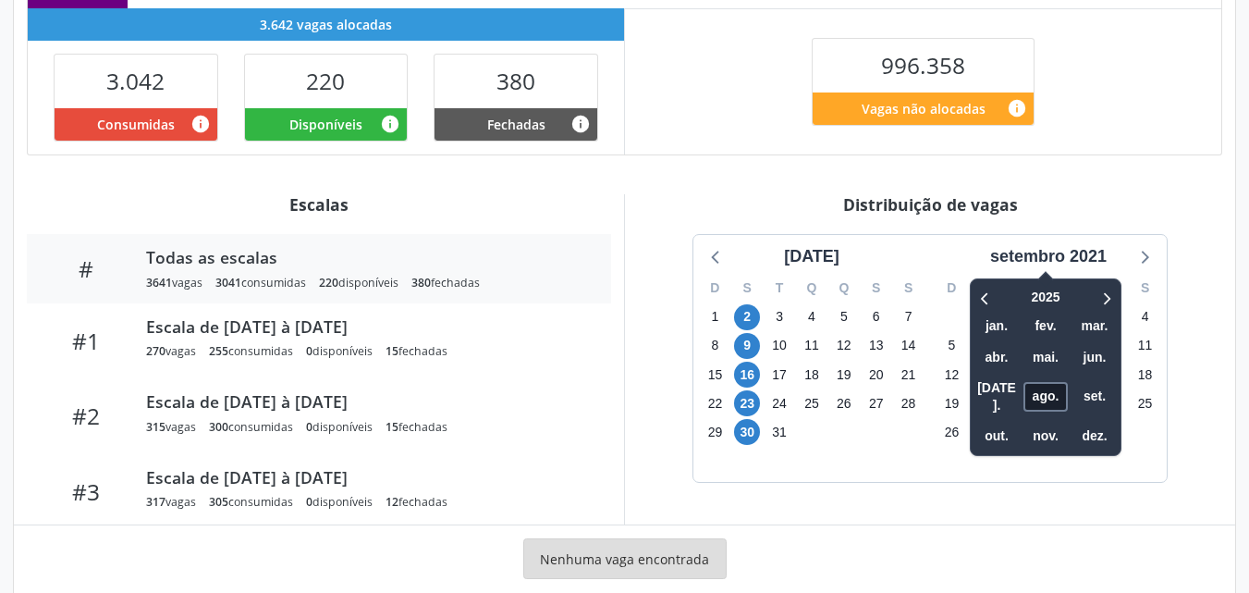
click at [1037, 384] on span "ago." at bounding box center [1046, 396] width 44 height 29
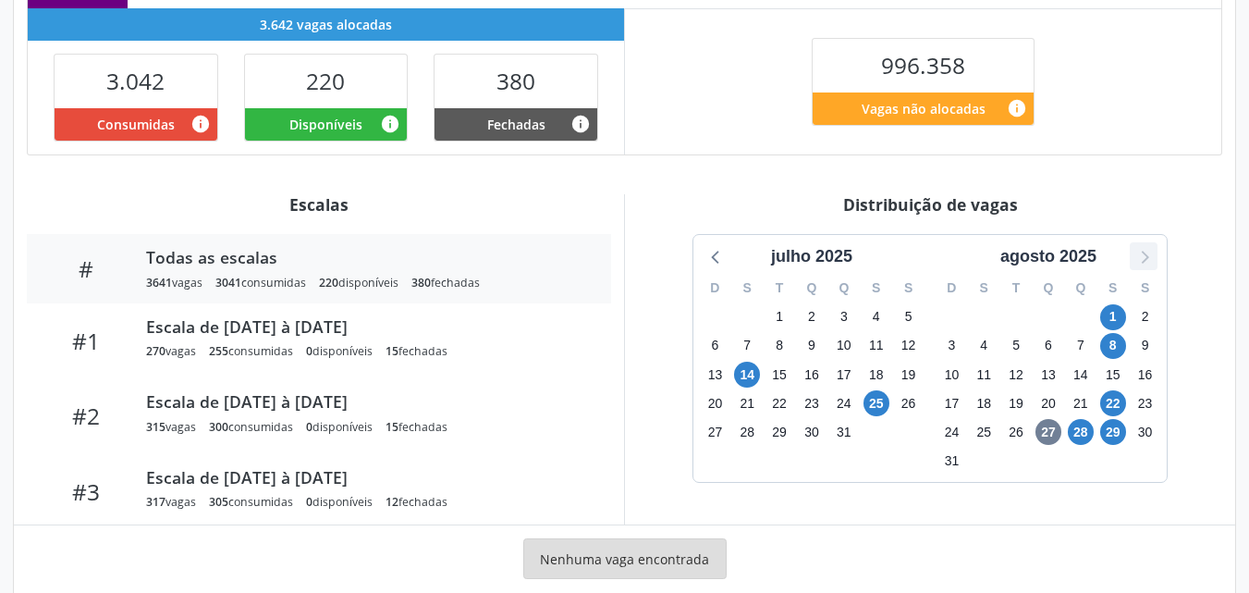
click at [1146, 255] on icon at bounding box center [1145, 257] width 7 height 13
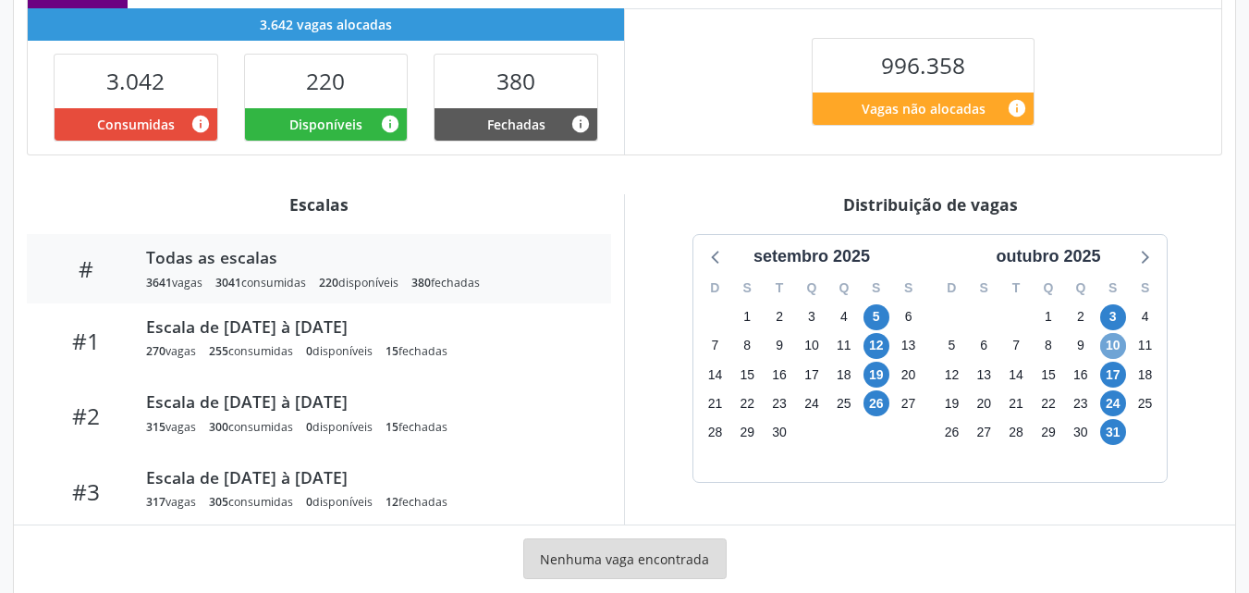
click at [1116, 347] on span "10" at bounding box center [1113, 346] width 26 height 26
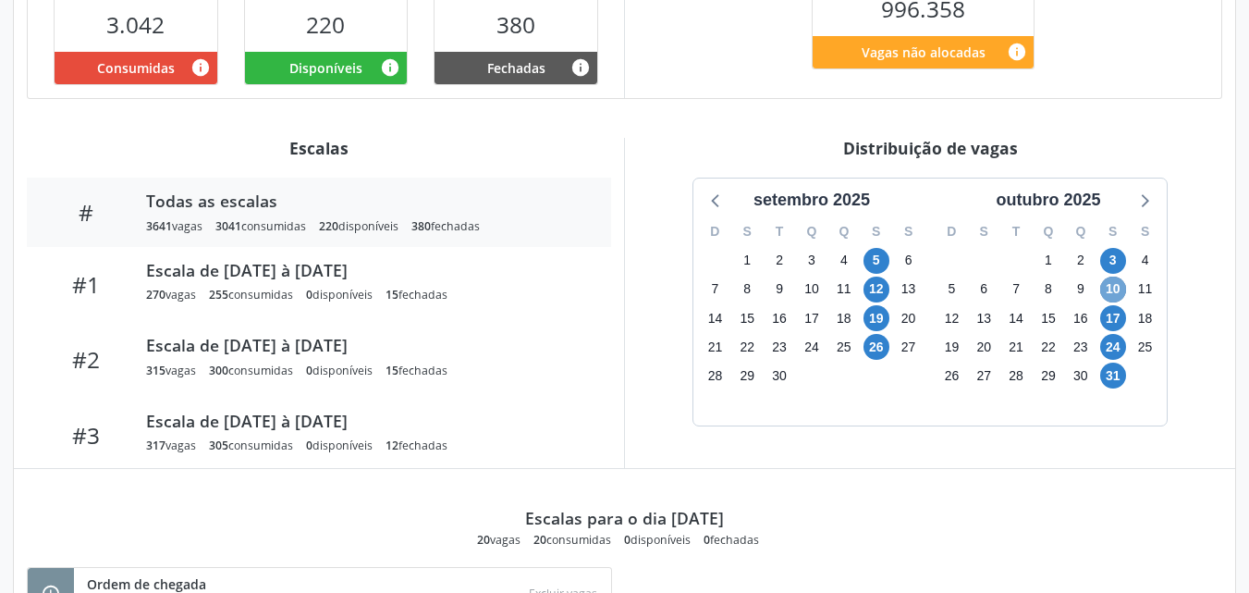
scroll to position [518, 0]
